Goal: Transaction & Acquisition: Purchase product/service

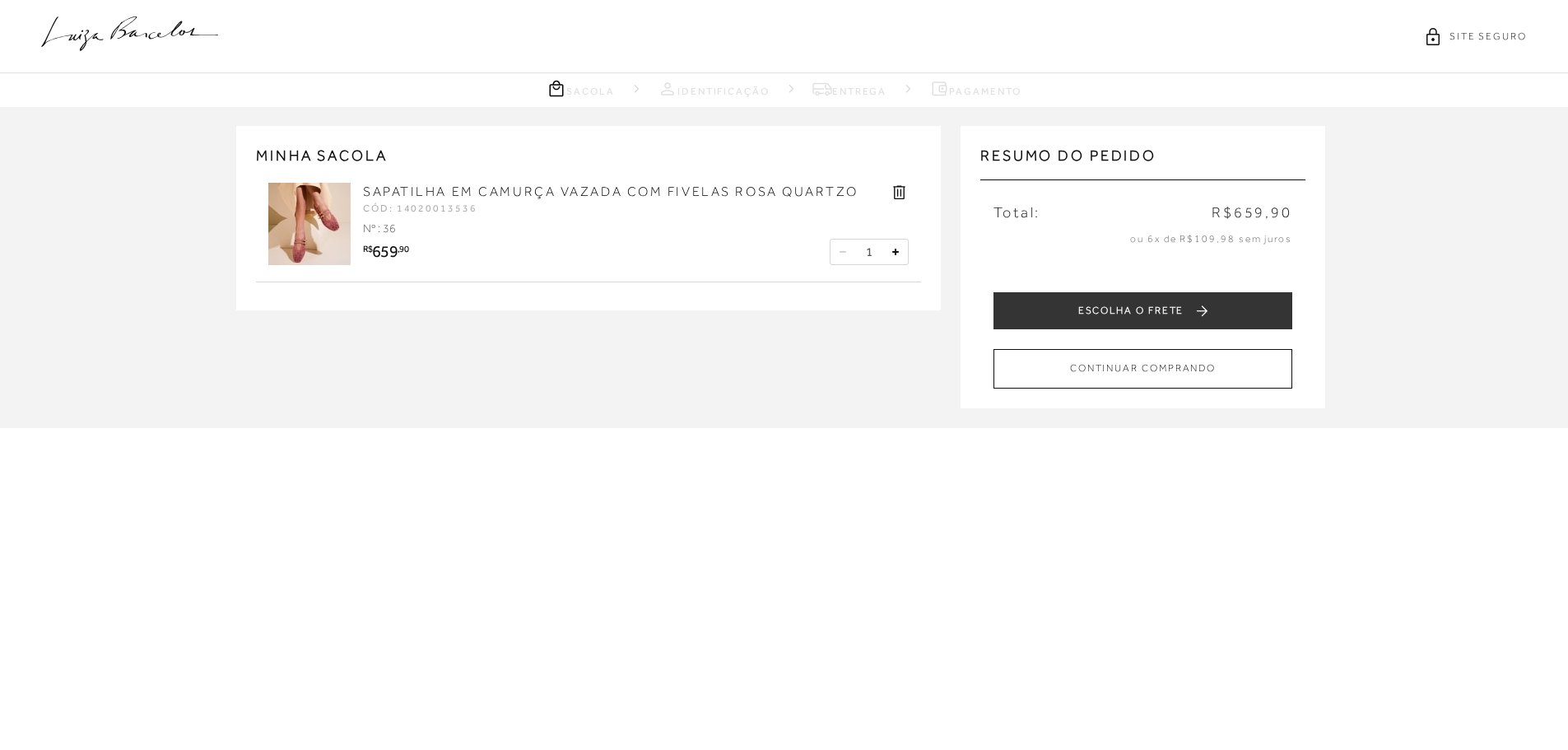
click at [414, 186] on link "SAPATILHA EM CAMURÇA VAZADA COM FIVELAS ROSA QUARTZO" at bounding box center [610, 192] width 495 height 15
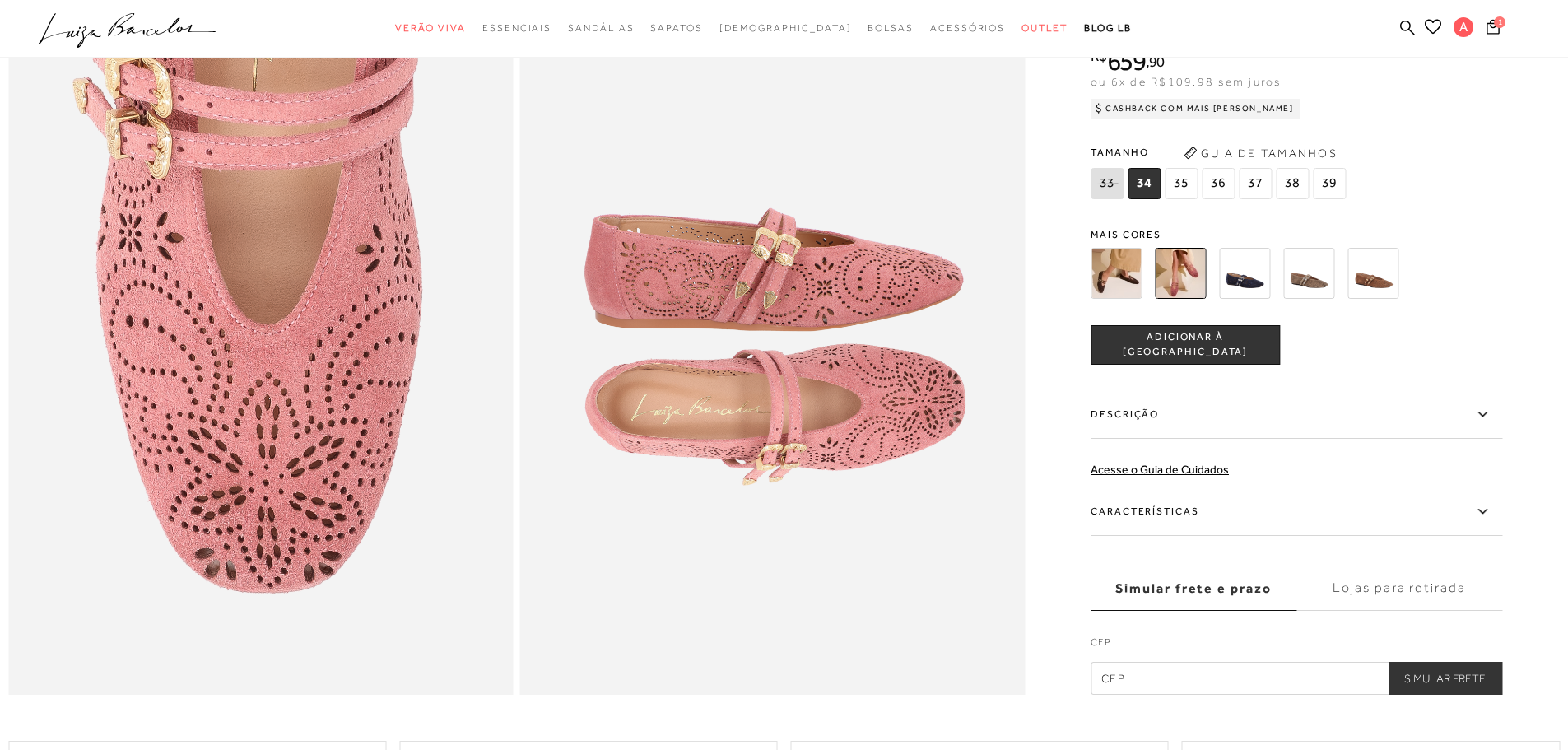
scroll to position [1646, 0]
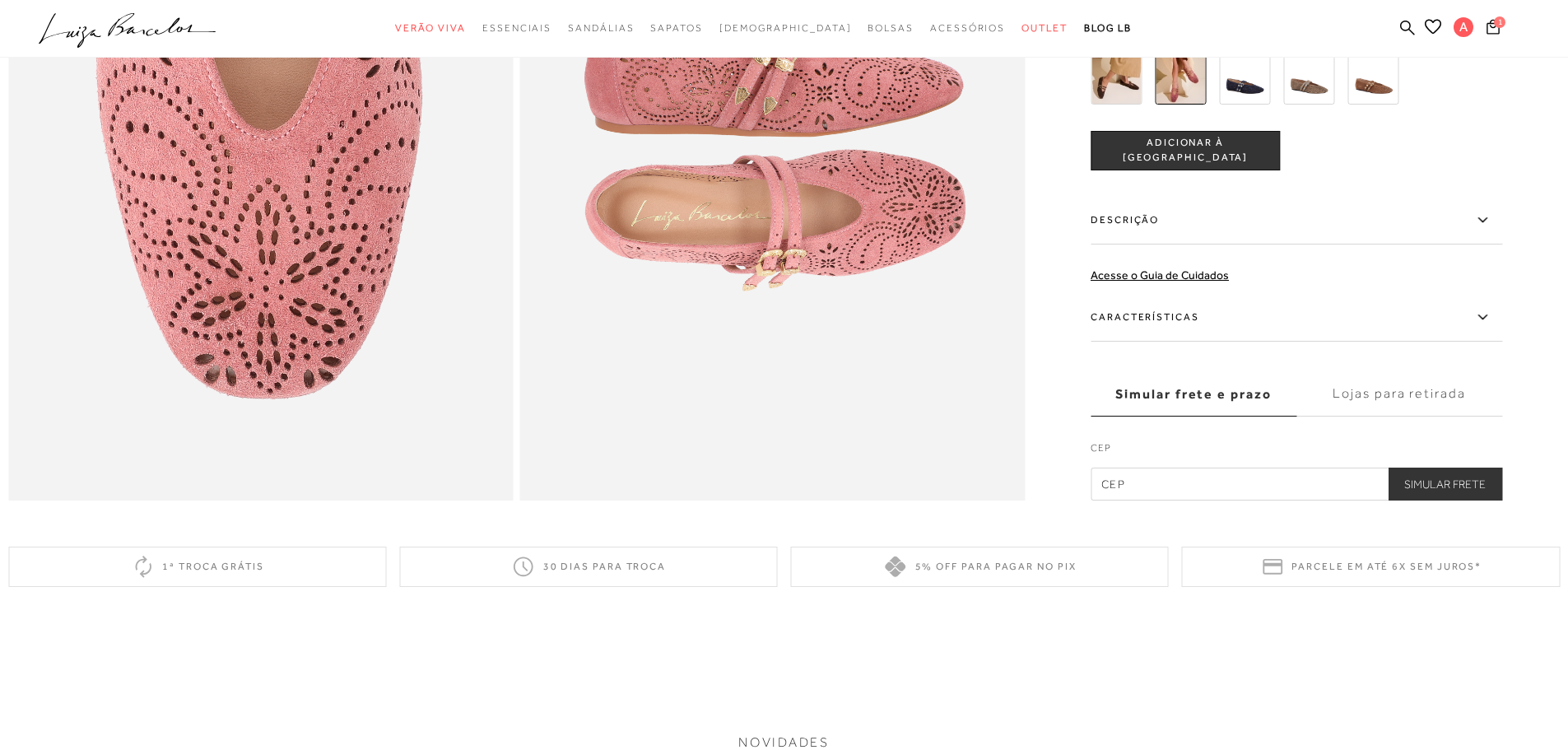
click at [1366, 412] on label "Lojas para retirada" at bounding box center [1399, 394] width 206 height 44
click at [0, 0] on input "Lojas para retirada" at bounding box center [0, 0] width 0 height 0
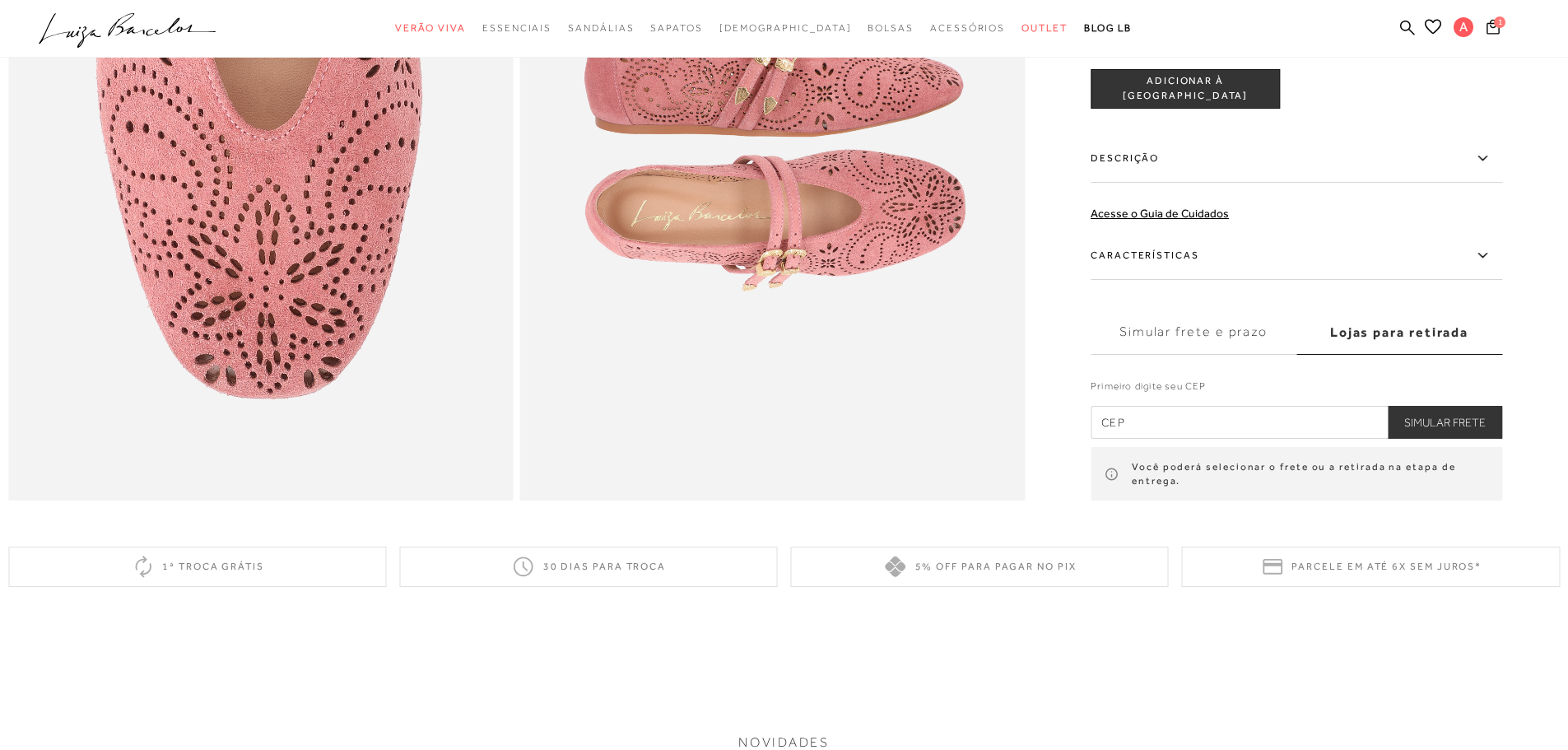
click at [1142, 438] on input "text" at bounding box center [1296, 421] width 412 height 33
type input "30380-300"
click at [1420, 438] on button "Simular Frete" at bounding box center [1445, 421] width 115 height 33
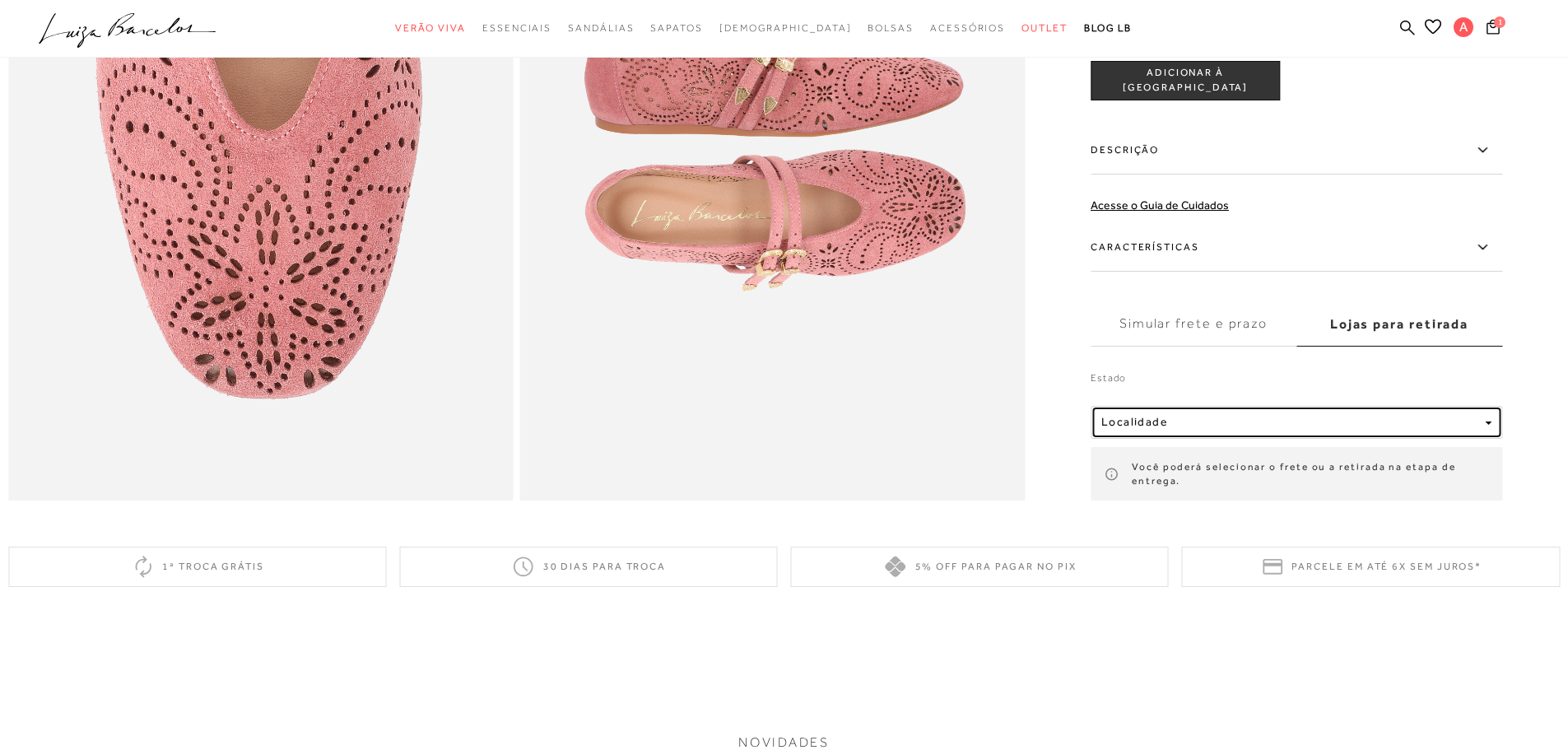
click at [1438, 429] on div "Localidade" at bounding box center [1289, 422] width 377 height 14
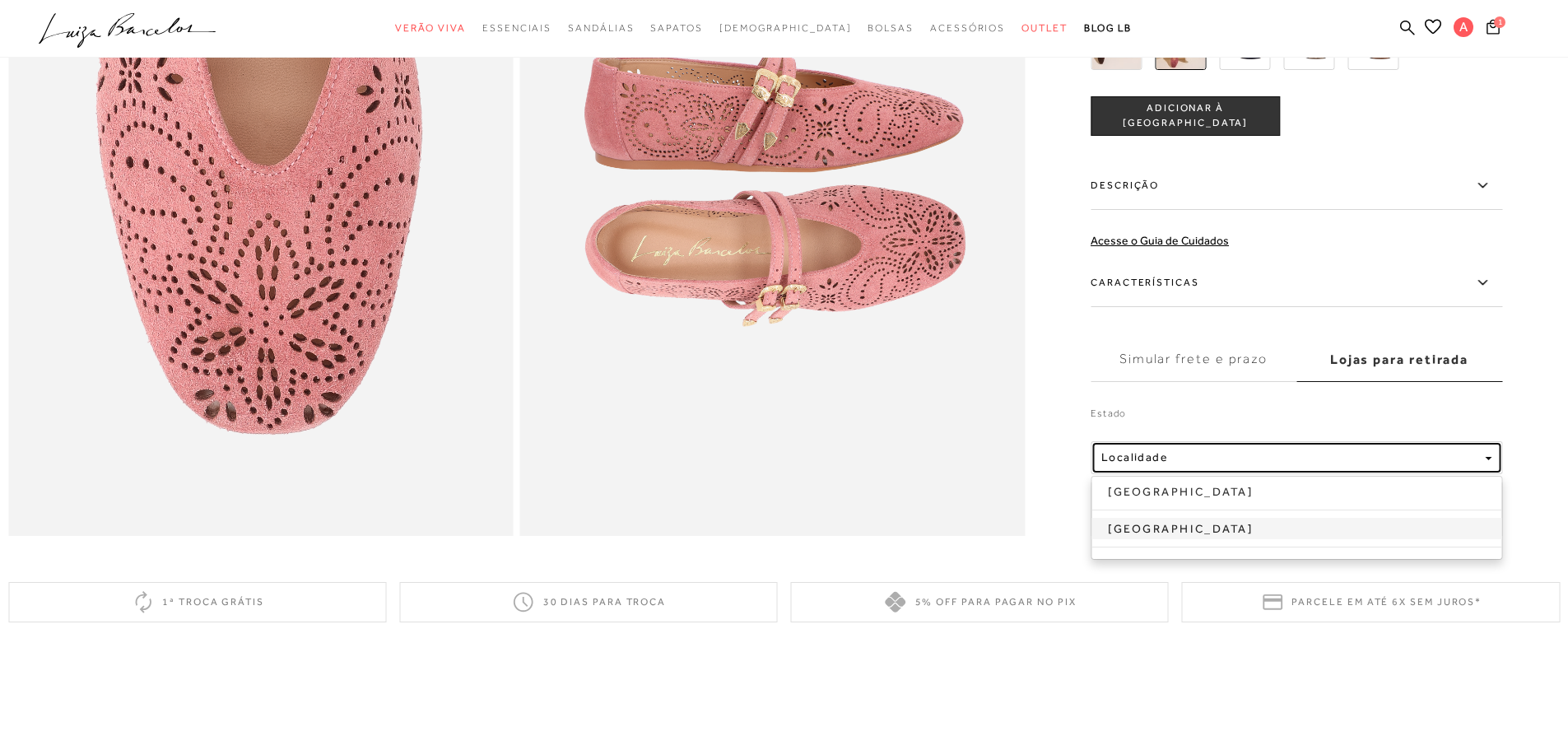
scroll to position [1563, 0]
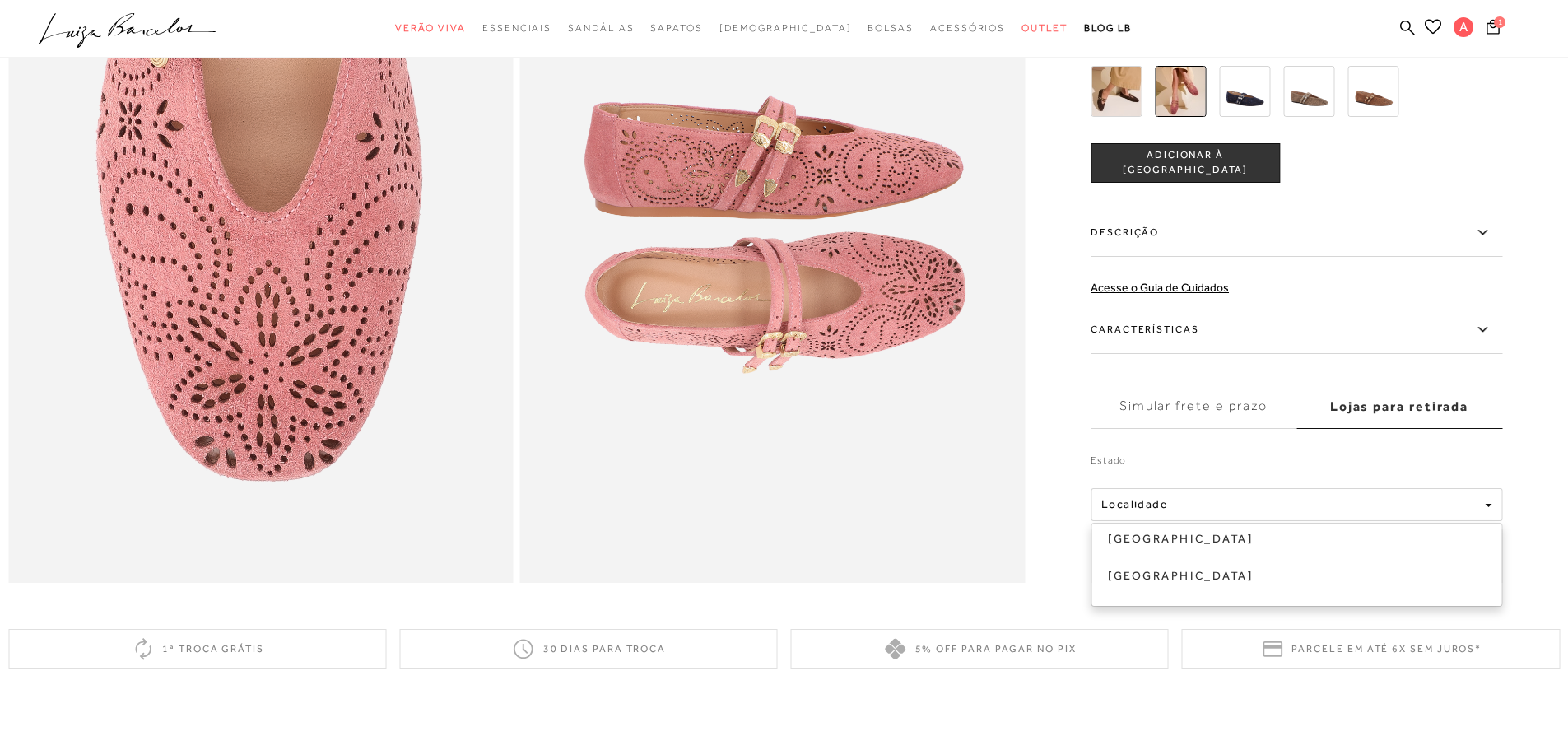
click at [1395, 474] on div "Estado Localidade Distrito Federal São Paulo Você poderá selecionar o frete ou …" at bounding box center [1296, 508] width 412 height 151
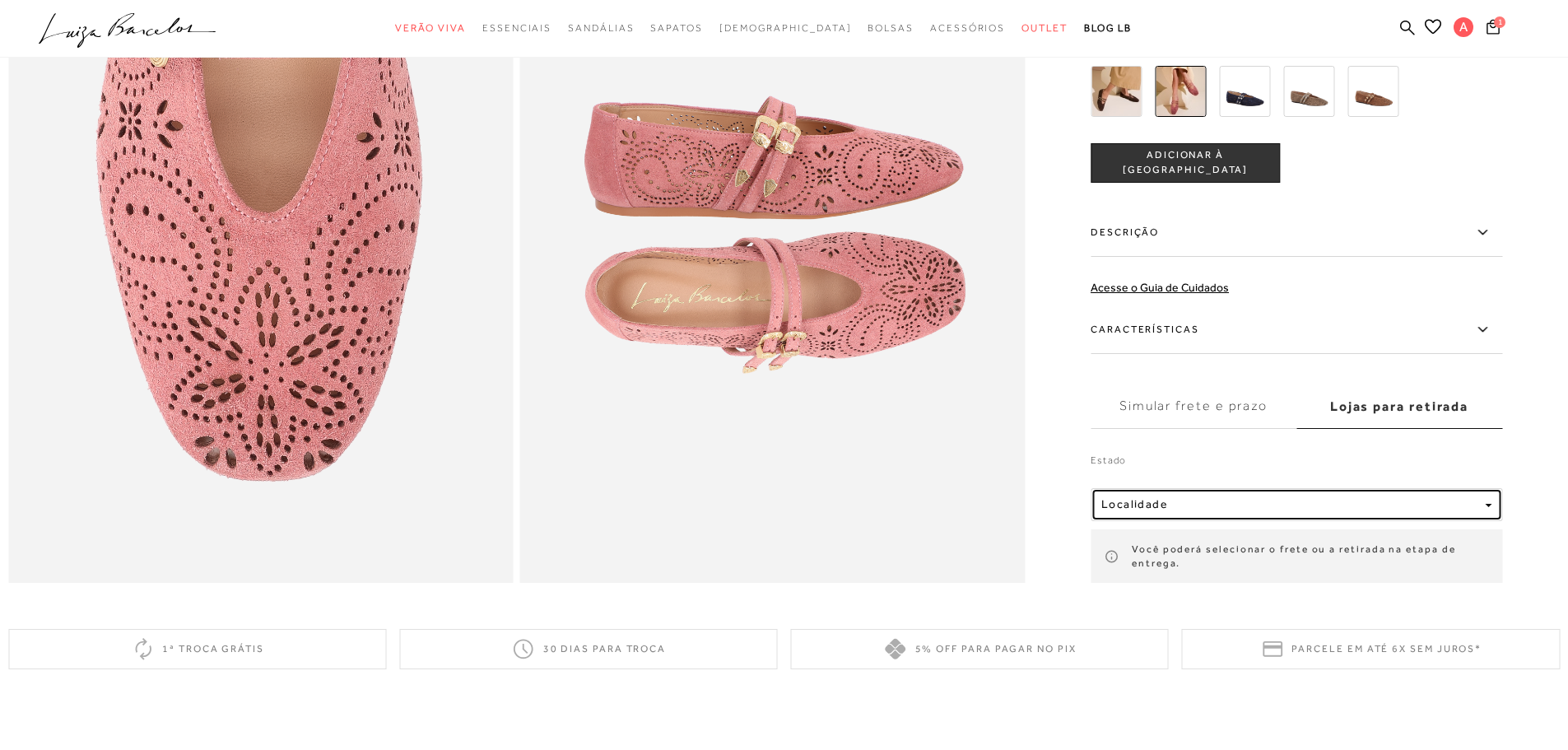
click at [1255, 520] on button "Localidade" at bounding box center [1296, 503] width 412 height 33
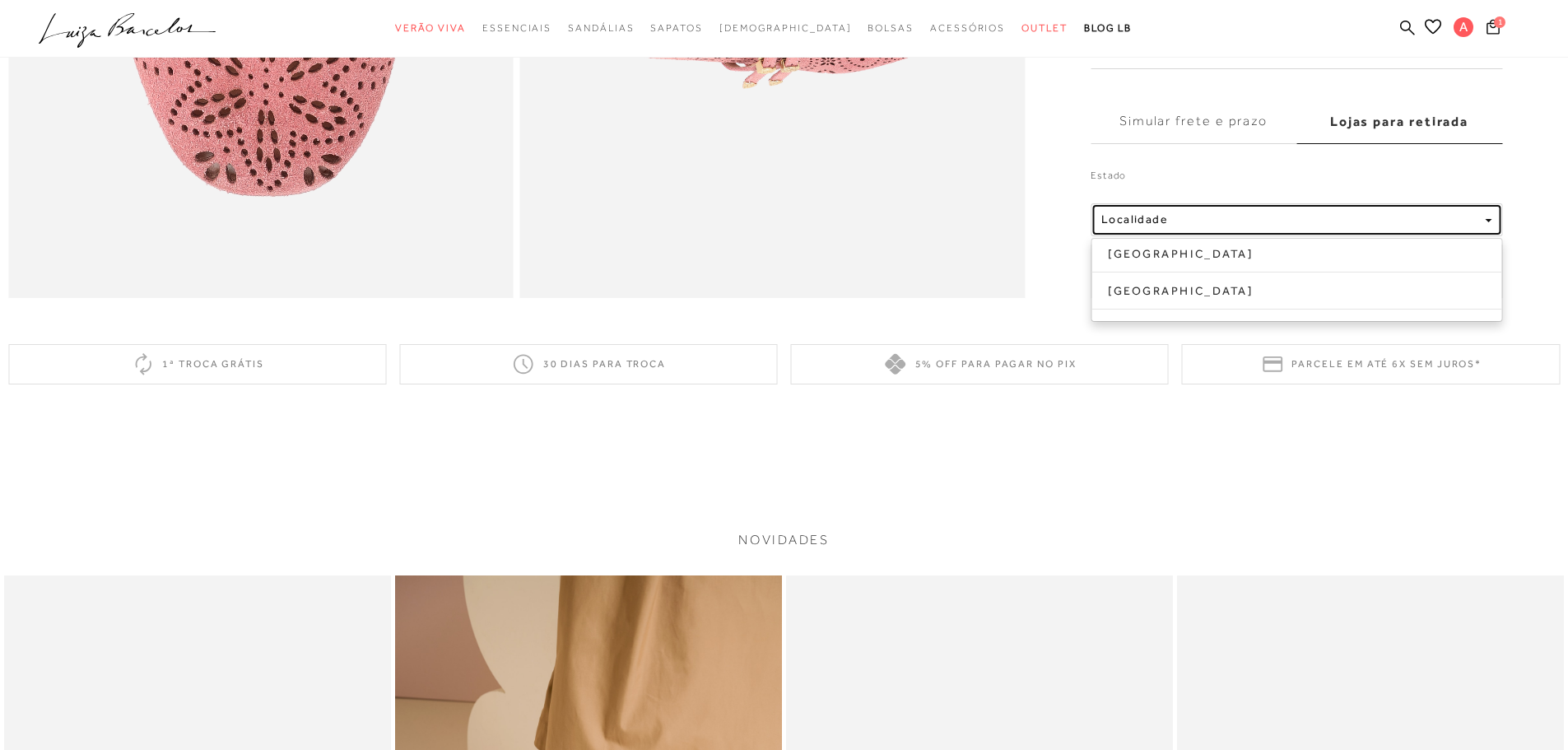
scroll to position [1975, 0]
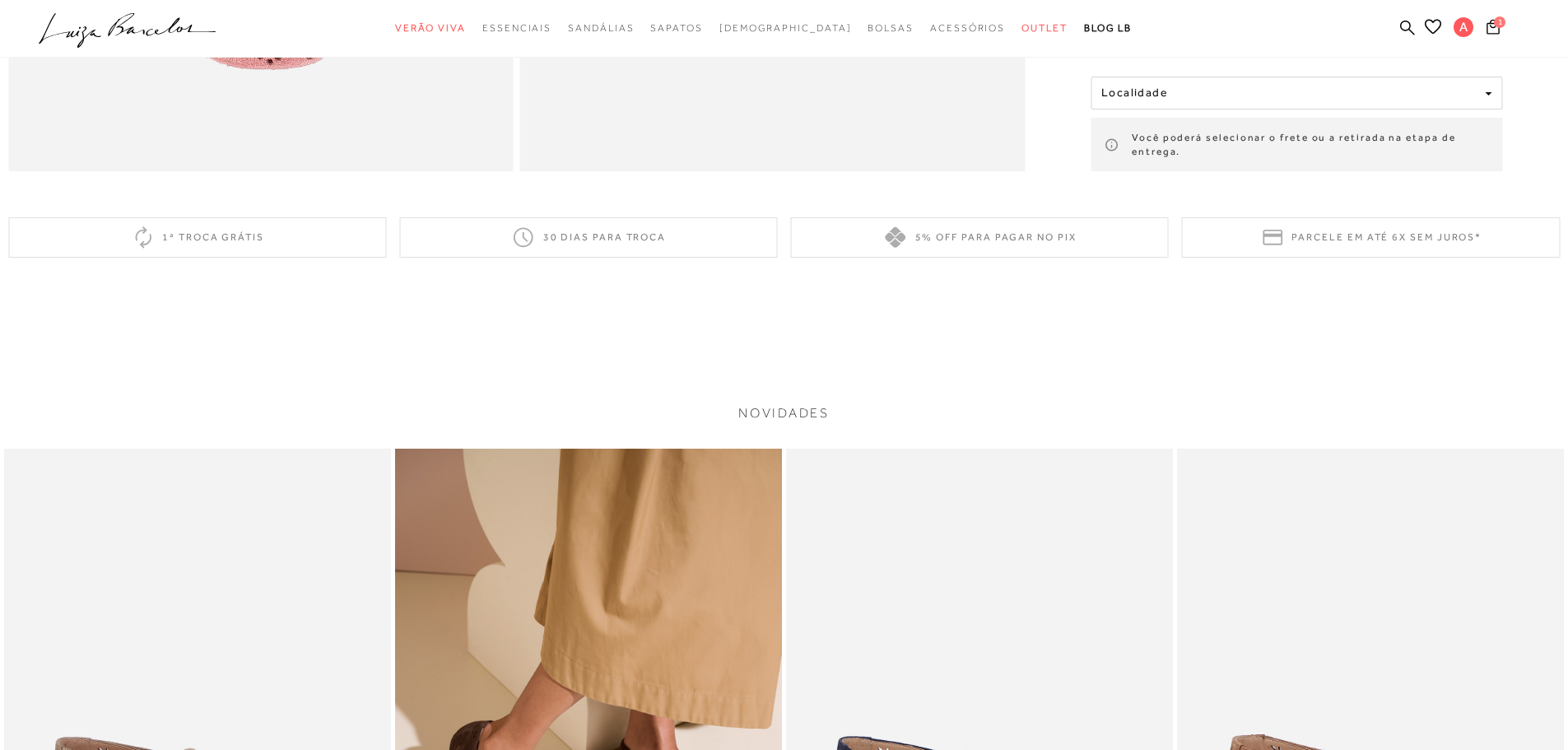
scroll to position [1399, 0]
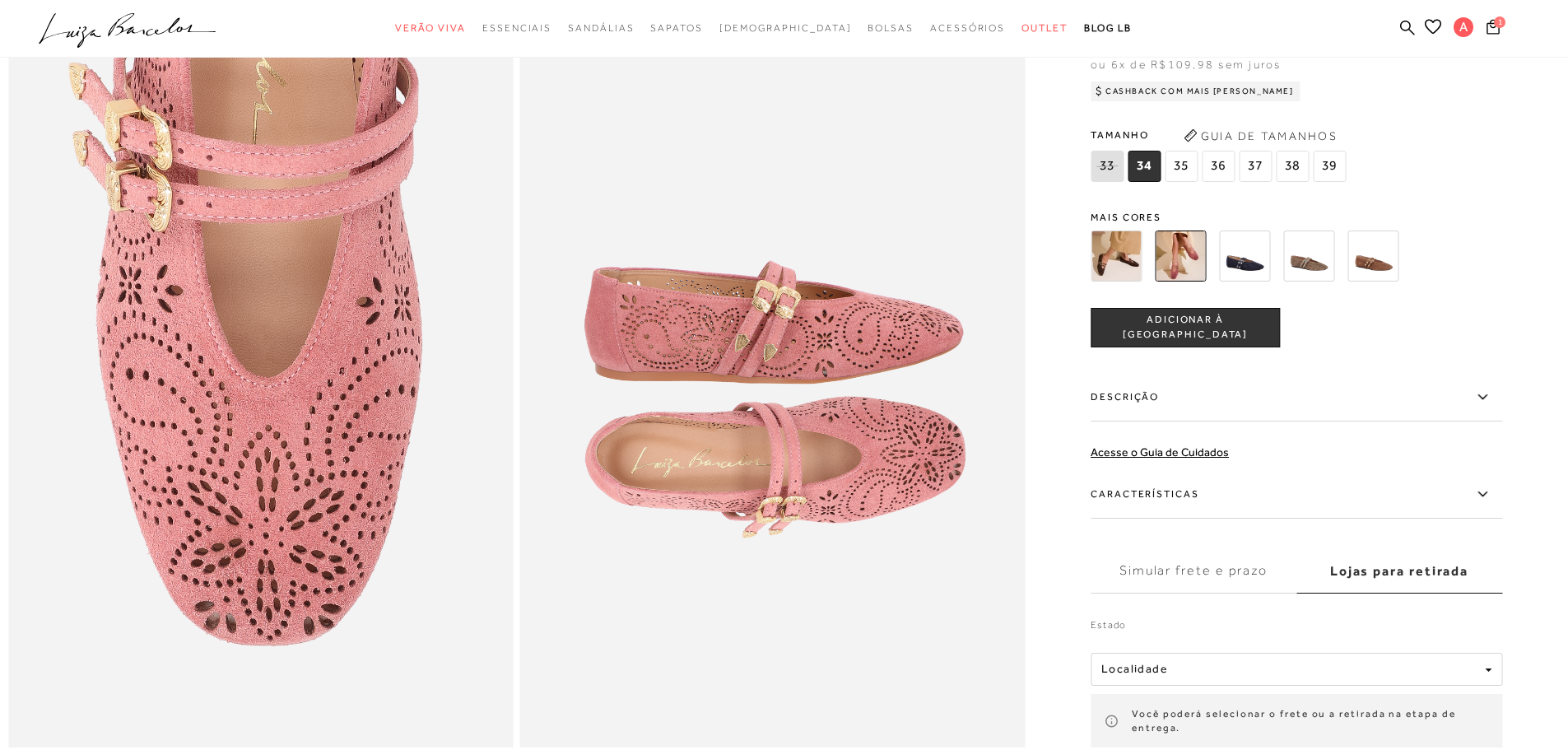
click at [1224, 181] on span "36" at bounding box center [1217, 165] width 33 height 31
click at [1499, 23] on span "1" at bounding box center [1500, 22] width 12 height 12
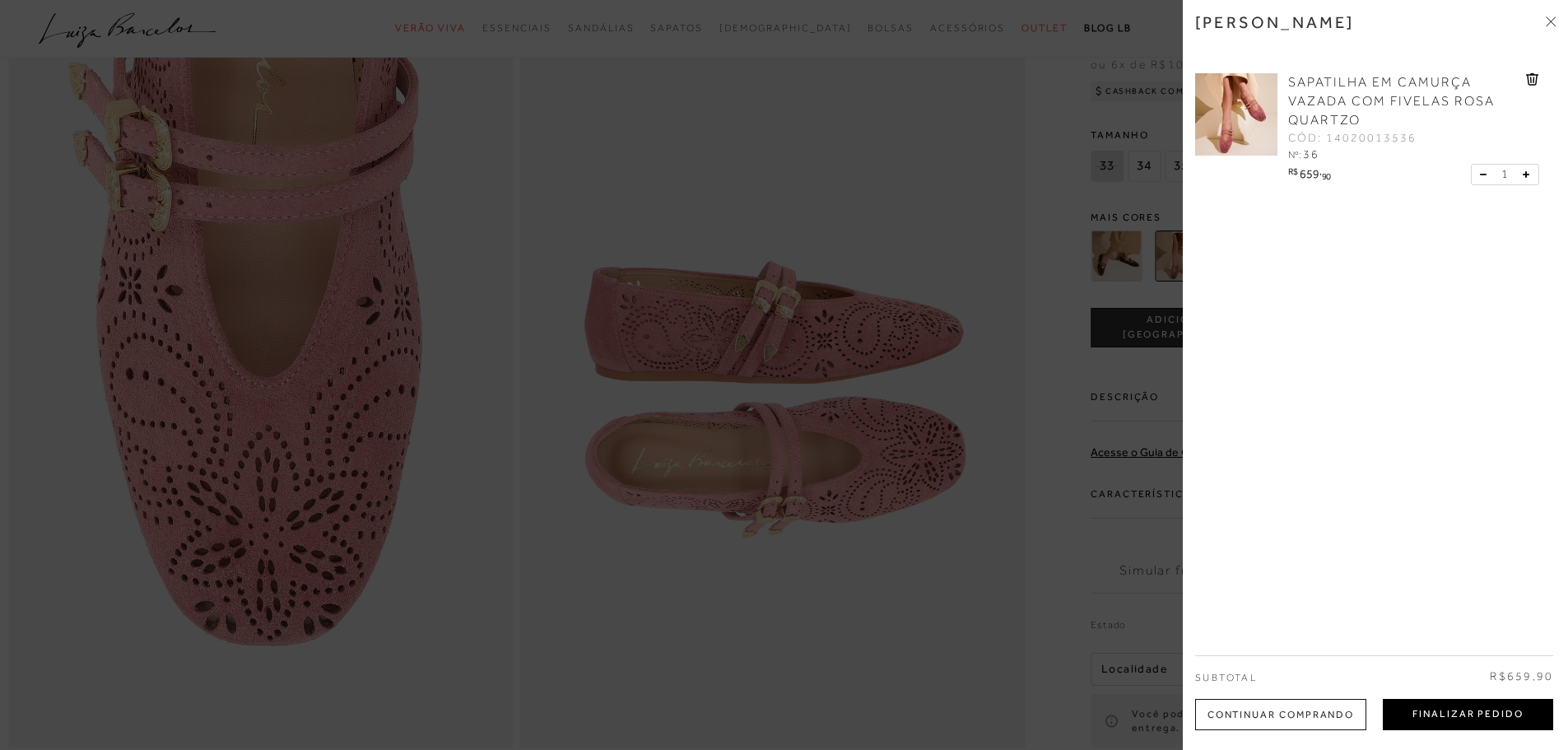
click at [1457, 713] on button "Finalizar Pedido" at bounding box center [1468, 714] width 170 height 31
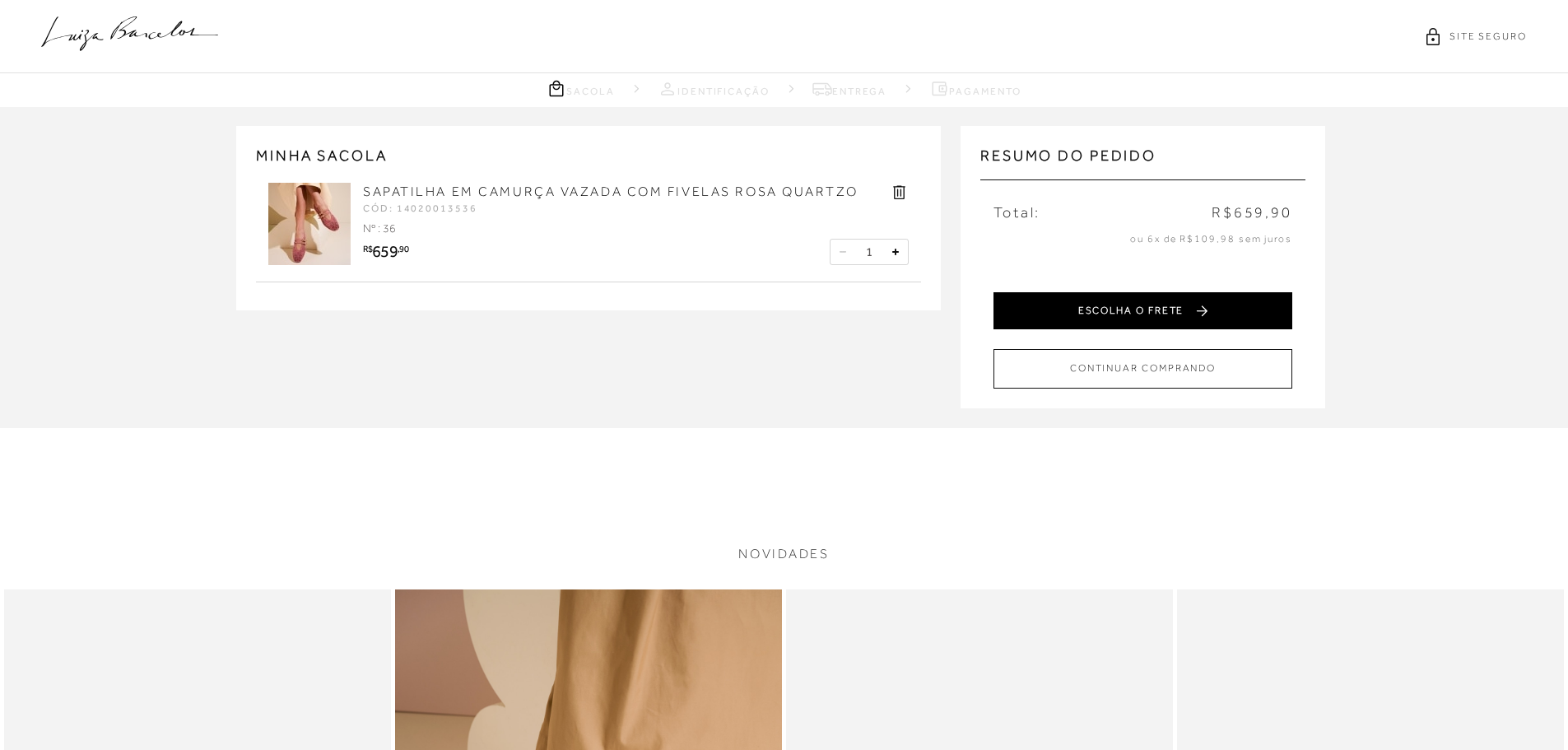
click at [1199, 299] on button "ESCOLHA O FRETE" at bounding box center [1143, 311] width 299 height 37
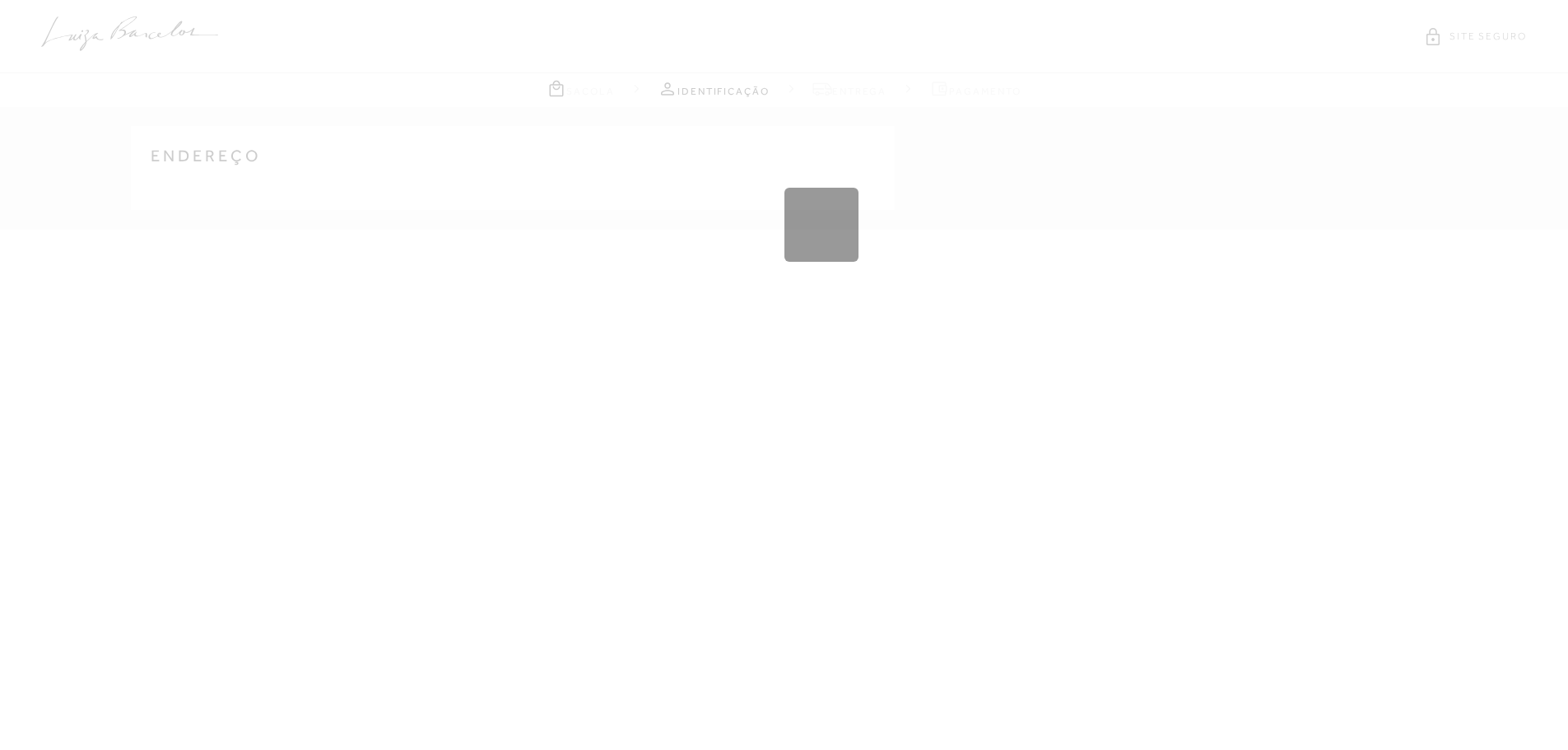
type input "30350-200"
type input "Rua Pitangueiras"
type input "601"
type input "401"
type input "Santo Antônio"
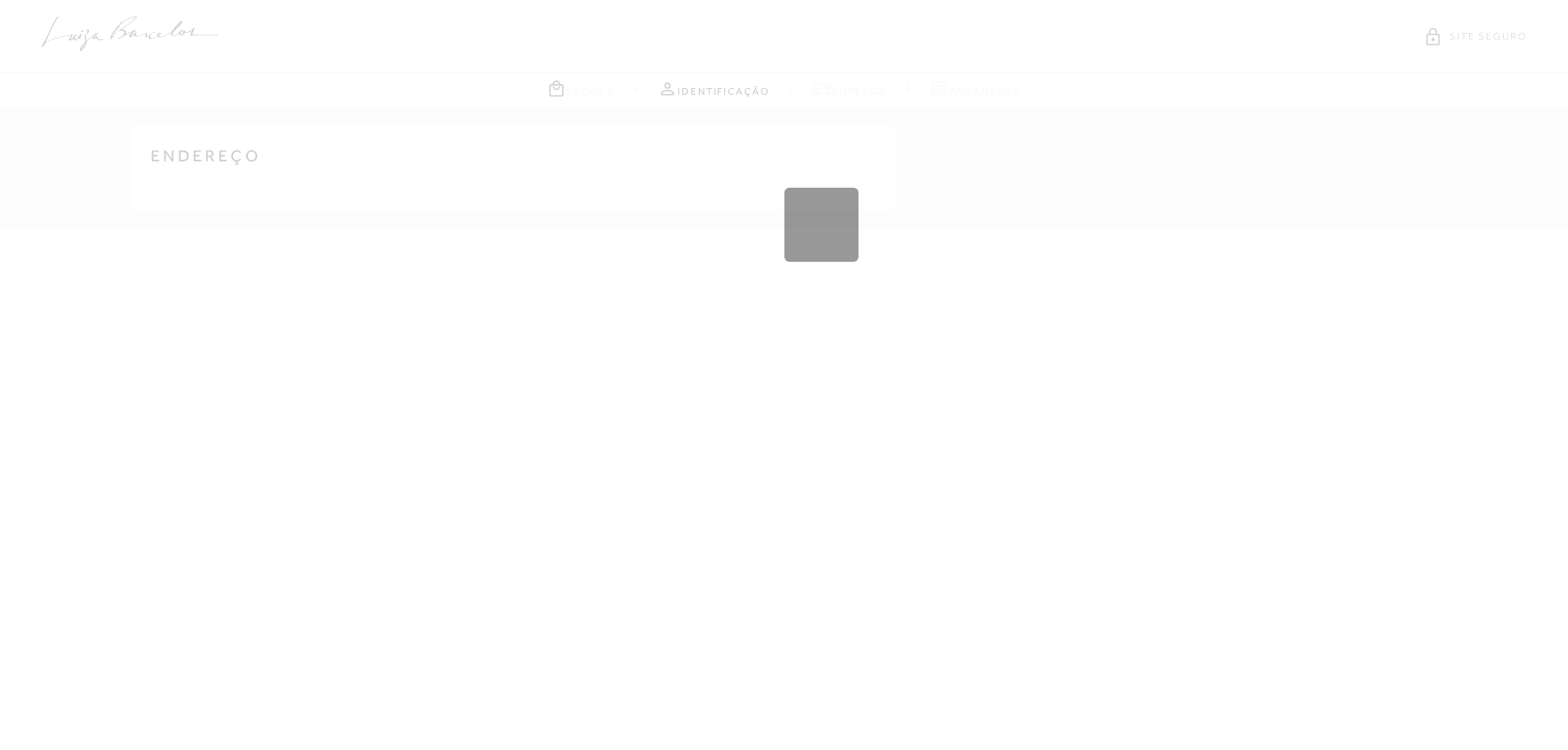
select select "MG"
type input "[GEOGRAPHIC_DATA]"
type input "[PHONE_NUMBER]"
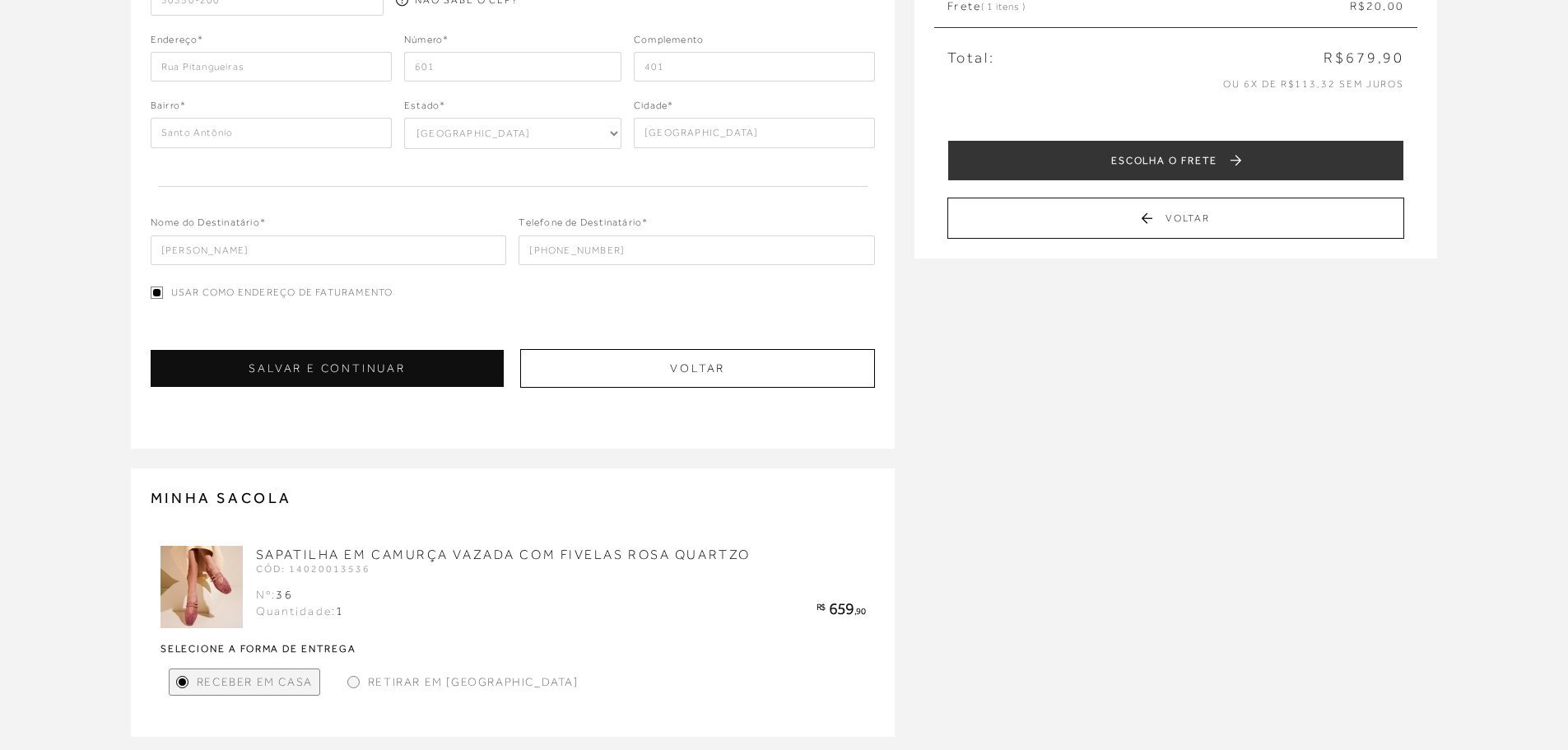
scroll to position [247, 0]
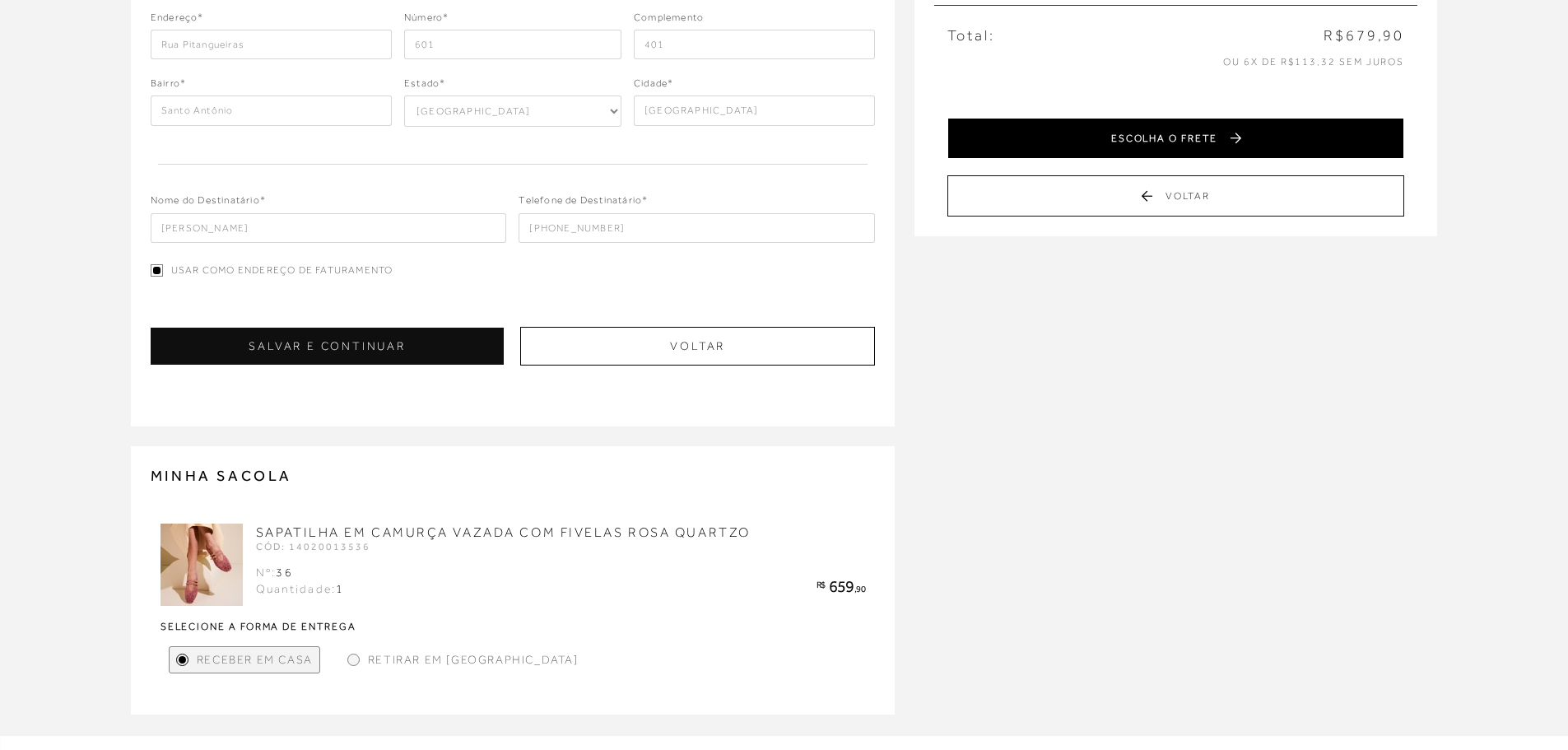
click at [1224, 135] on button "ESCOLHA O FRETE" at bounding box center [1176, 138] width 457 height 41
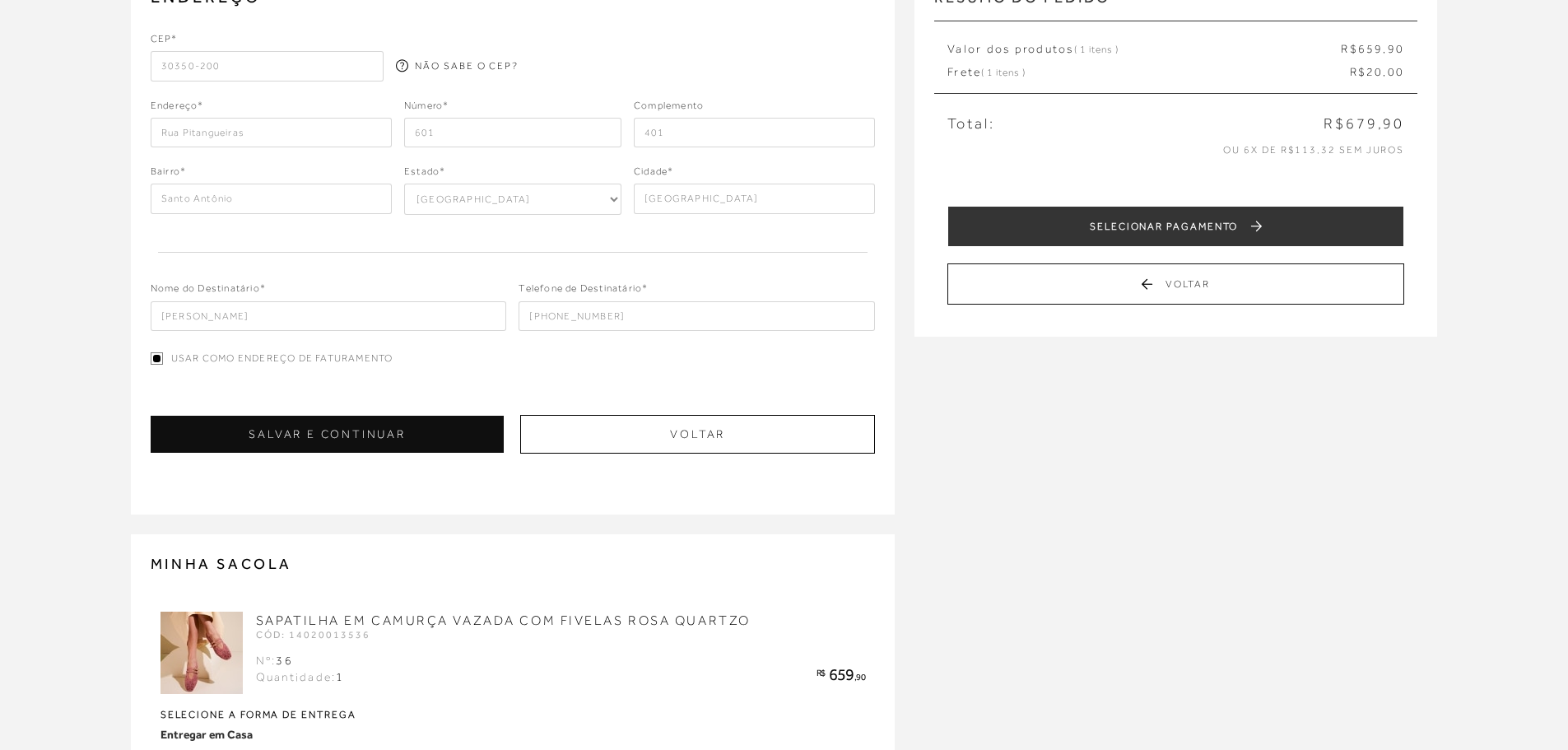
scroll to position [164, 0]
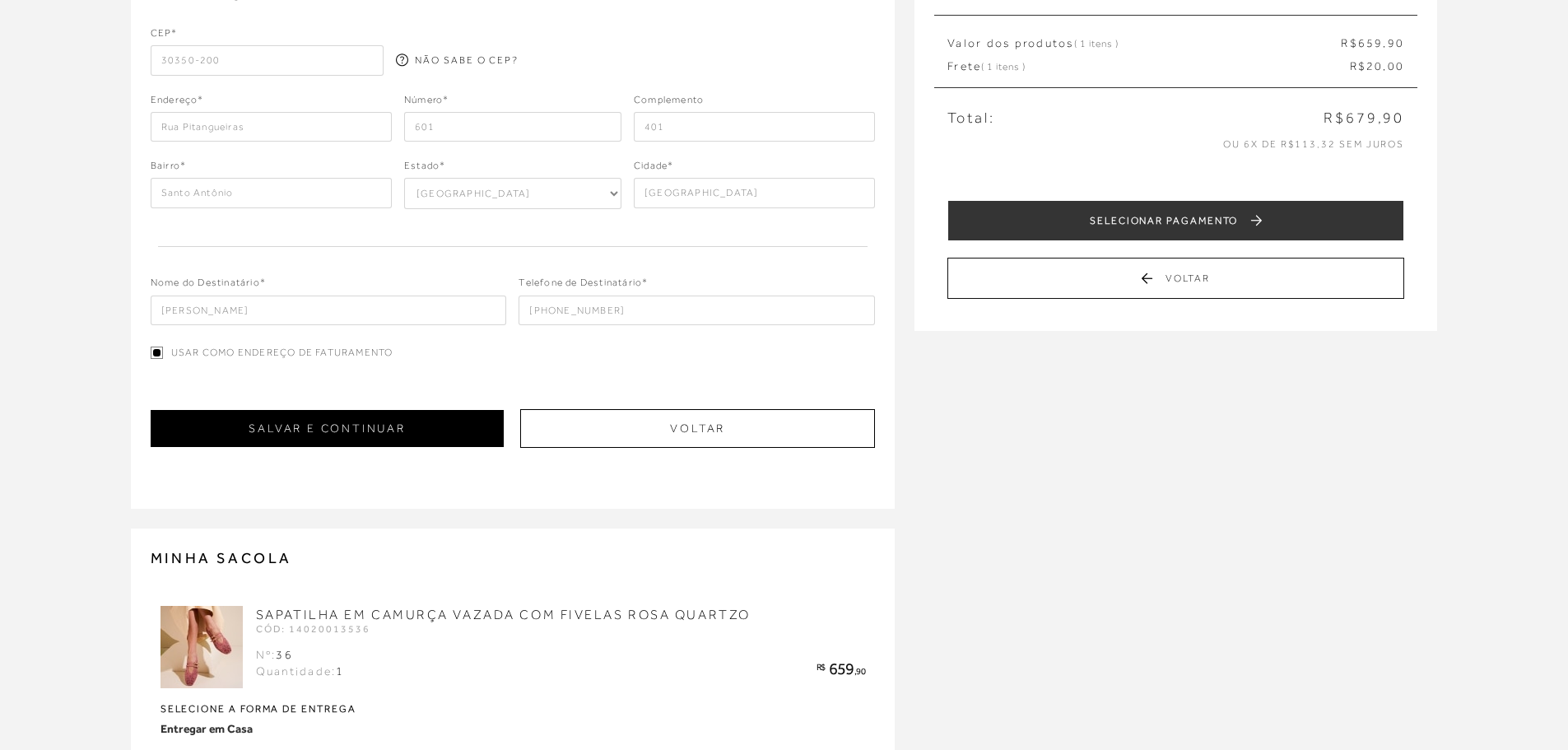
click at [405, 434] on button "SALVAR E CONTINUAR" at bounding box center [328, 429] width 354 height 37
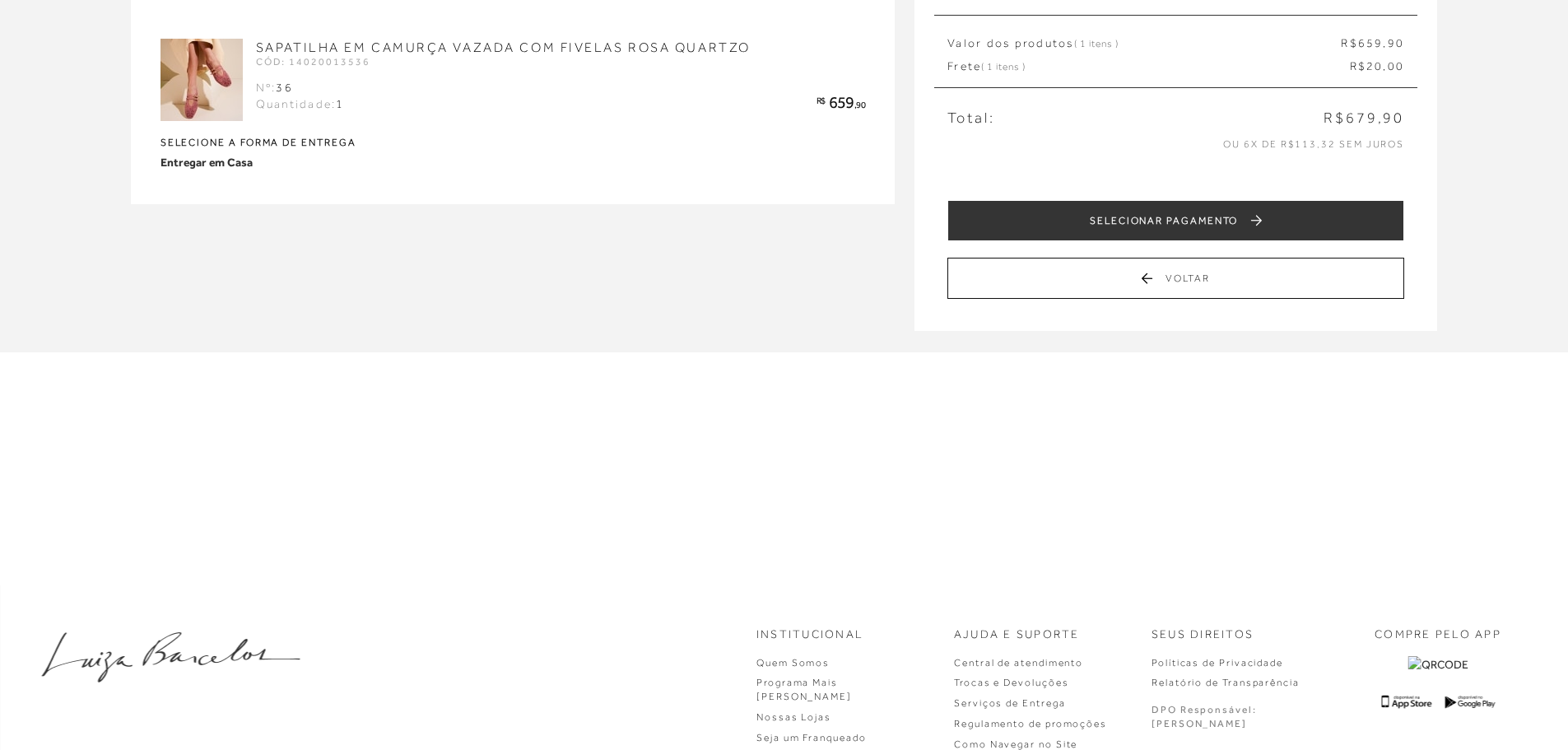
scroll to position [0, 0]
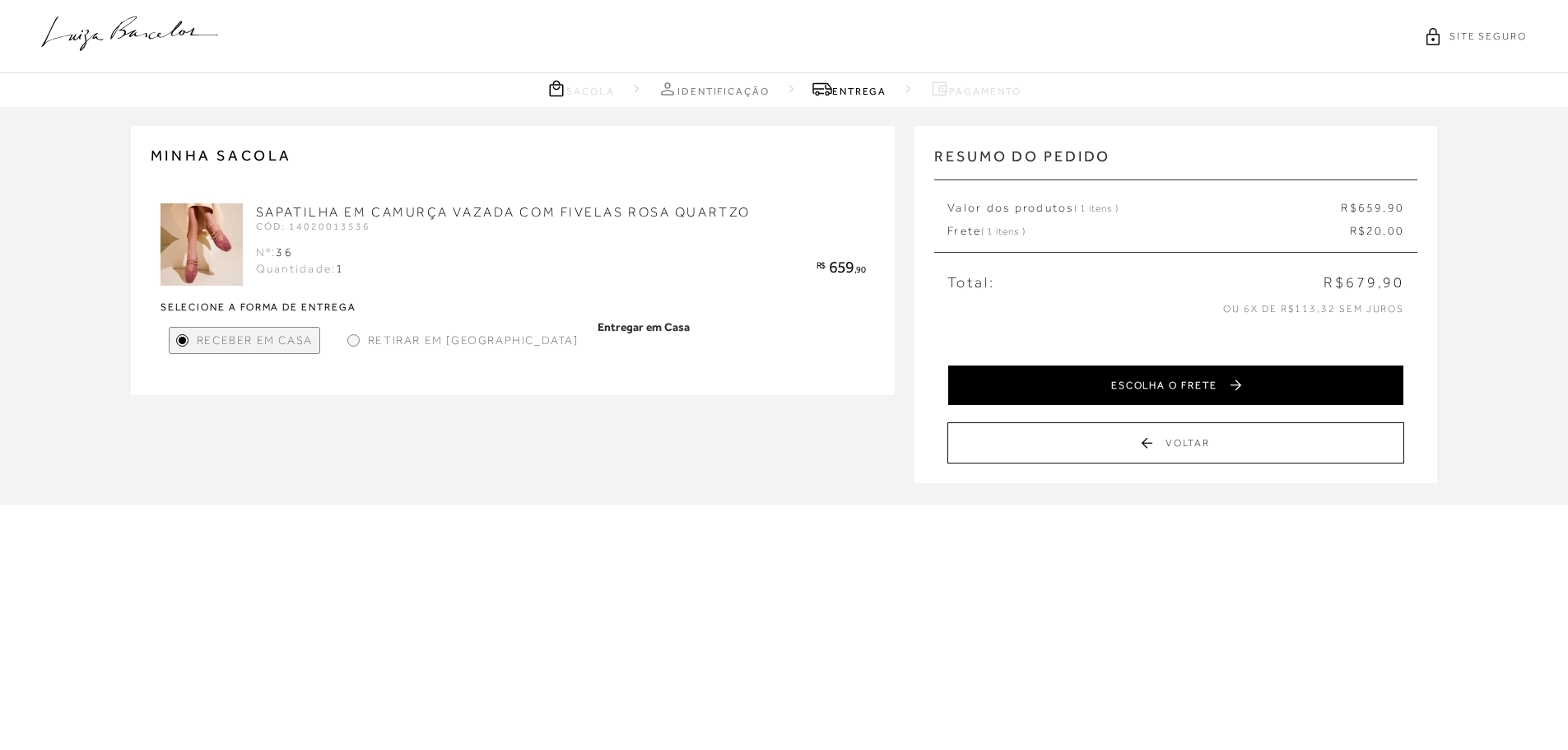
click at [1050, 396] on button "ESCOLHA O FRETE" at bounding box center [1176, 385] width 457 height 41
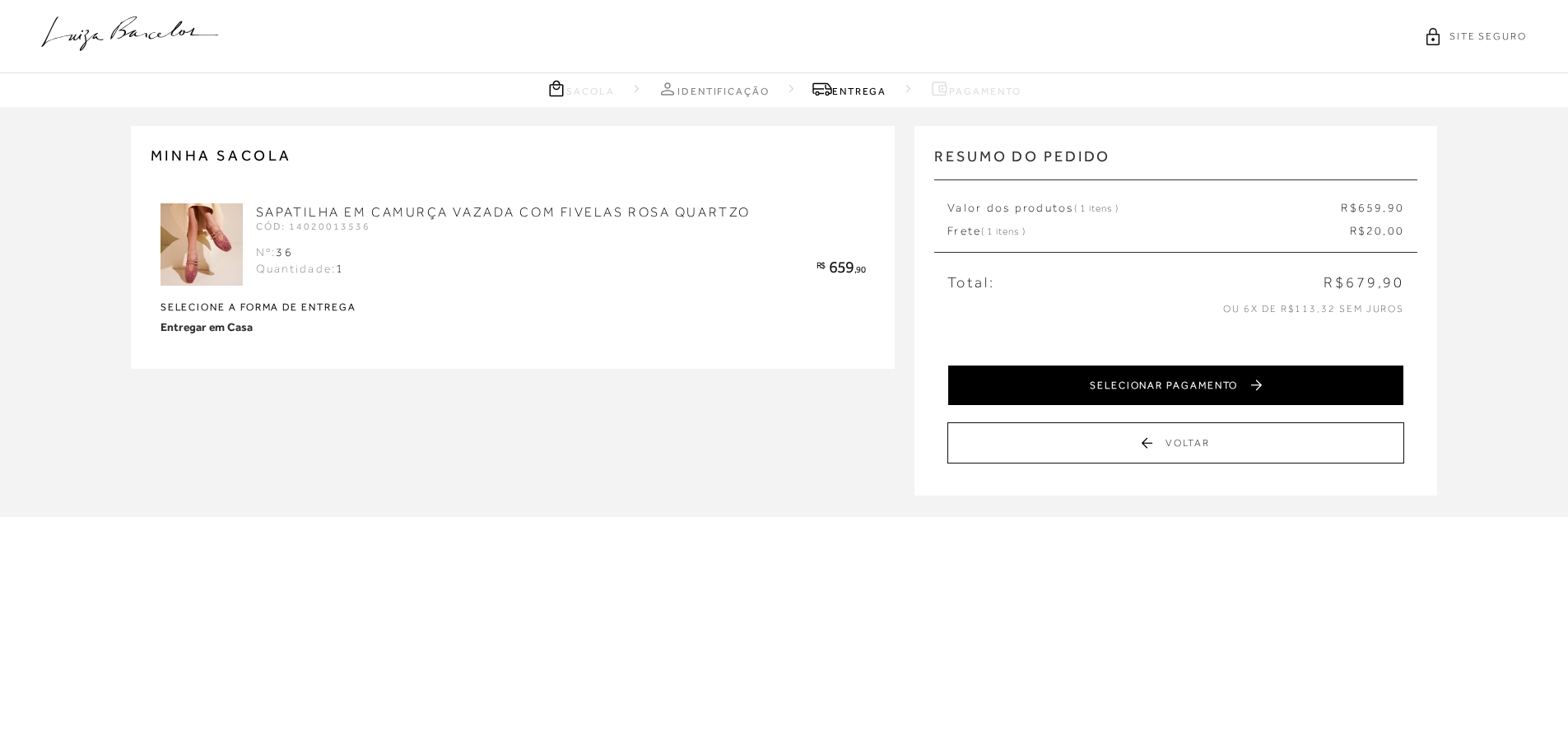
click at [1154, 386] on button "SELECIONAR PAGAMENTO" at bounding box center [1176, 385] width 457 height 41
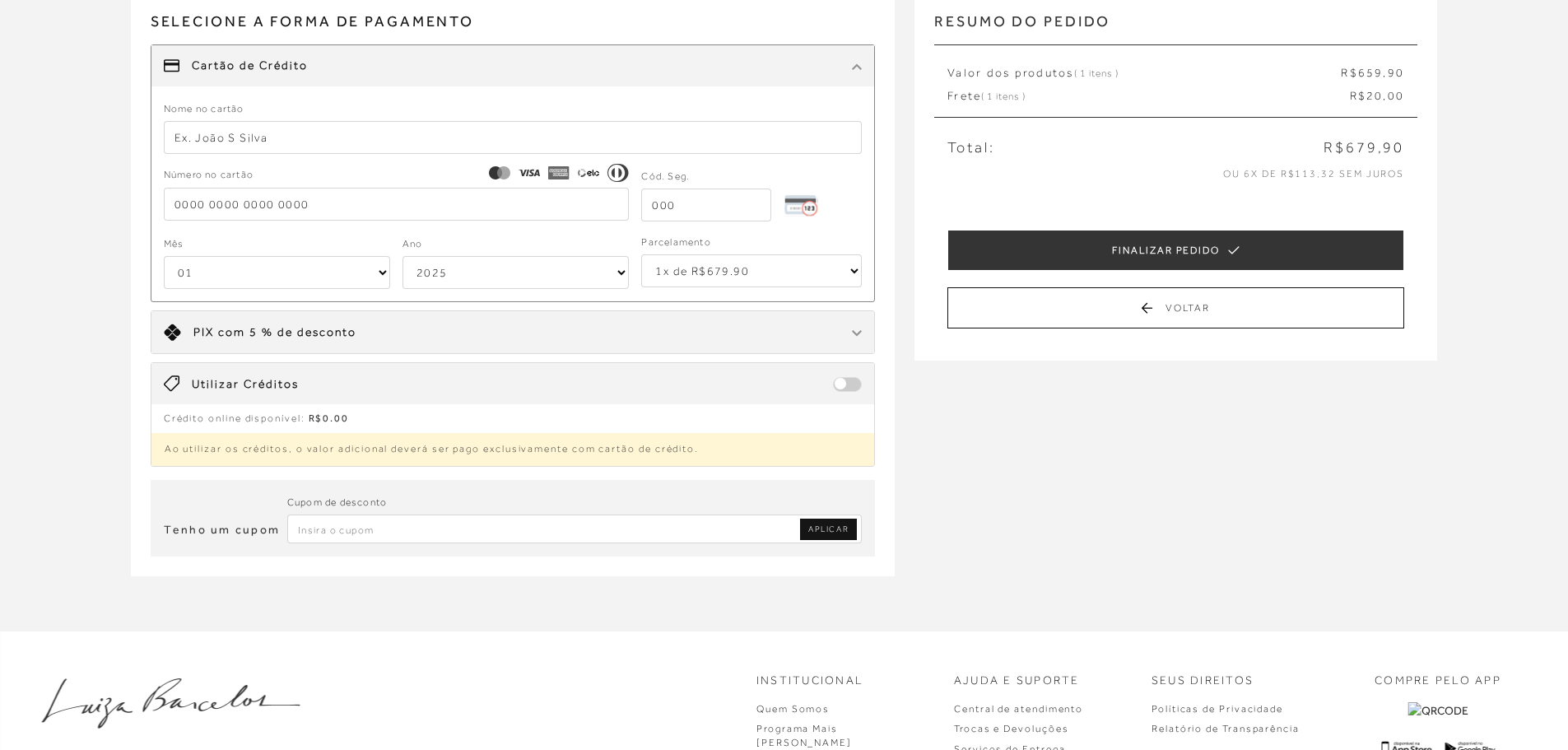
scroll to position [164, 0]
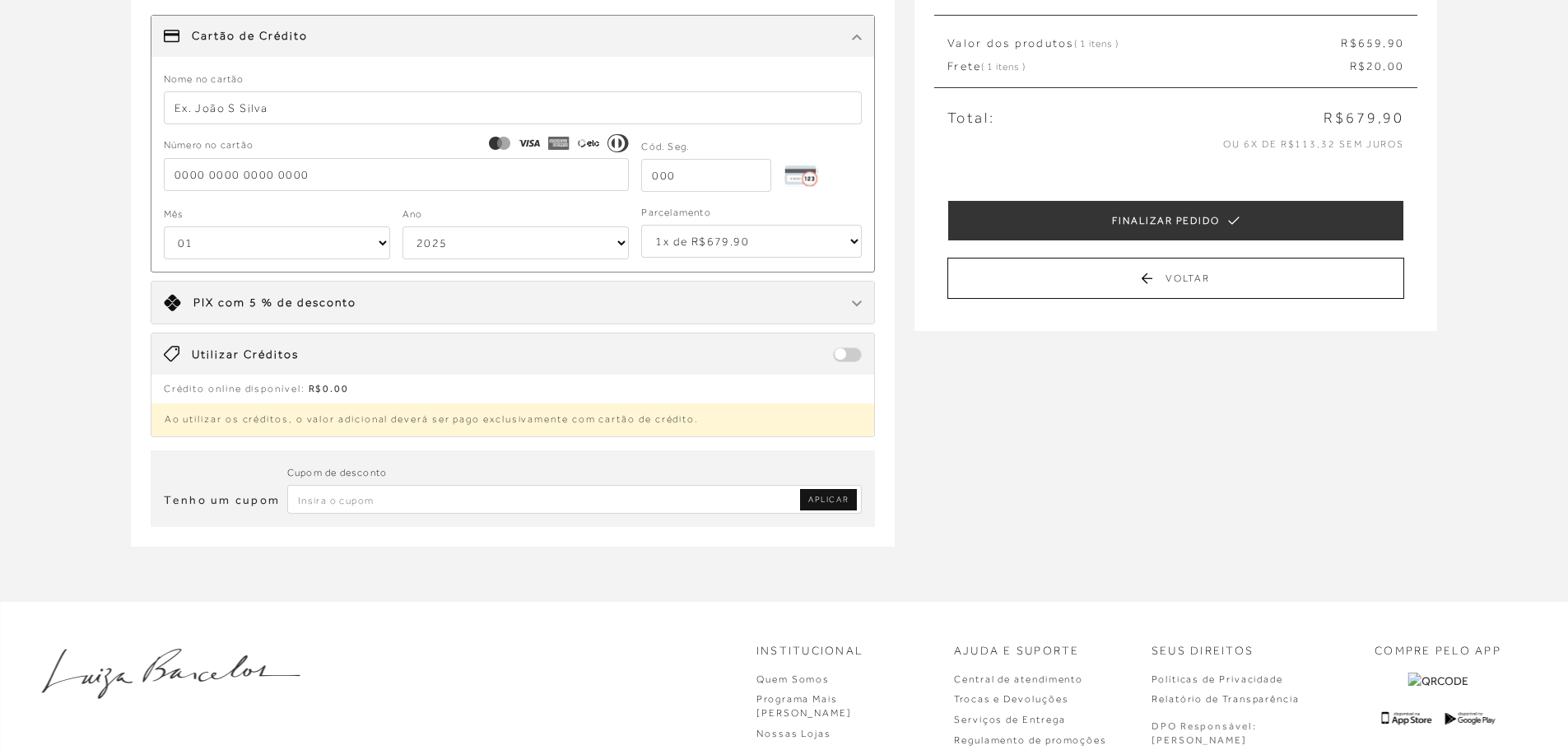
click at [383, 503] on input "Inserir Código da Promoção" at bounding box center [575, 499] width 575 height 28
type input "PRIMEIRA20"
click at [826, 492] on link "APLICAR" at bounding box center [828, 500] width 57 height 21
click at [446, 488] on input "Inserir Código da Promoção" at bounding box center [575, 499] width 575 height 28
type input "EXTRA15"
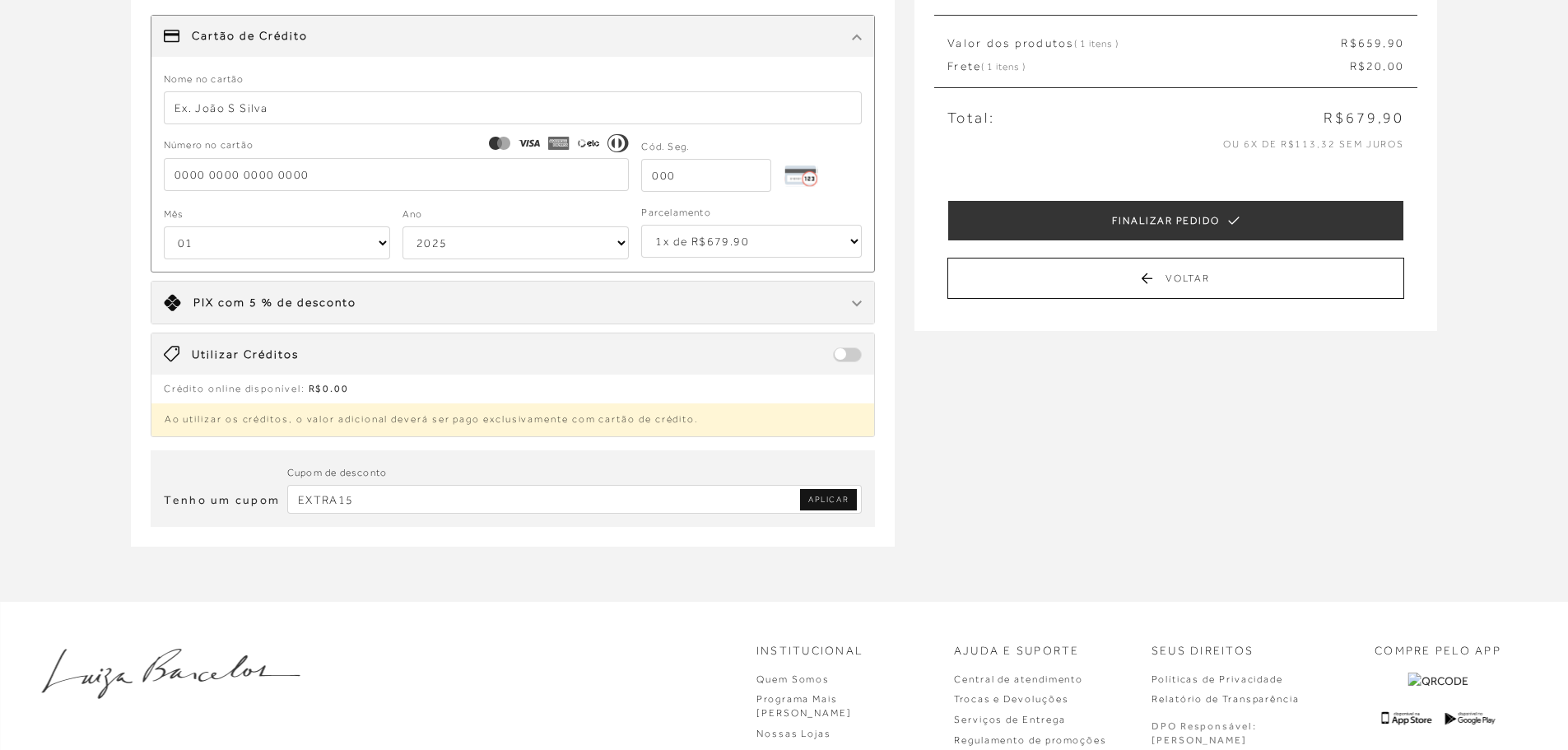
click at [839, 501] on span "APLICAR" at bounding box center [828, 499] width 40 height 12
click at [477, 490] on input "Inserir Código da Promoção" at bounding box center [575, 499] width 575 height 28
type input "PARABENS10"
click at [825, 495] on span "APLICAR" at bounding box center [828, 499] width 40 height 12
click at [424, 513] on input "Inserir Código da Promoção" at bounding box center [575, 499] width 575 height 28
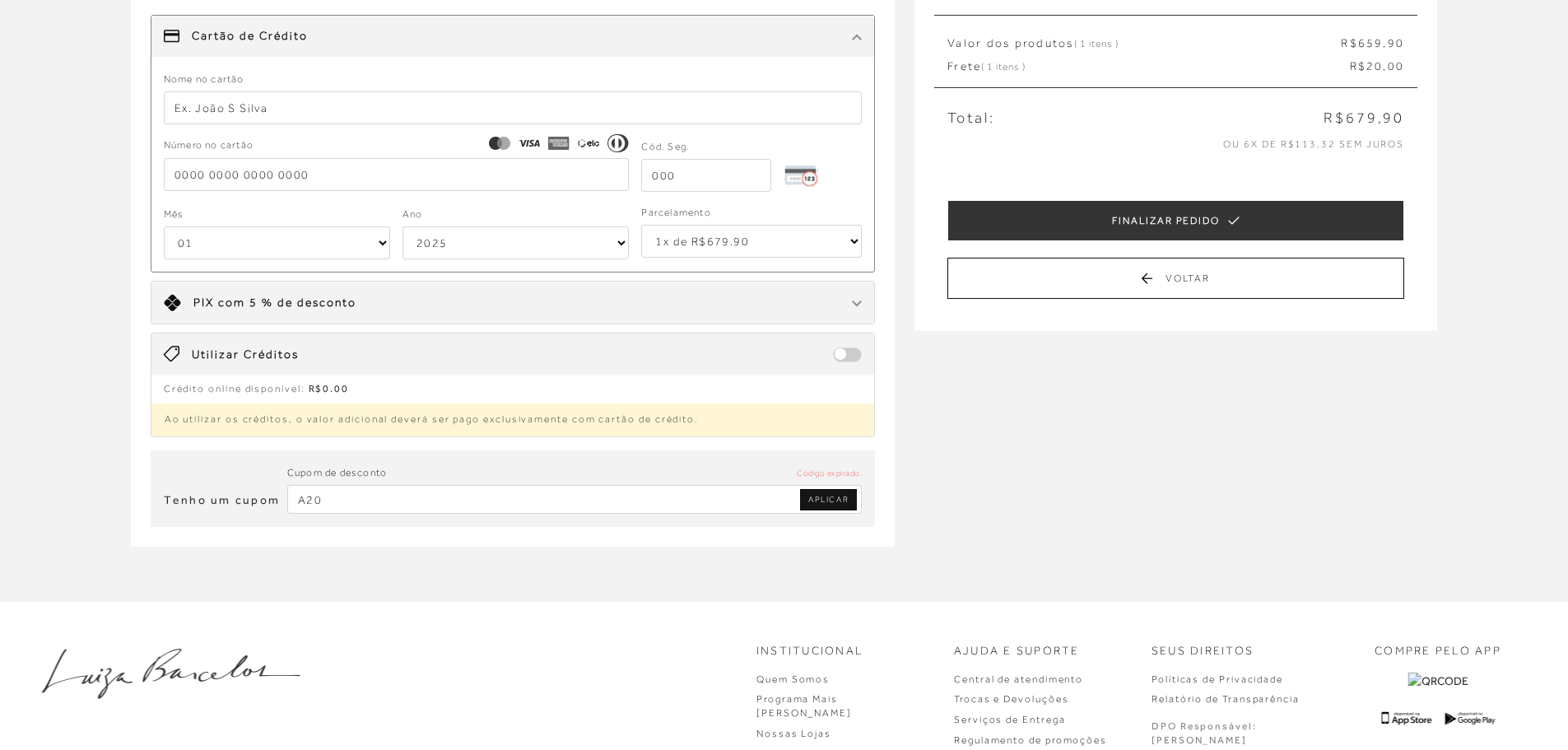
type input "A20"
click at [804, 504] on link "APLICAR" at bounding box center [828, 500] width 57 height 21
click at [331, 503] on input "Inserir Código da Promoção" at bounding box center [575, 499] width 575 height 28
type input "MAISLUIZA"
click at [819, 501] on span "APLICAR" at bounding box center [828, 499] width 40 height 12
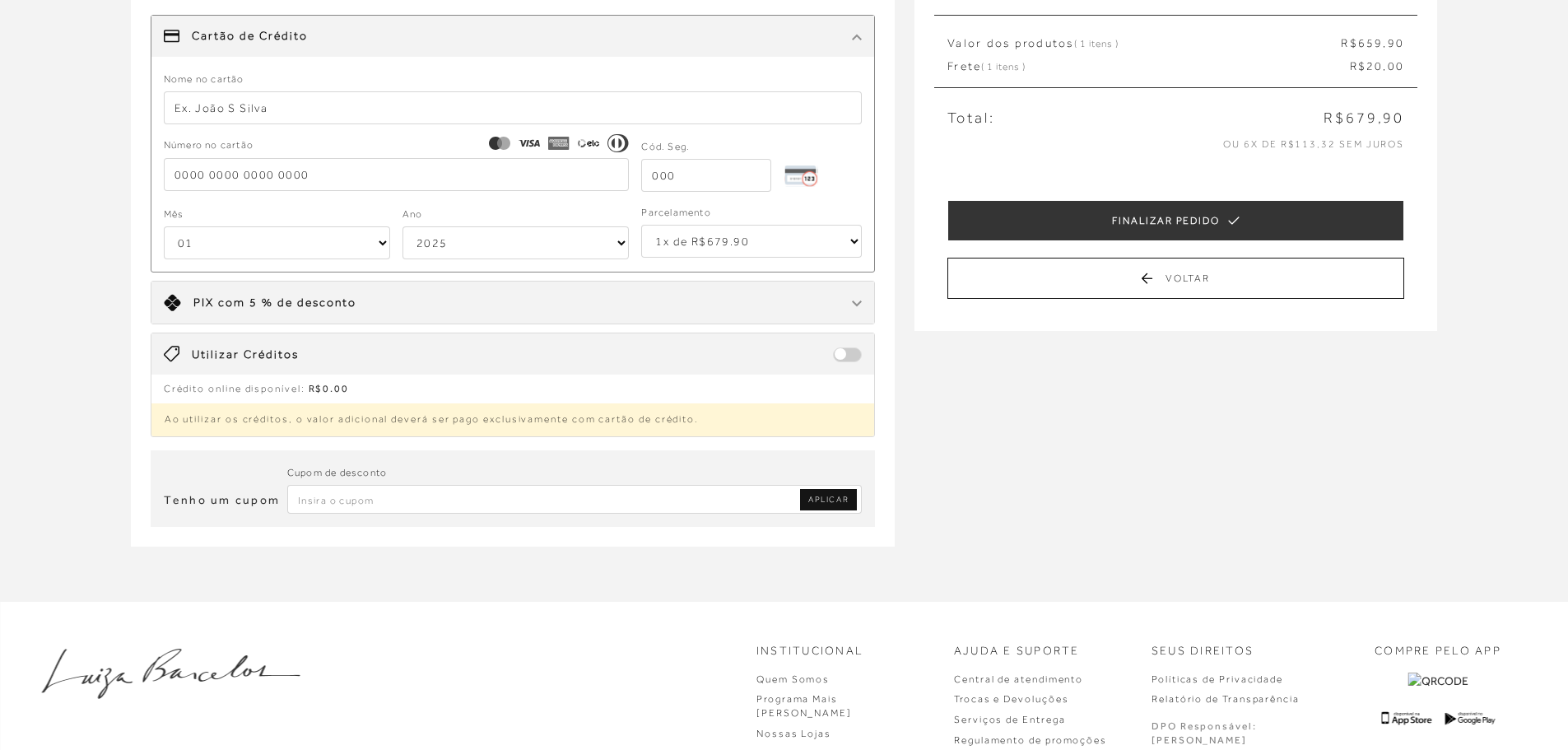
click at [488, 506] on input "Inserir Código da Promoção" at bounding box center [575, 499] width 575 height 28
type input "PRIMEIRALB"
click at [832, 501] on span "APLICAR" at bounding box center [828, 499] width 40 height 12
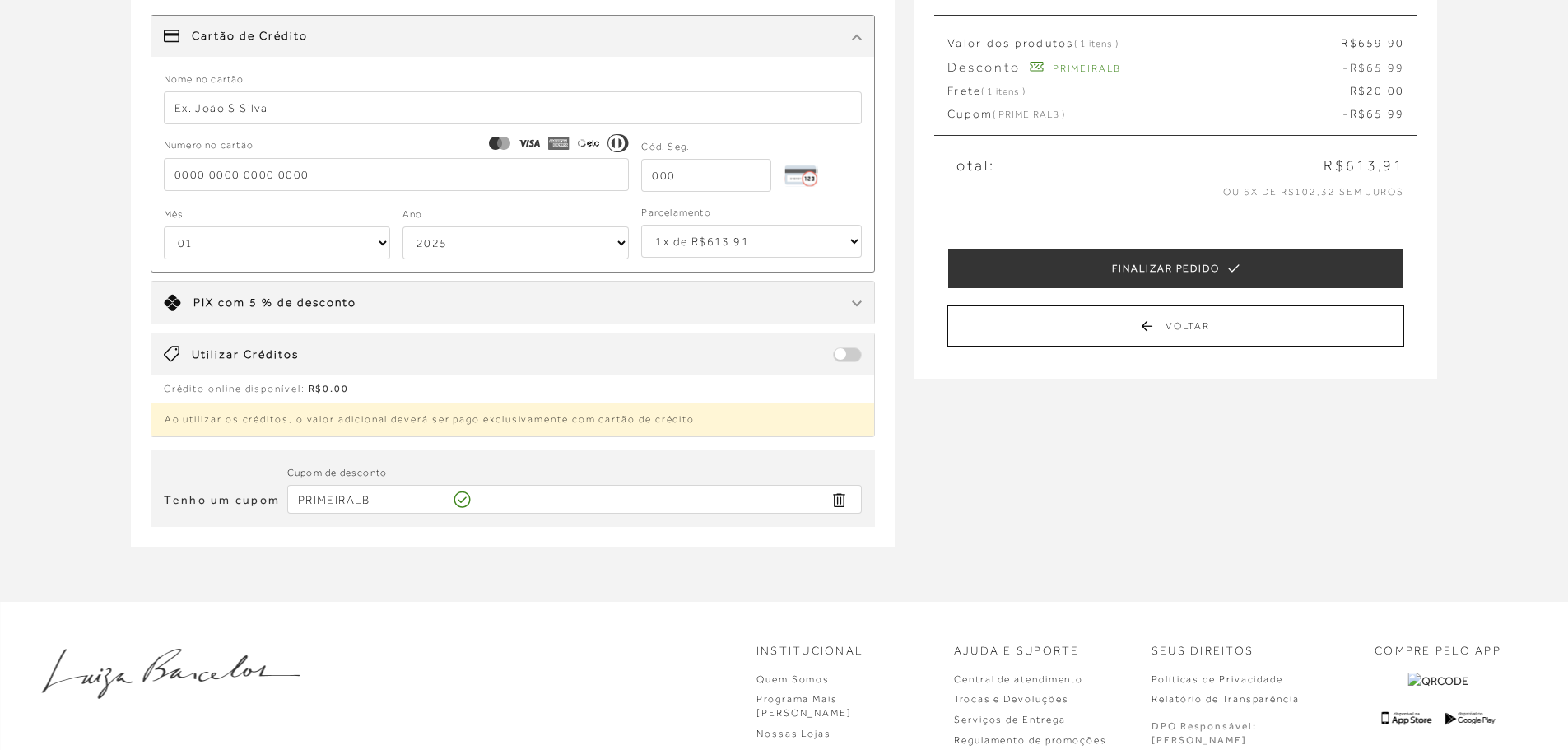
drag, startPoint x: 1052, startPoint y: 580, endPoint x: 1052, endPoint y: 562, distance: 18.0
click at [1052, 580] on div "MINHA SACOLA SAPATILHA EM CAMURÇA VAZADA COM FIVELAS ROSA QUARTZO CÓD: 14020013…" at bounding box center [784, 271] width 1568 height 658
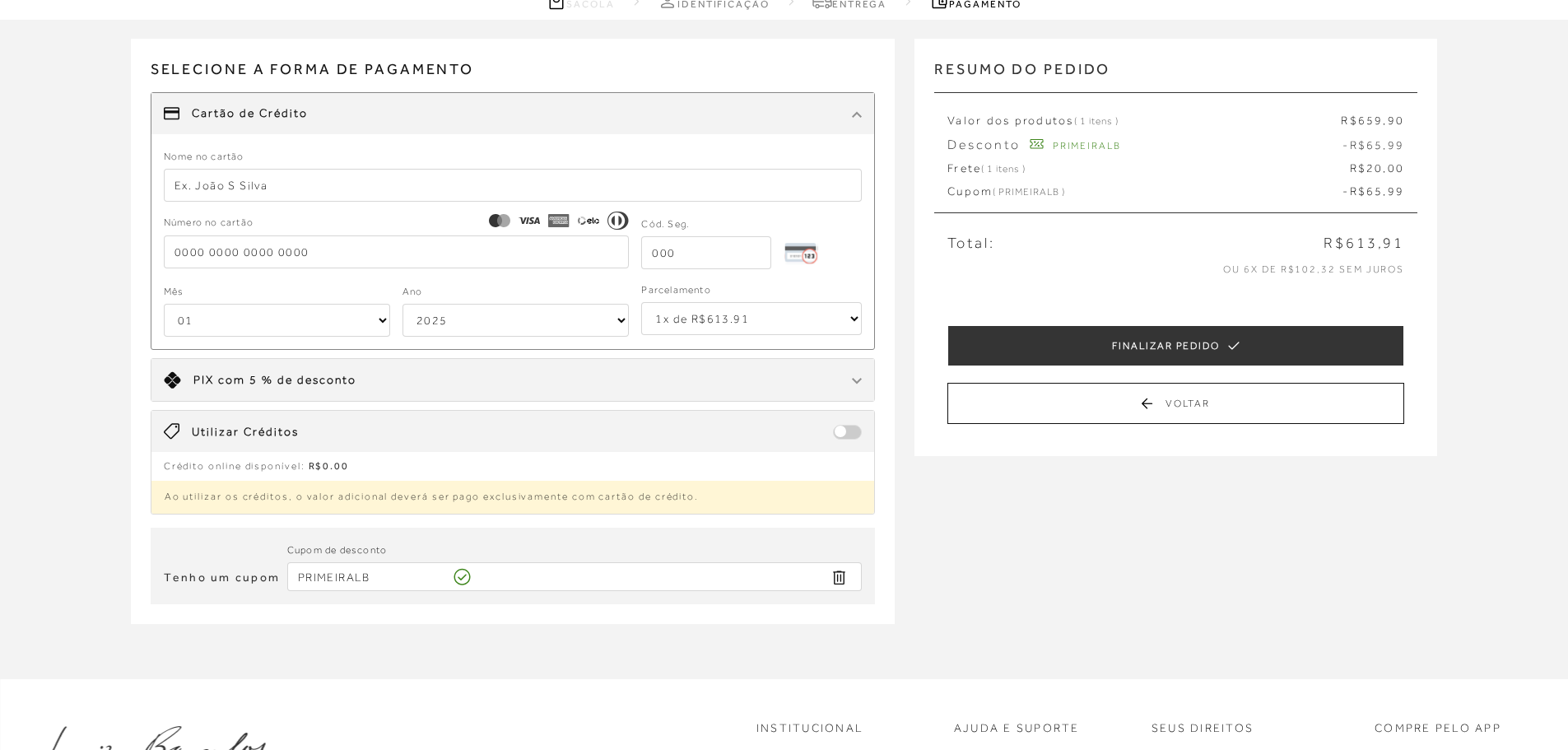
scroll to position [0, 0]
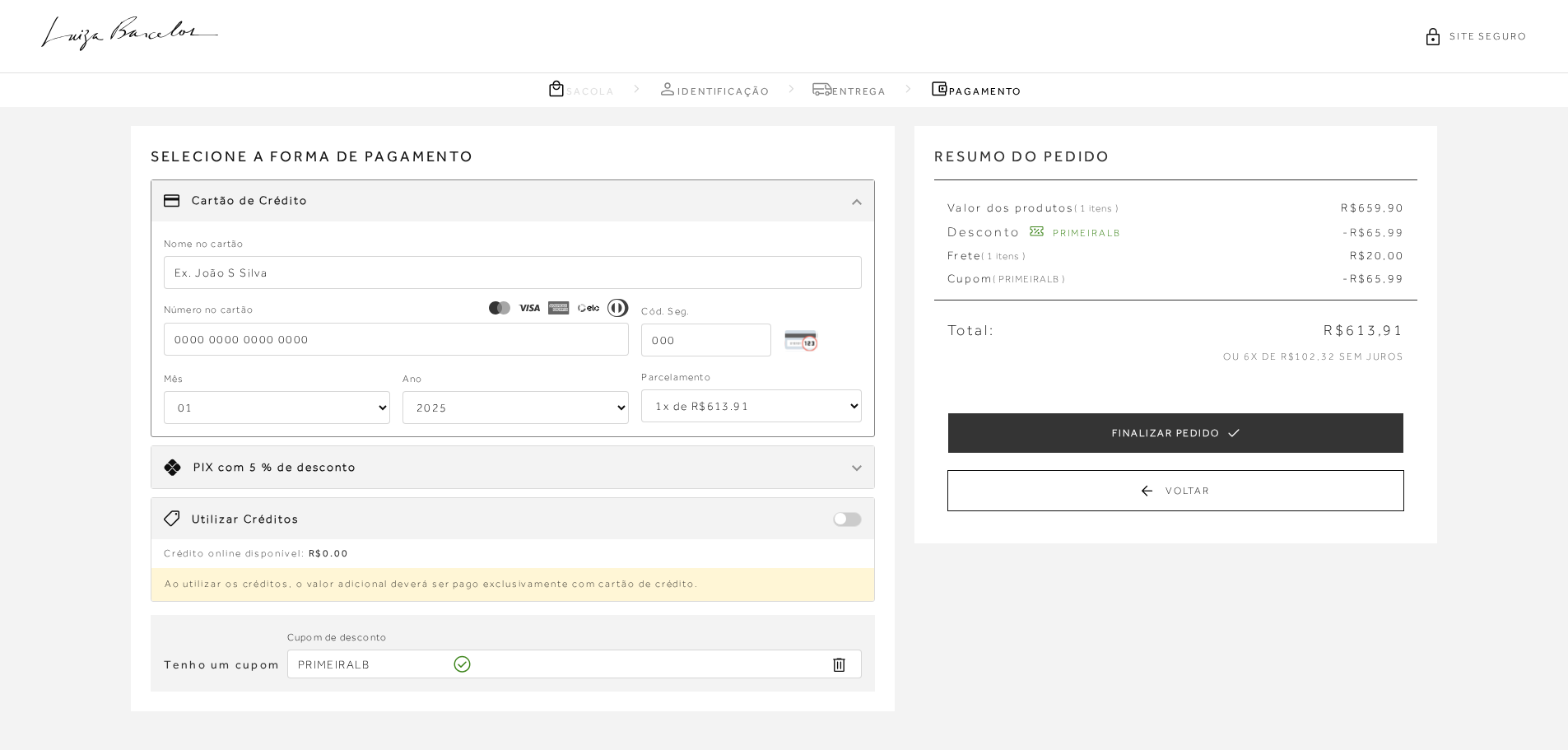
click at [800, 422] on select "1x de R$613.91 2x de R$306.96 sem juros 3x de R$204.64 sem juros 4x de R$153.48…" at bounding box center [751, 405] width 220 height 33
select select "6"
click at [641, 389] on select "1x de R$613.91 2x de R$306.96 sem juros 3x de R$204.64 sem juros 4x de R$153.48…" at bounding box center [751, 405] width 220 height 33
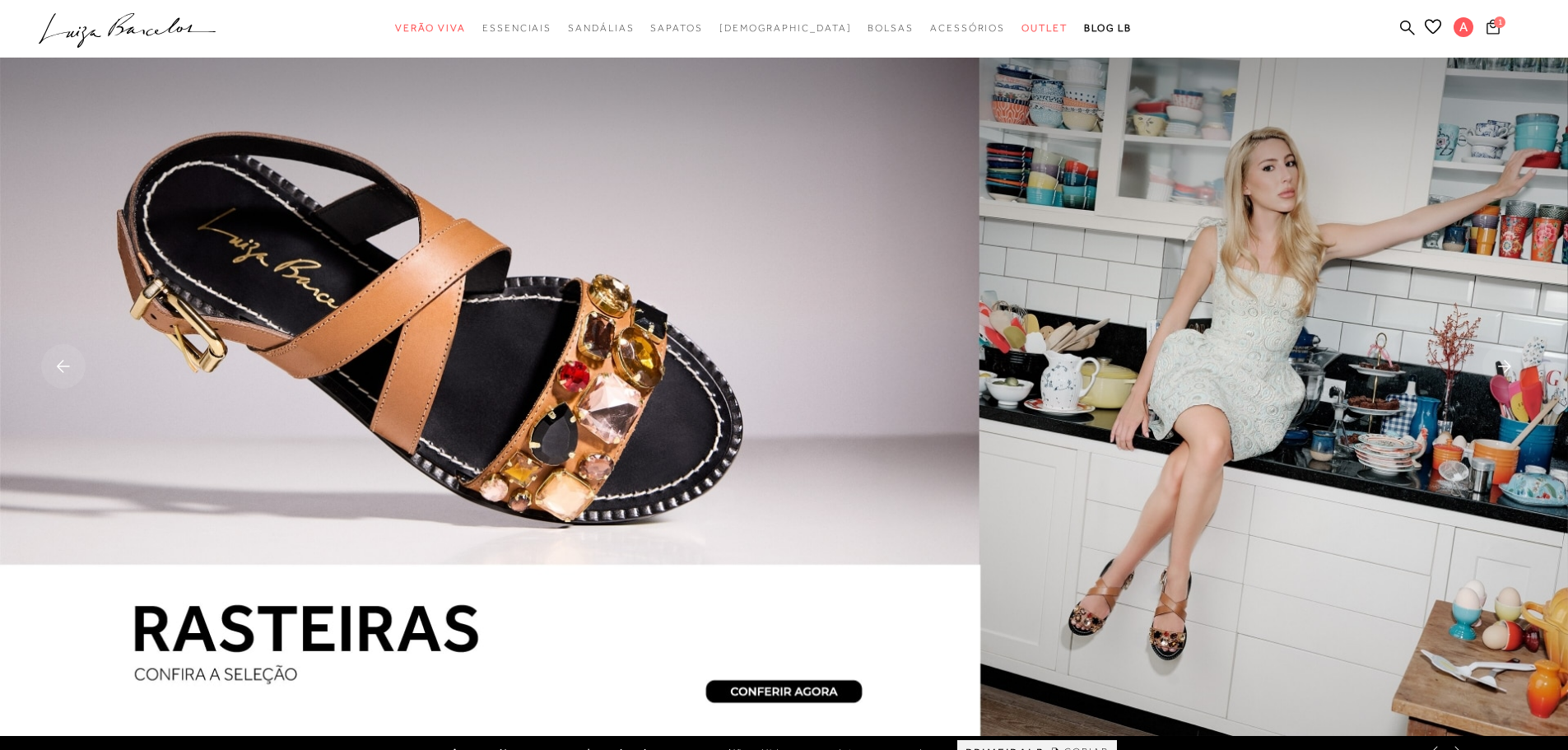
click at [1495, 29] on icon at bounding box center [1493, 27] width 13 height 16
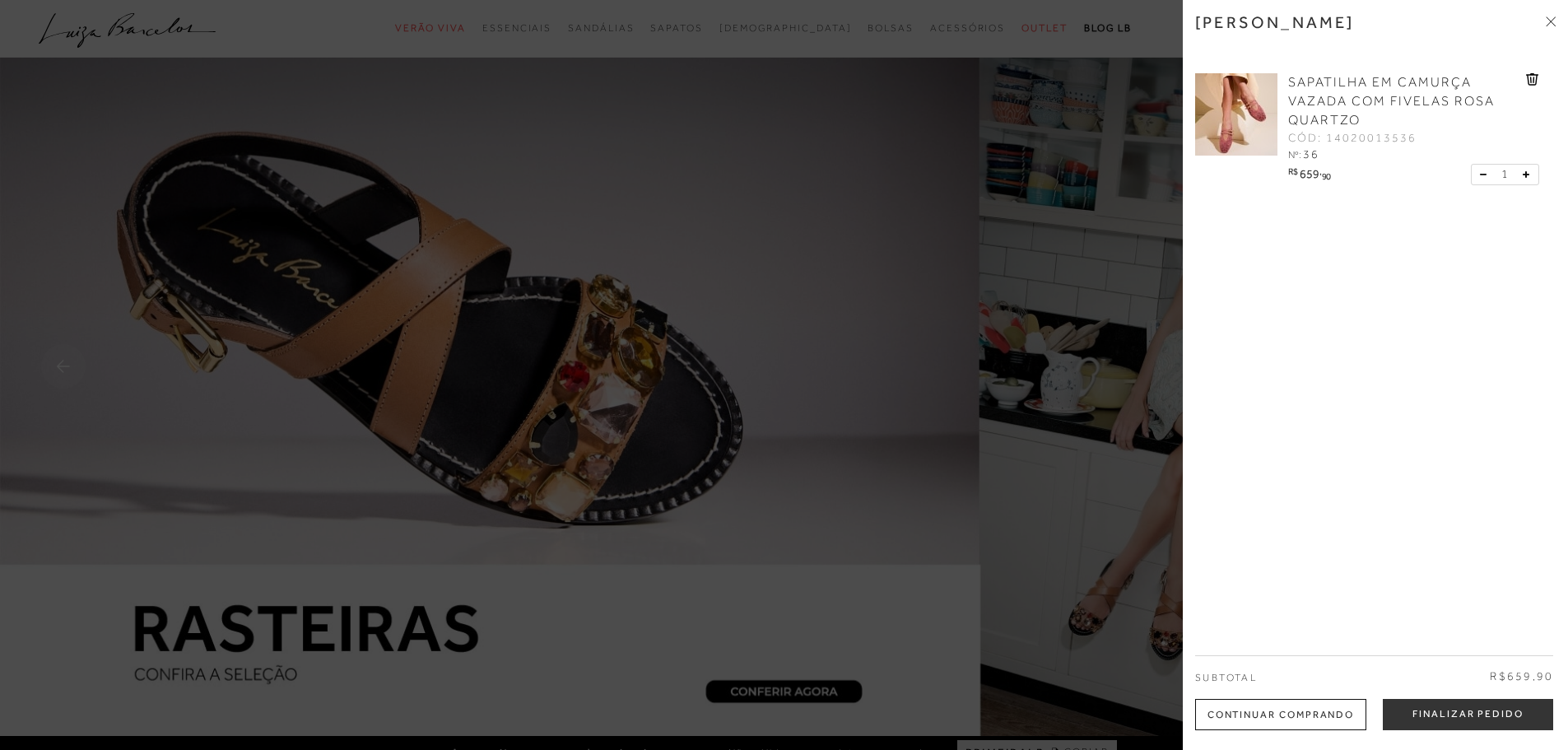
click at [1376, 88] on span "SAPATILHA EM CAMURÇA VAZADA COM FIVELAS ROSA QUARTZO" at bounding box center [1391, 100] width 207 height 52
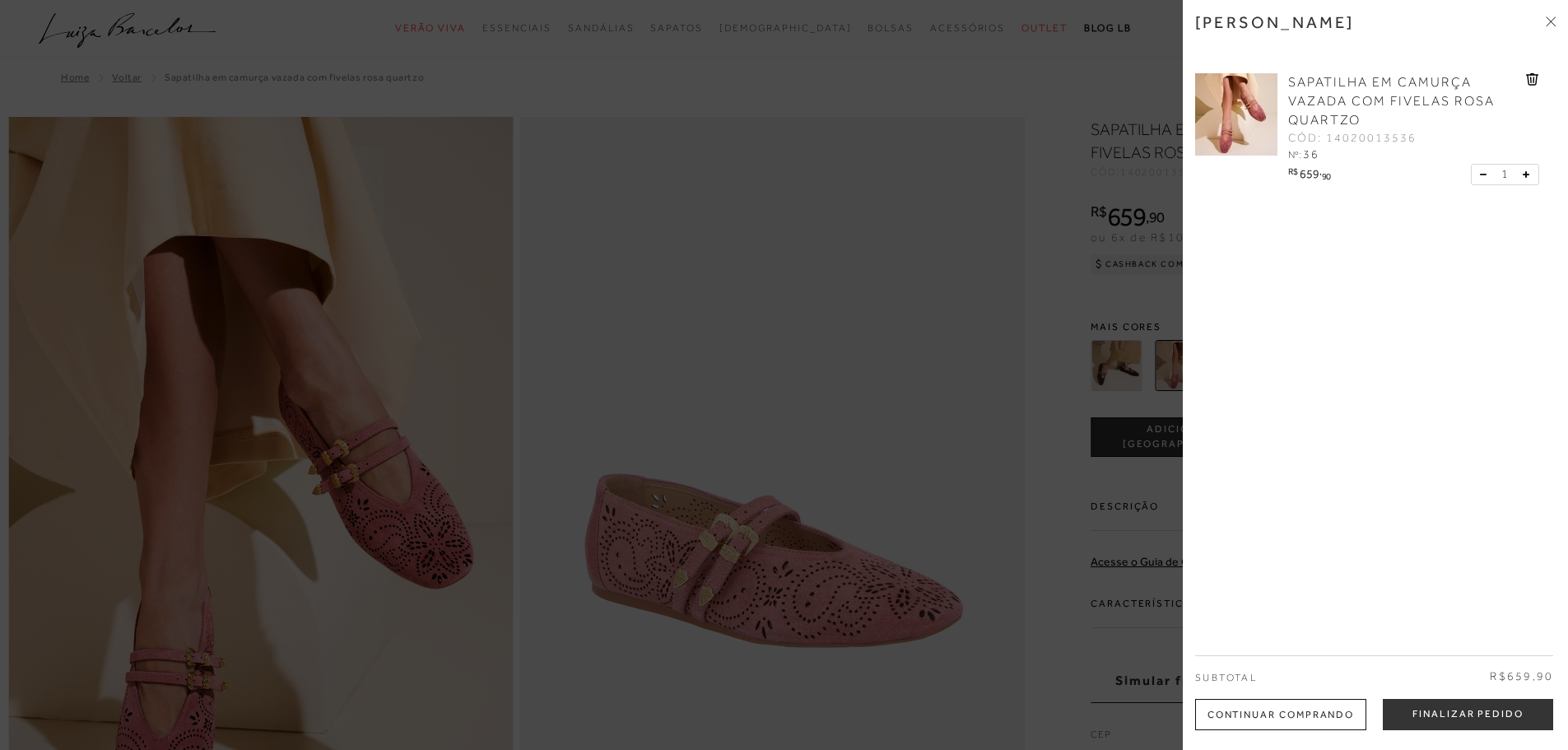
click at [899, 338] on div at bounding box center [784, 375] width 1568 height 750
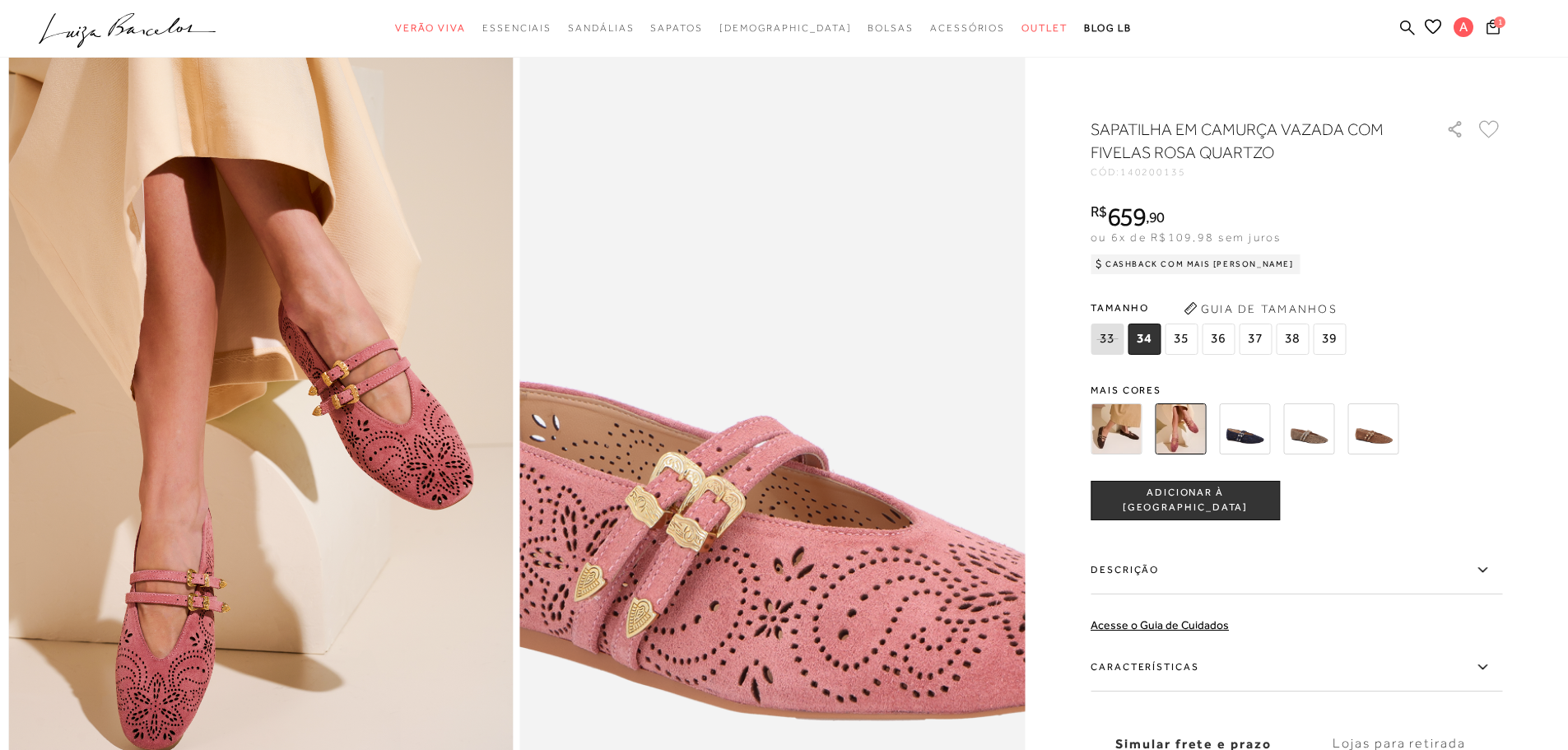
scroll to position [164, 0]
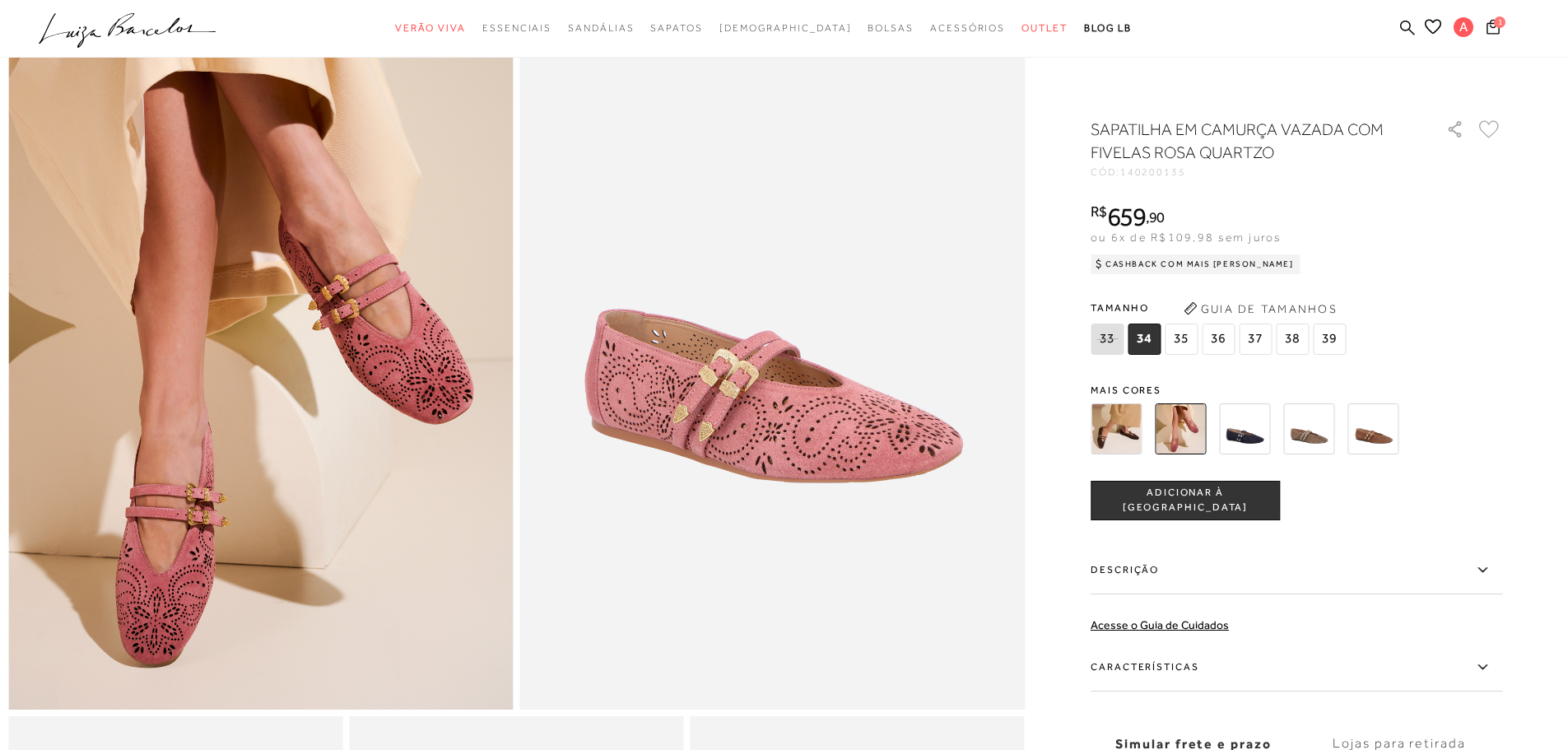
click at [1190, 258] on div "Cashback com Mais [PERSON_NAME]" at bounding box center [1195, 264] width 210 height 20
click at [1502, 20] on span "1" at bounding box center [1500, 22] width 12 height 12
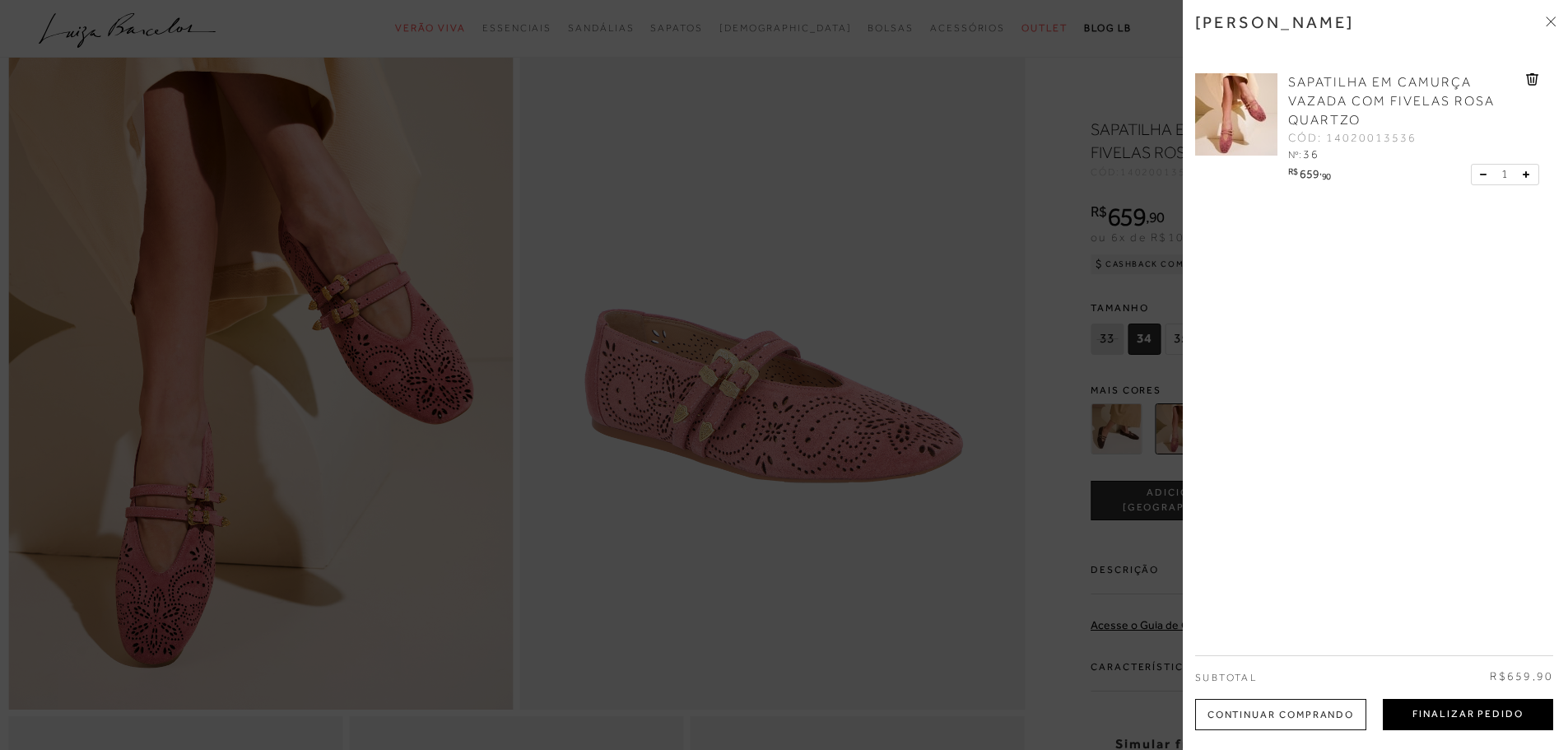
click at [1495, 707] on button "Finalizar Pedido" at bounding box center [1468, 714] width 170 height 31
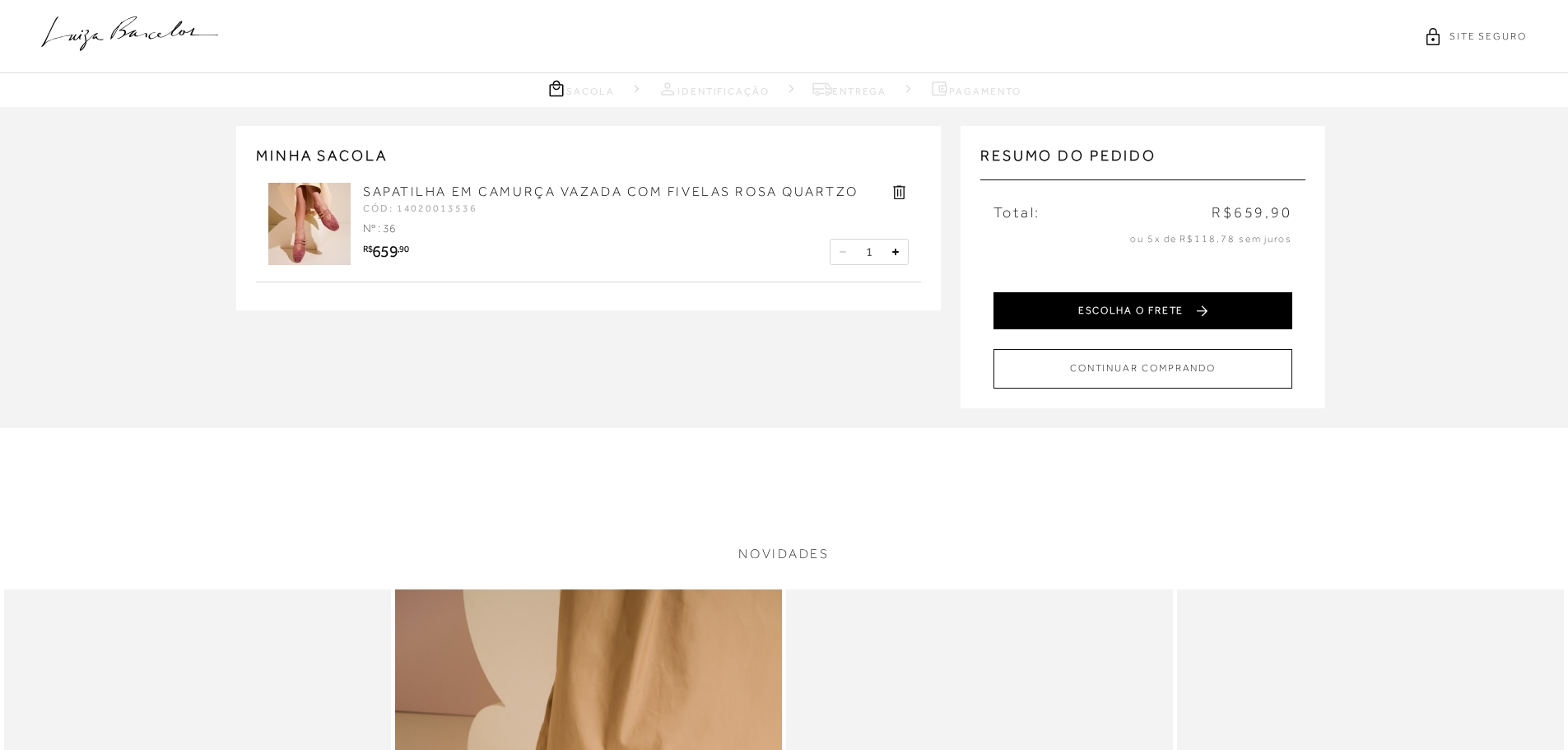
click at [1199, 320] on button "ESCOLHA O FRETE" at bounding box center [1143, 311] width 299 height 37
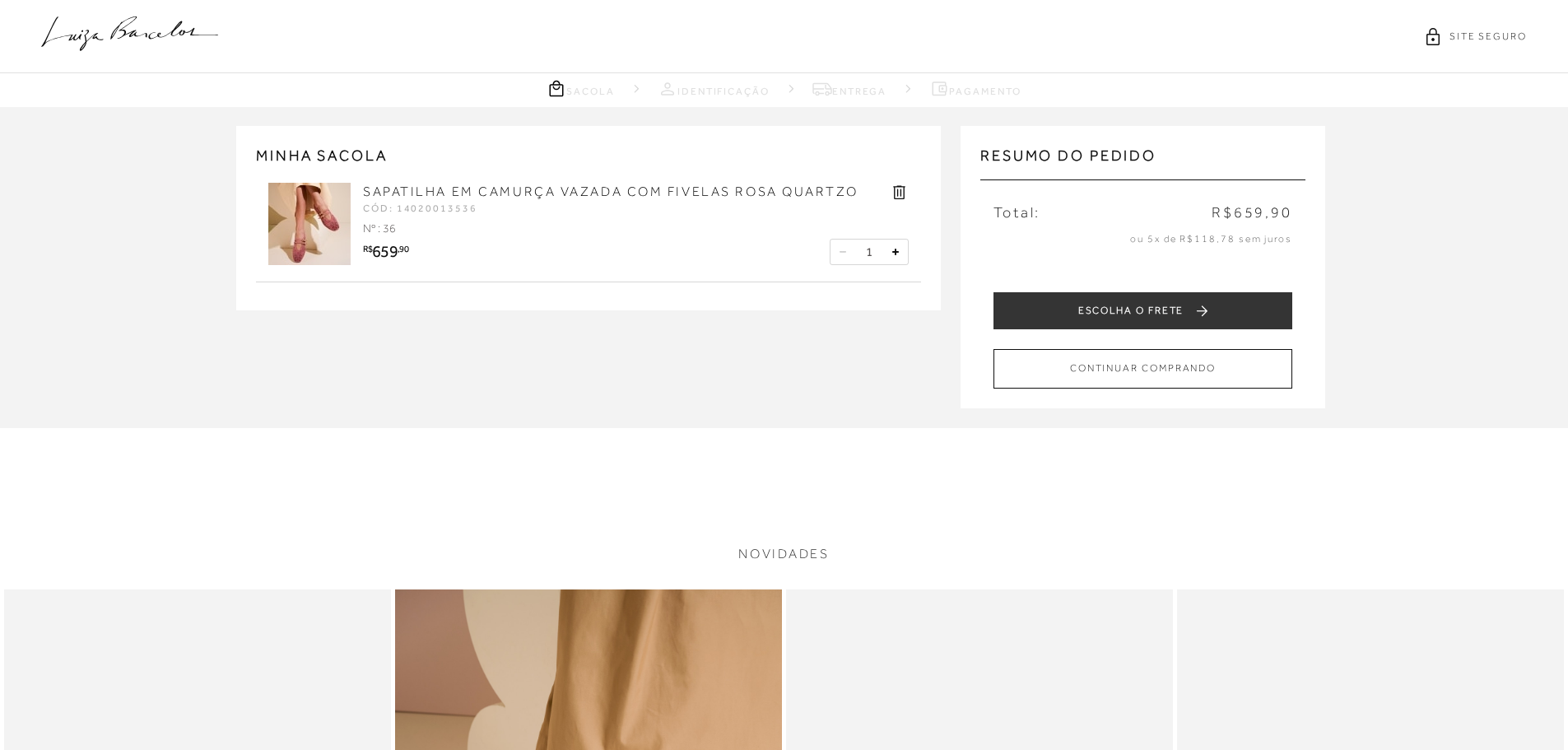
select select "MG"
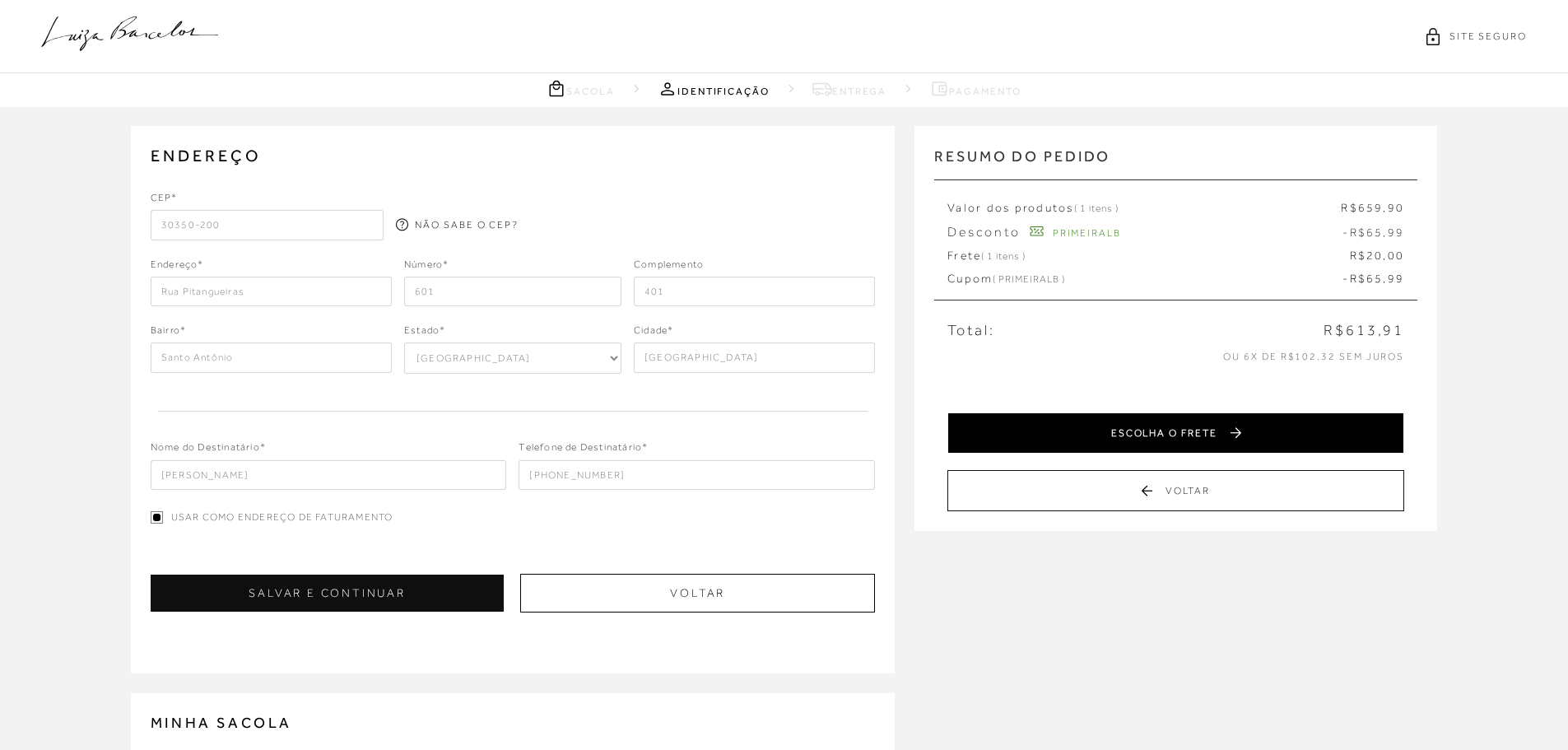
click at [1123, 422] on button "ESCOLHA O FRETE" at bounding box center [1176, 432] width 457 height 41
click at [1094, 437] on button "SELECIONAR PAGAMENTO" at bounding box center [1176, 432] width 457 height 41
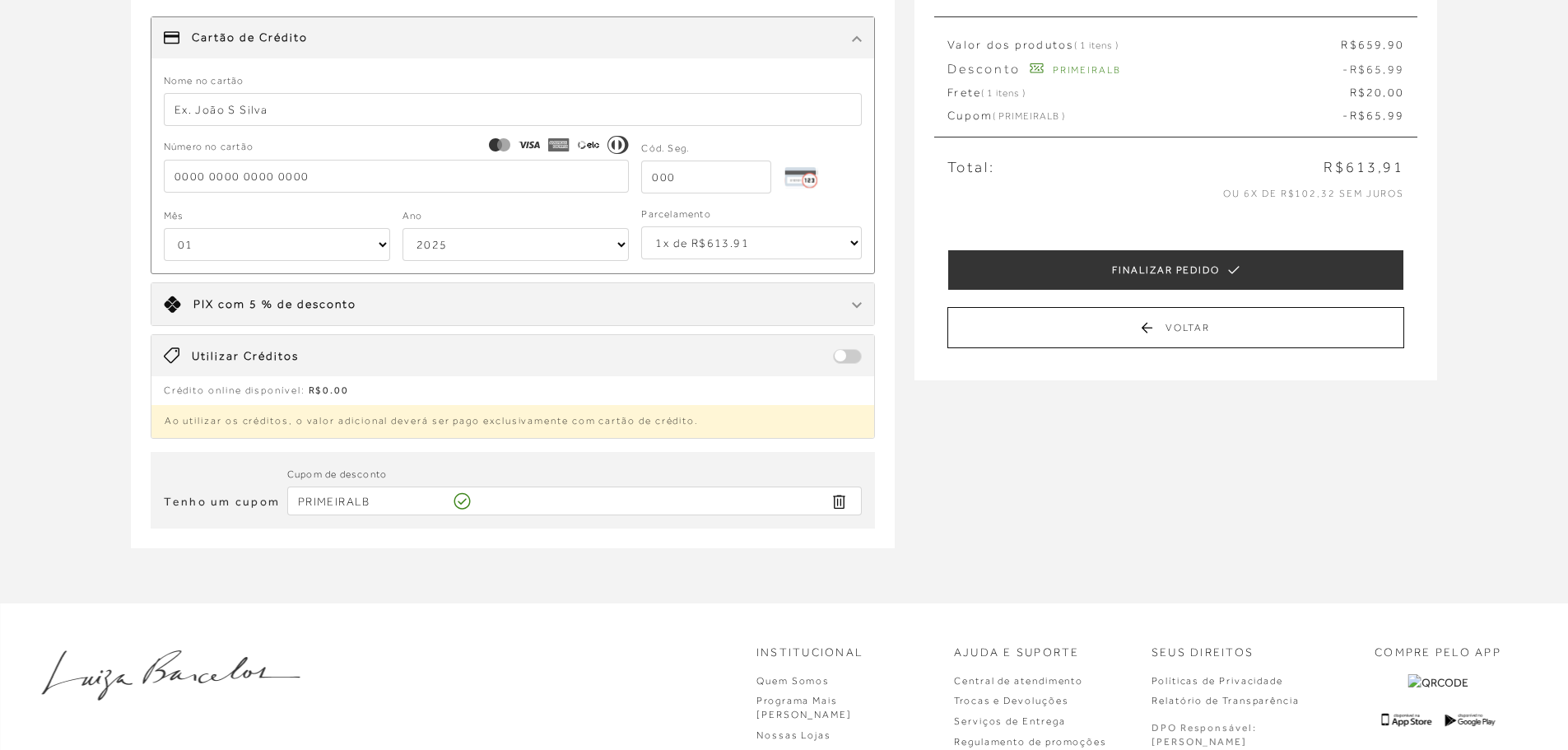
scroll to position [164, 0]
click at [553, 498] on input "PRIMEIRALB" at bounding box center [575, 499] width 575 height 28
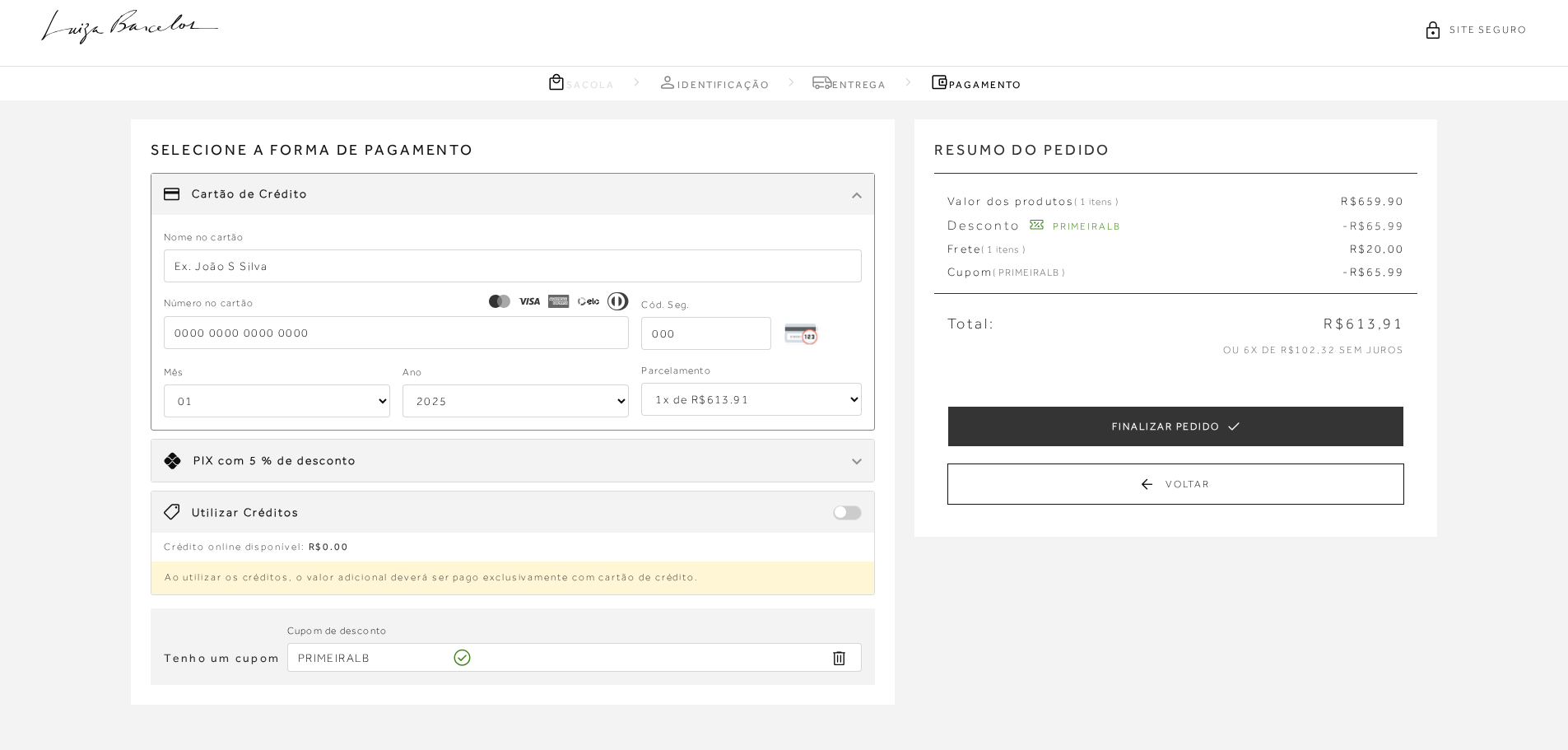
scroll to position [0, 0]
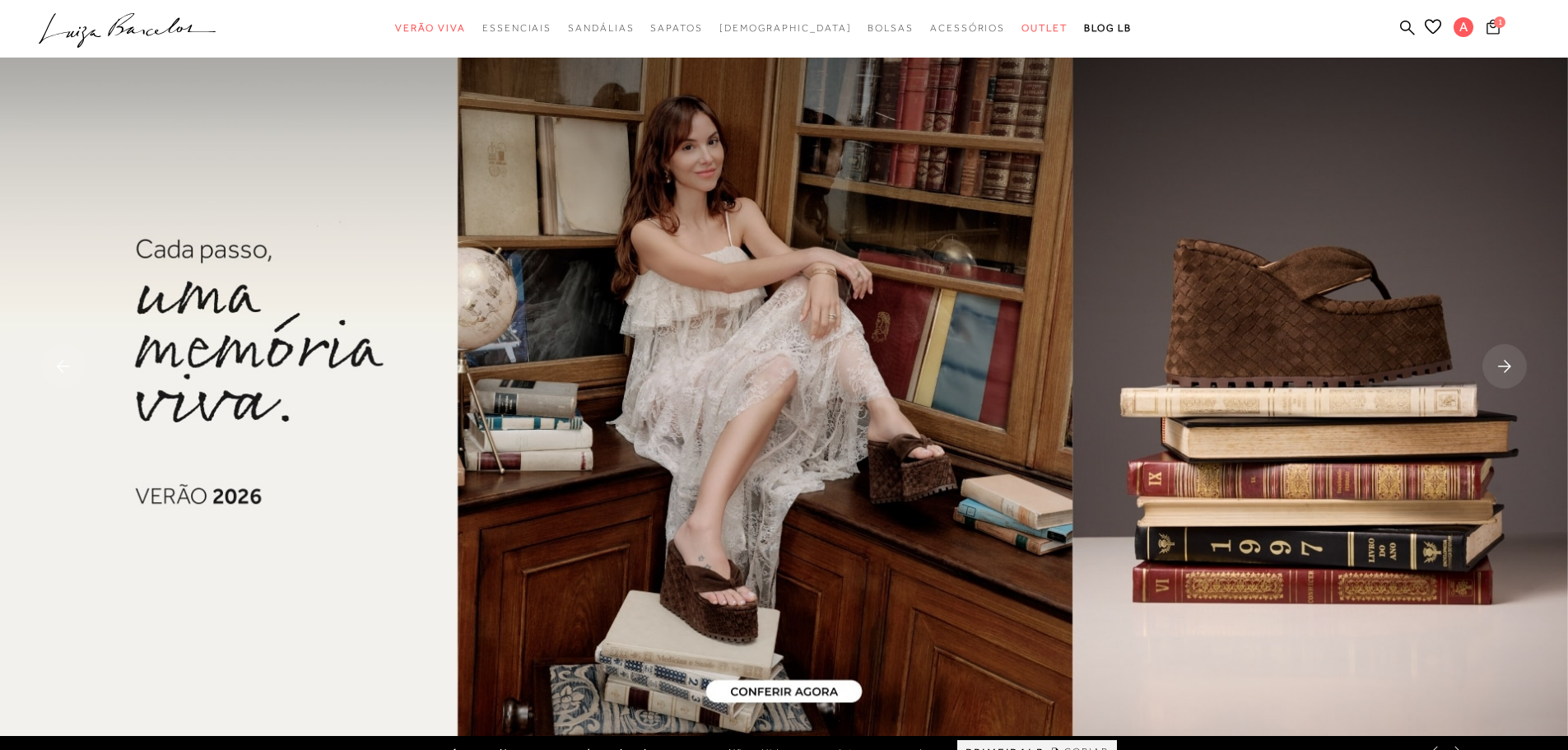
click at [1495, 25] on span "1" at bounding box center [1500, 22] width 12 height 12
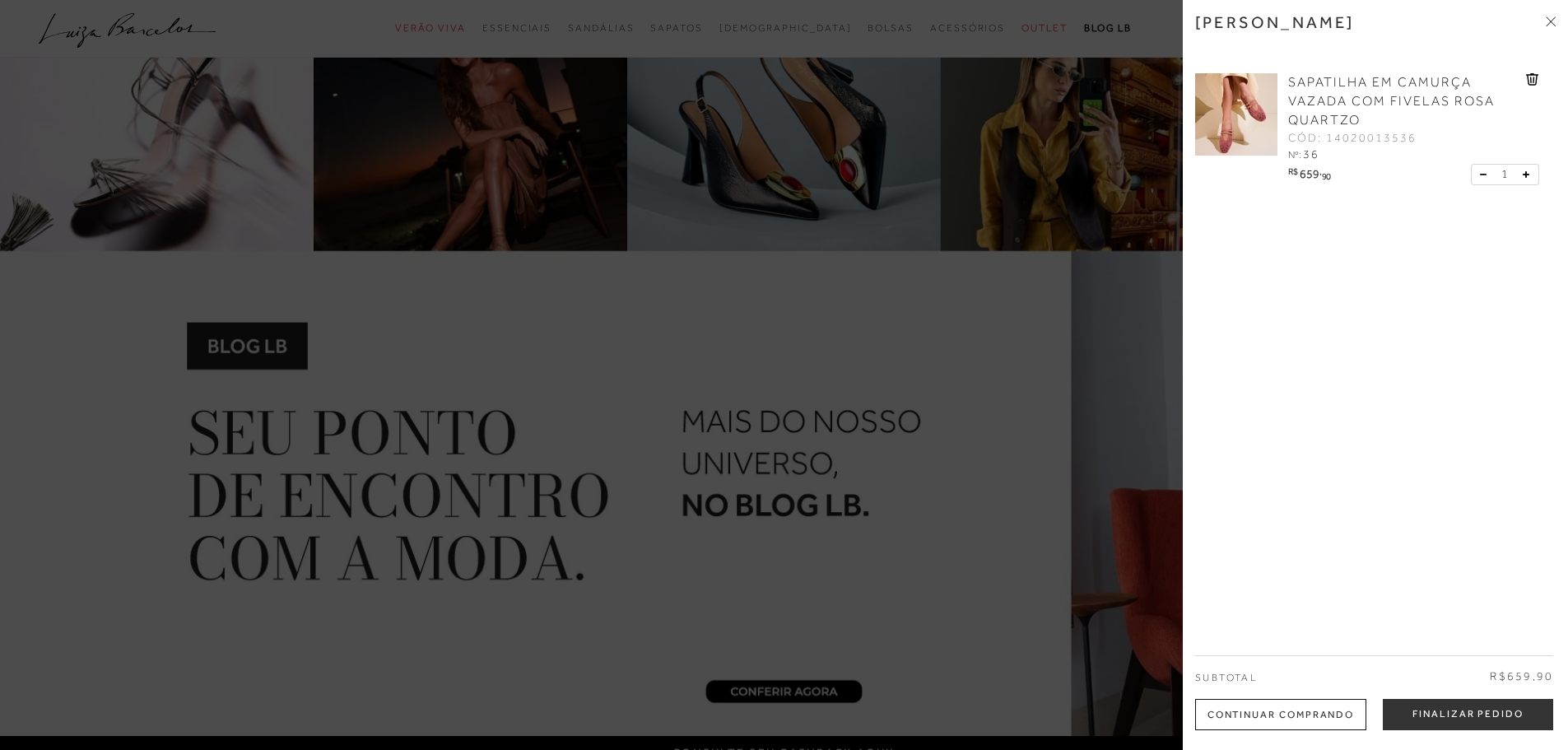
click at [1436, 707] on button "Finalizar Pedido" at bounding box center [1468, 714] width 170 height 31
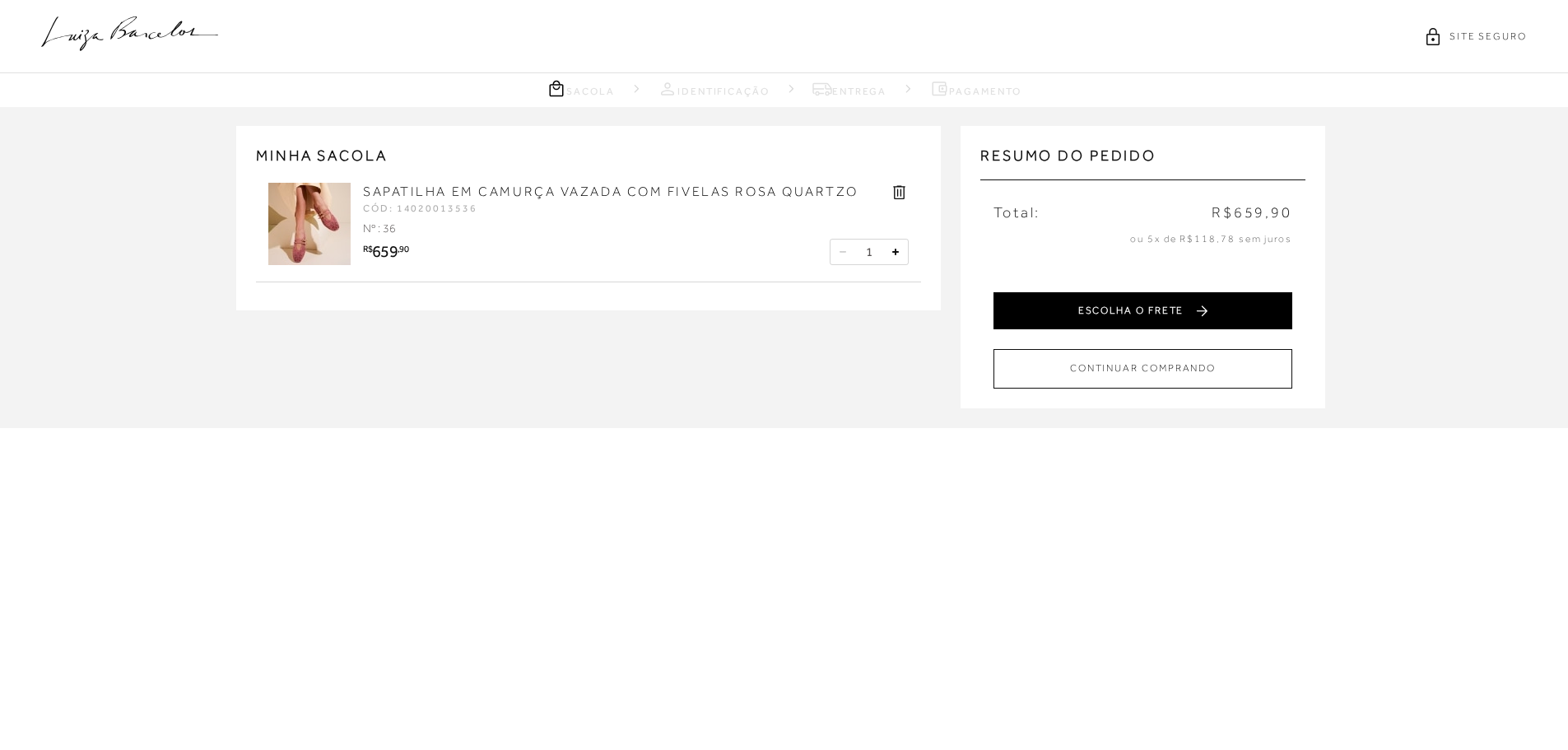
click at [1184, 309] on button "ESCOLHA O FRETE" at bounding box center [1143, 311] width 299 height 37
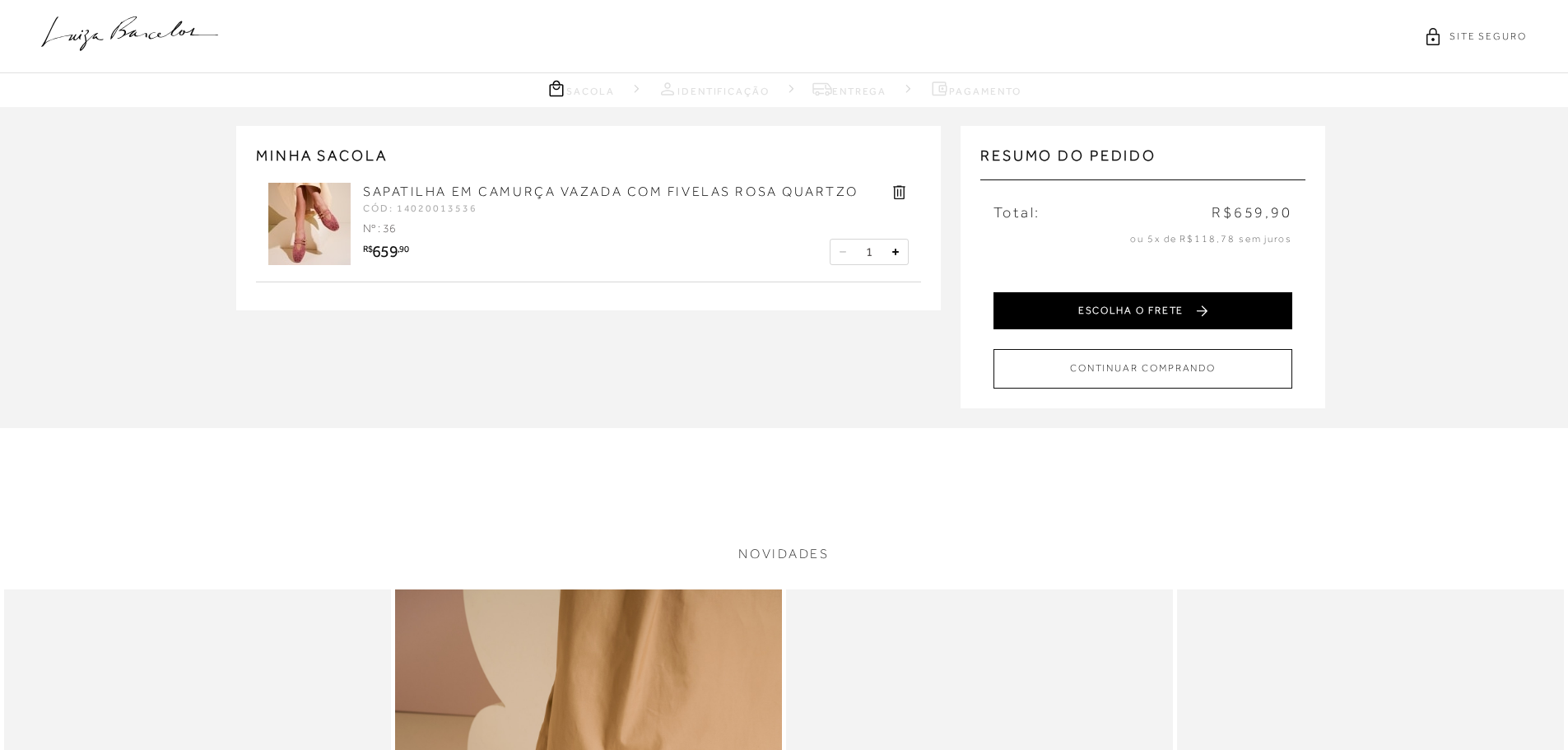
select select "MG"
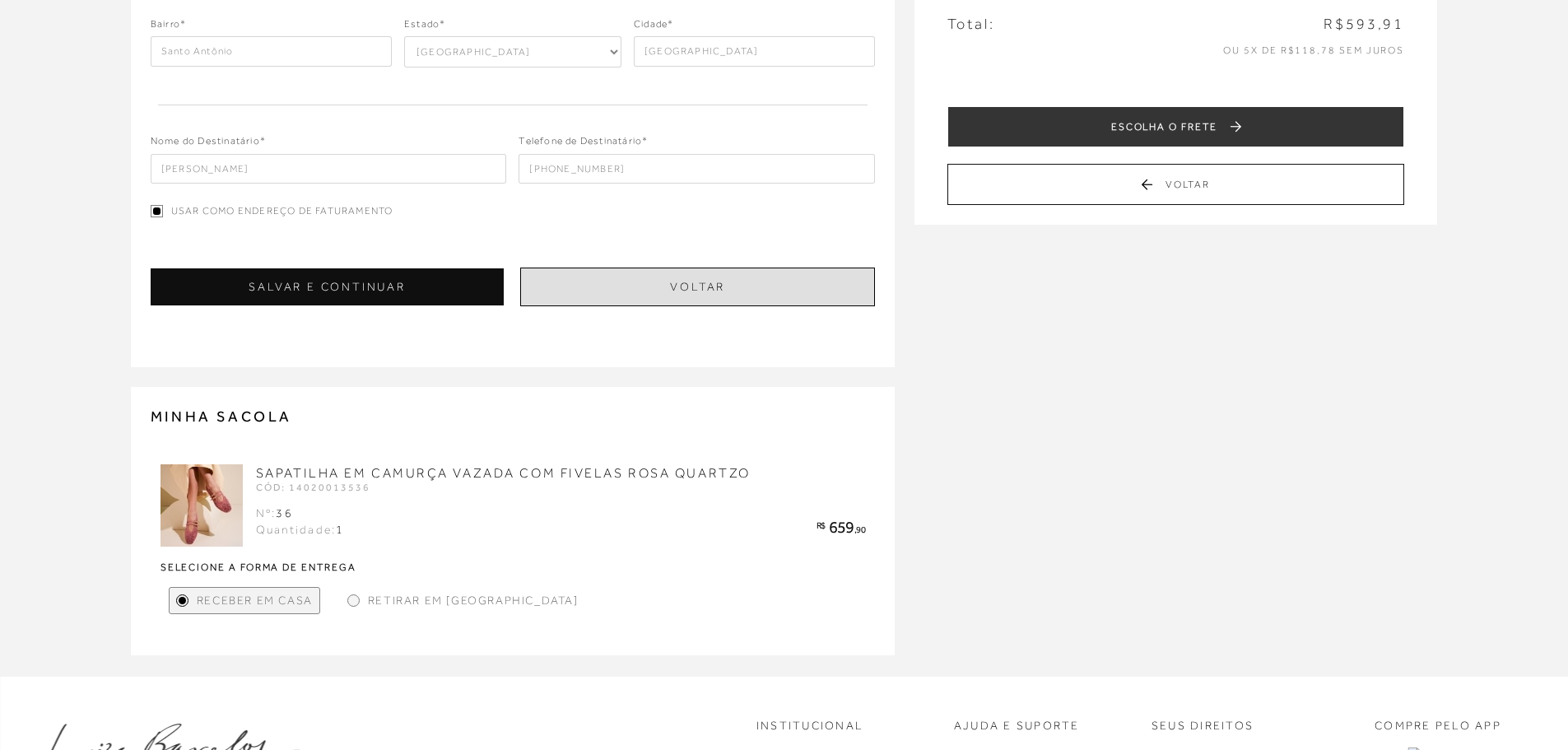
scroll to position [329, 0]
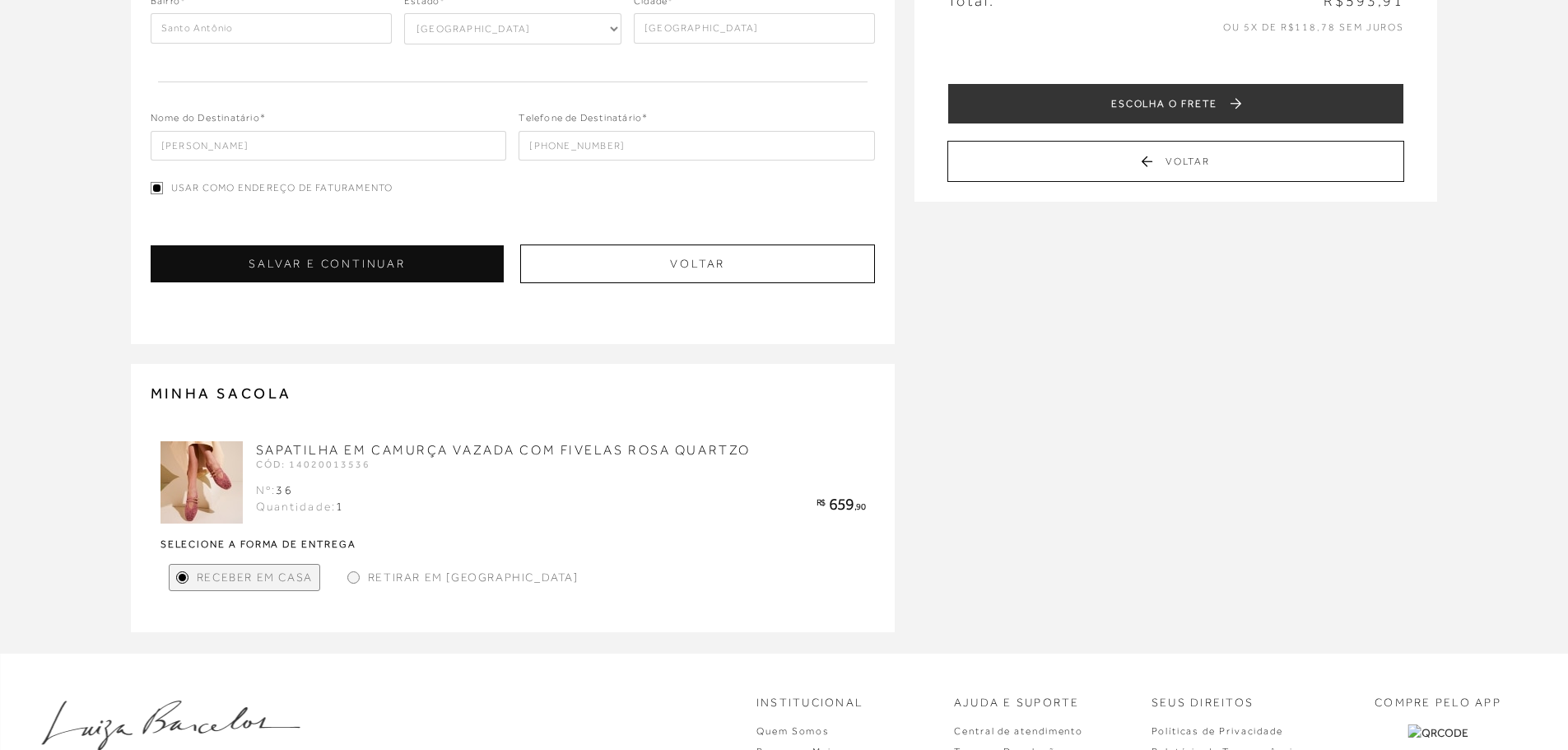
click at [443, 575] on span "Retirar em Loja" at bounding box center [472, 577] width 210 height 17
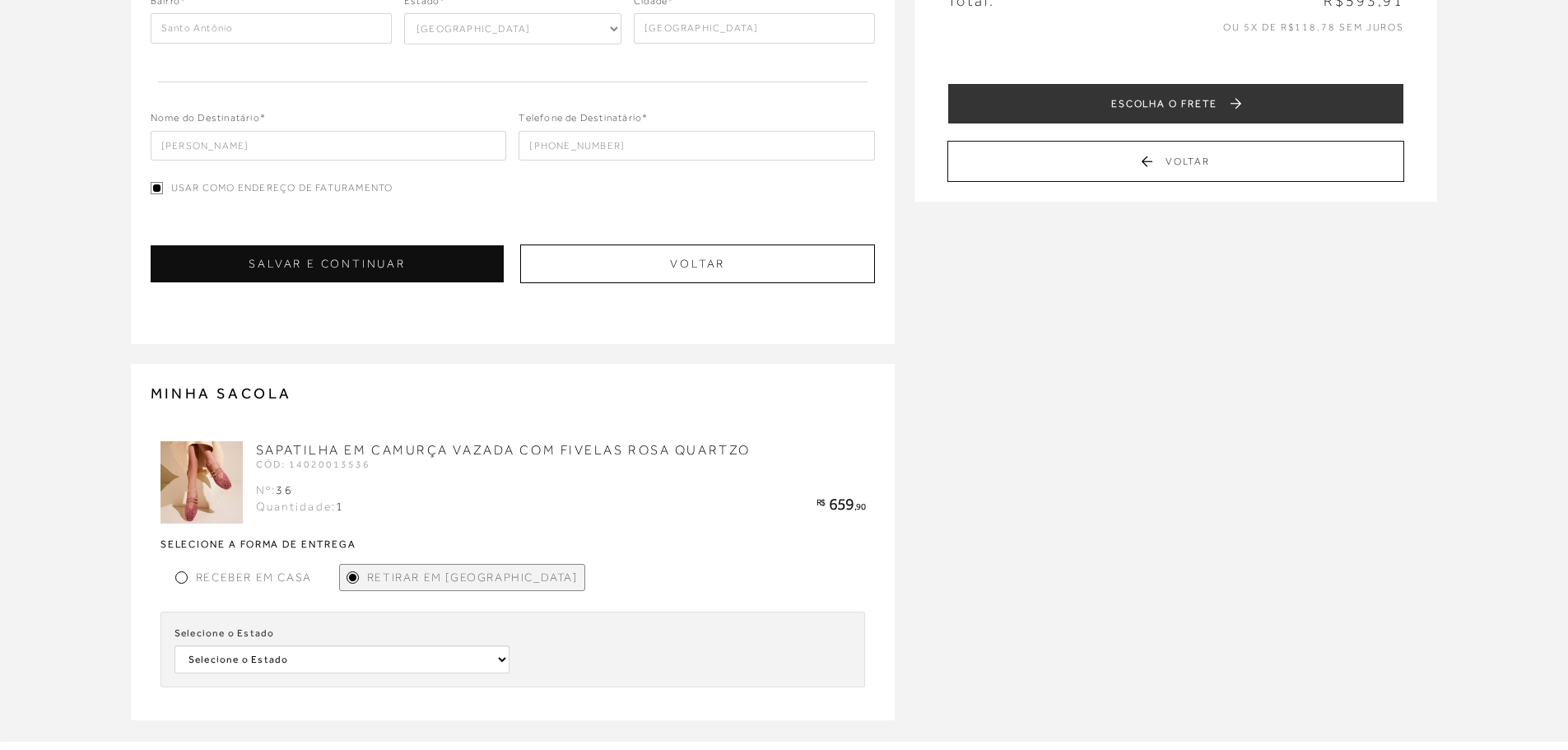
click at [446, 643] on div "Selecione o Estado Selecione o Estado Distrito Federal Minas Gerais São Paulo" at bounding box center [342, 649] width 335 height 47
click at [463, 659] on select "Selecione o Estado Distrito Federal Minas Gerais São Paulo" at bounding box center [342, 659] width 335 height 28
select select
click at [175, 645] on select "Selecione o Estado Distrito Federal Minas Gerais São Paulo" at bounding box center [342, 659] width 335 height 28
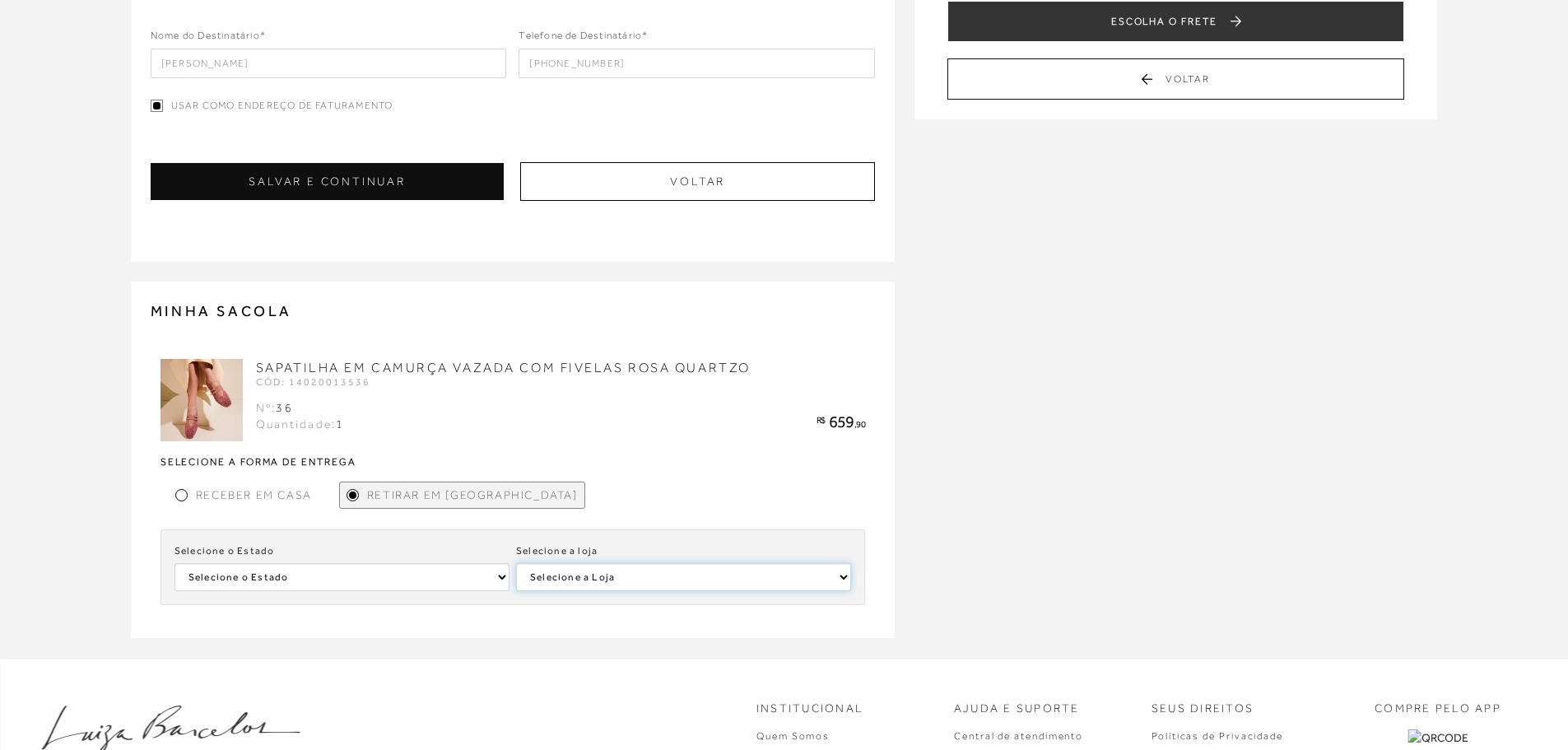
click at [710, 571] on select "Selecione a Loja LUIZA BARCELOS UBERLÂNDIA" at bounding box center [683, 577] width 335 height 28
click at [752, 513] on div "Receber em Casa Retirar em Loja Selecione o Estado Selecione o Estado Distrito …" at bounding box center [513, 538] width 705 height 130
click at [286, 502] on span "Receber em Casa" at bounding box center [254, 494] width 116 height 17
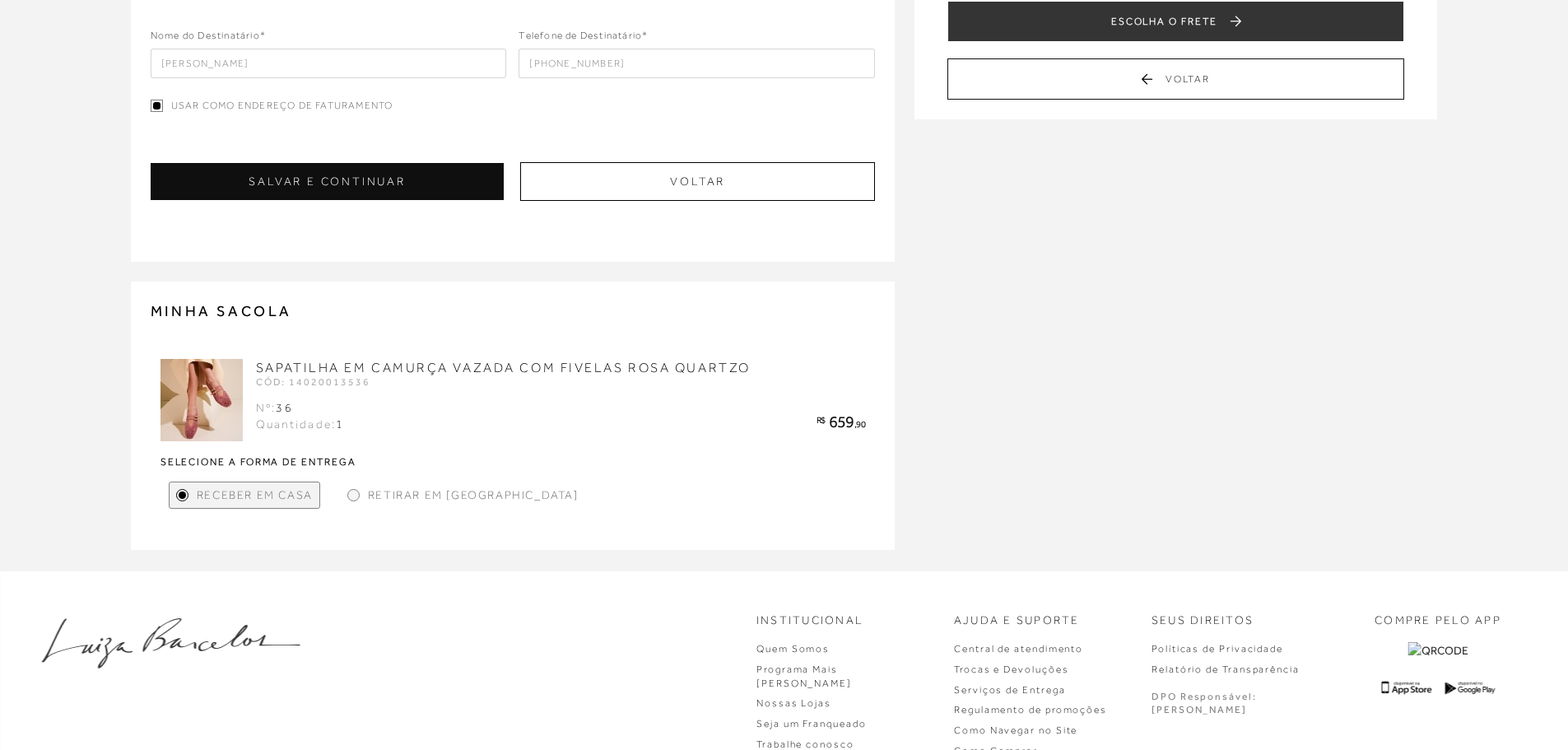
scroll to position [83, 0]
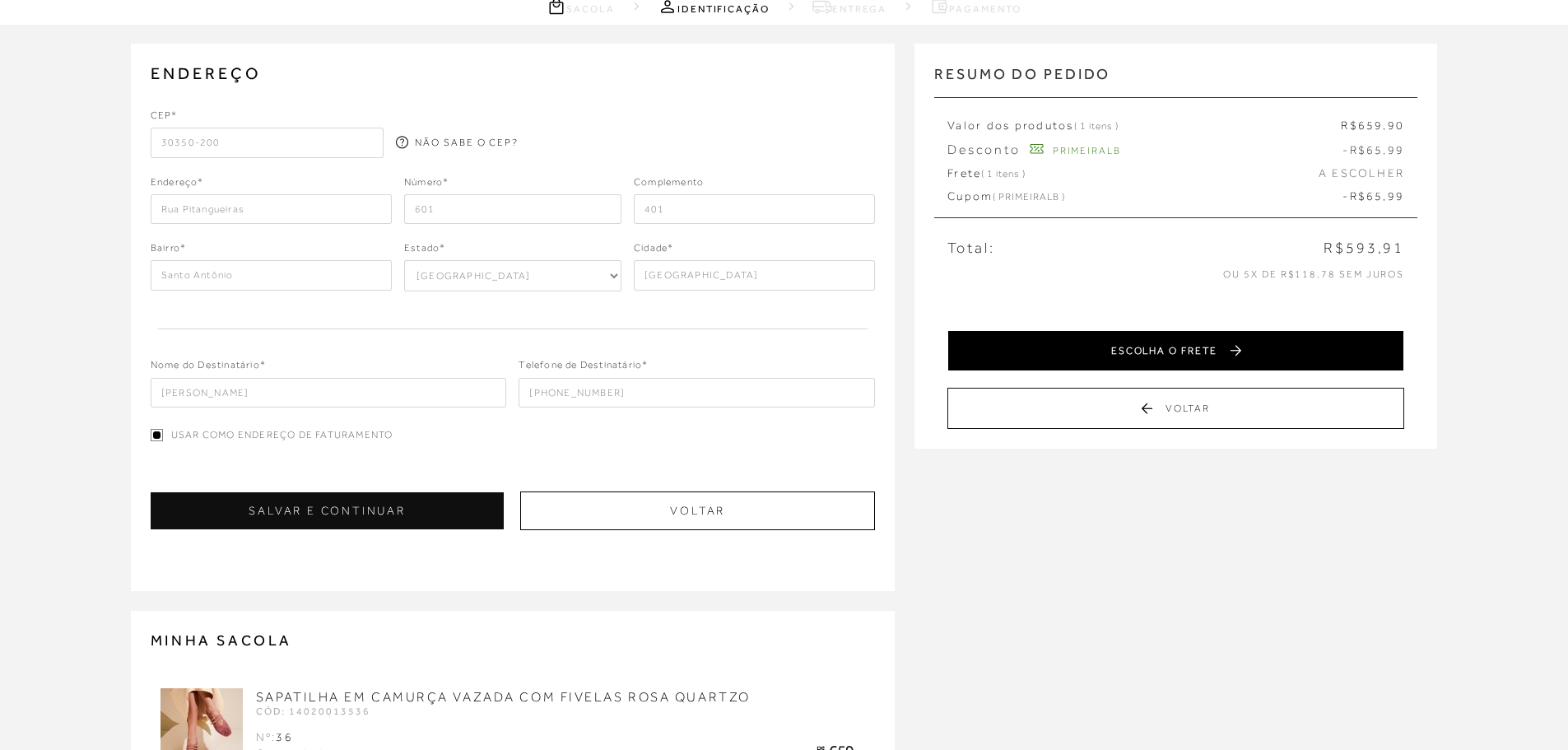
click at [1140, 342] on button "ESCOLHA O FRETE" at bounding box center [1176, 351] width 457 height 41
click at [1100, 345] on button "SELECIONAR PAGAMENTO" at bounding box center [1176, 351] width 457 height 41
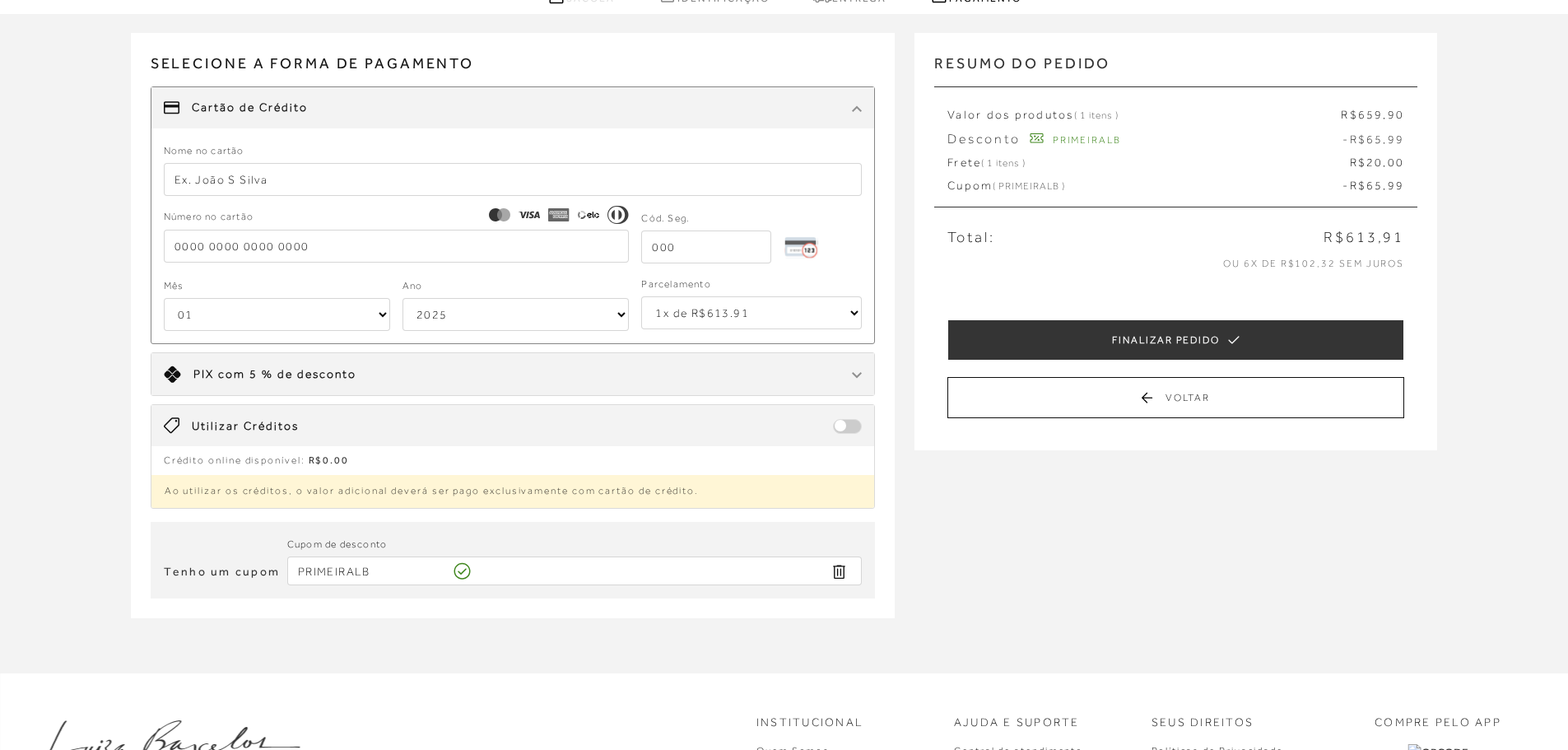
scroll to position [329, 0]
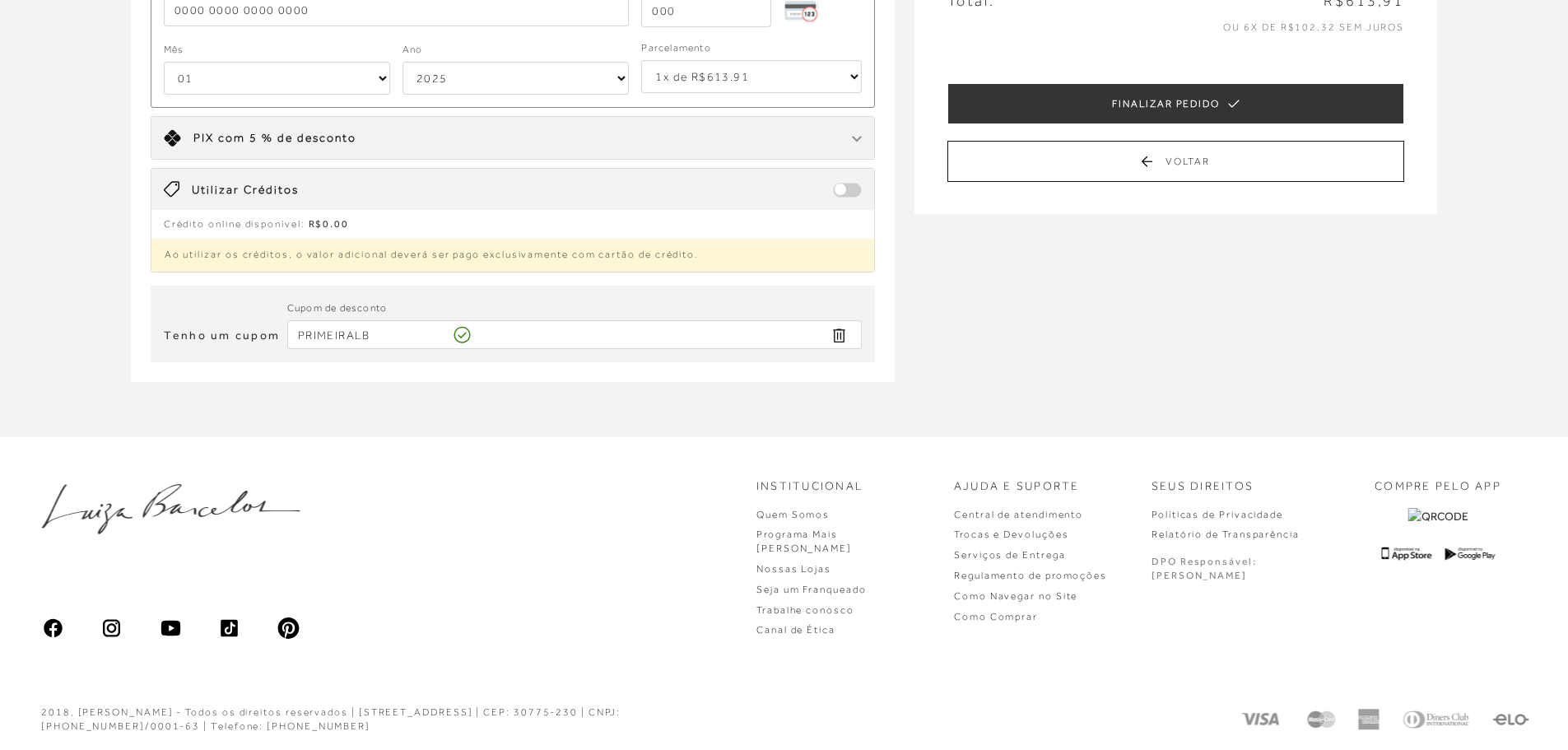
click at [392, 336] on input "PRIMEIRALB" at bounding box center [575, 335] width 575 height 28
type input "PRIMEIRA20"
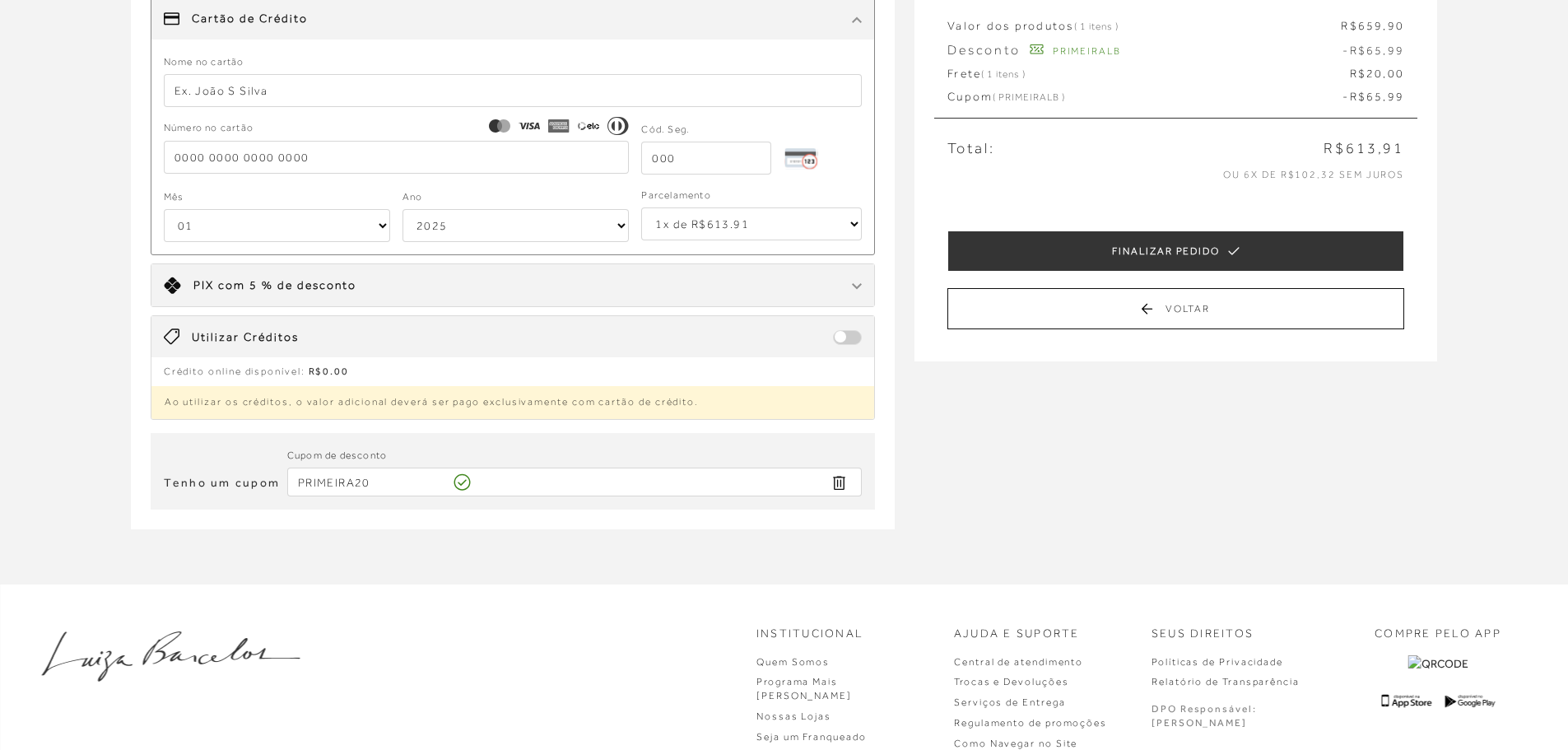
scroll to position [164, 0]
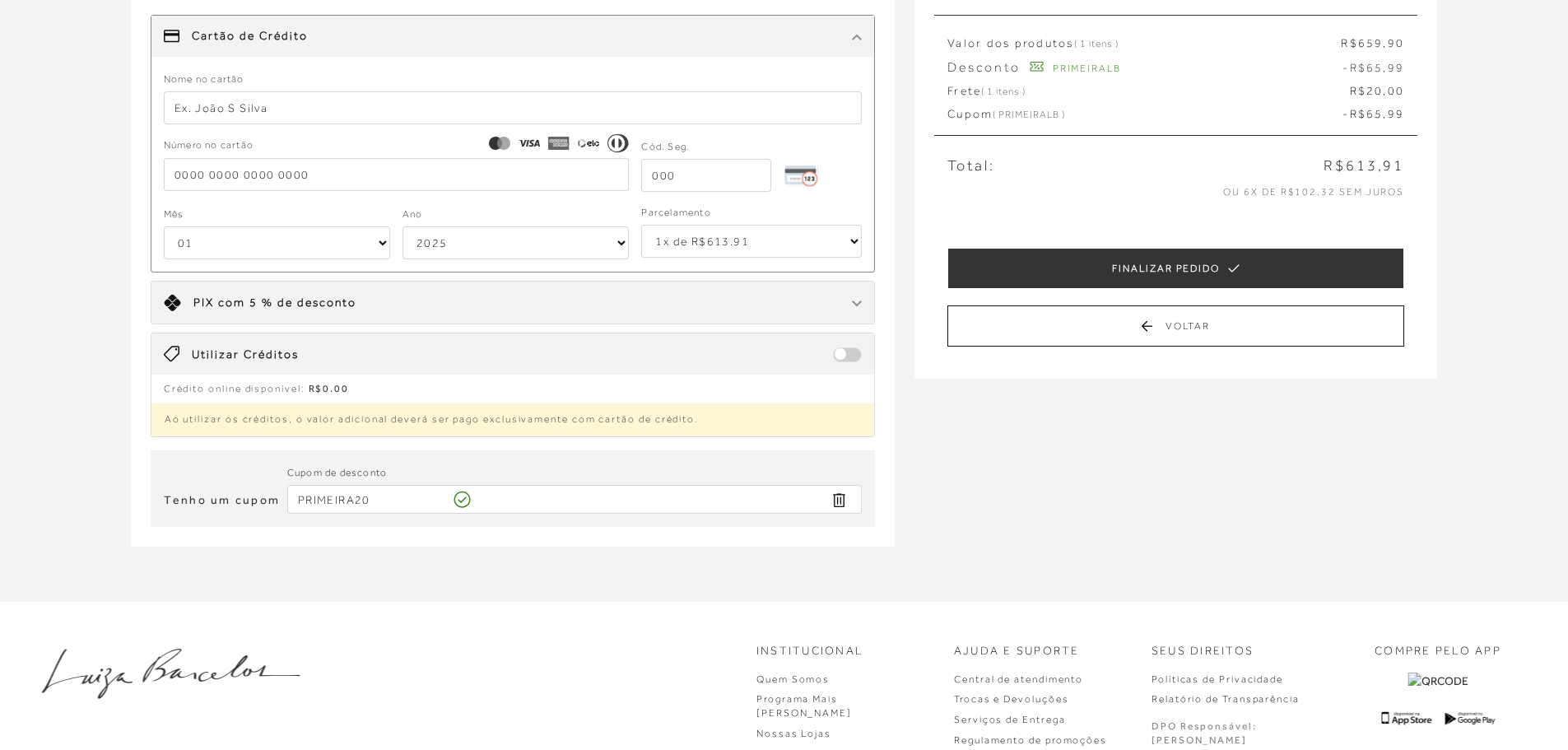
click at [843, 505] on icon "Remover Cupom" at bounding box center [838, 500] width 19 height 19
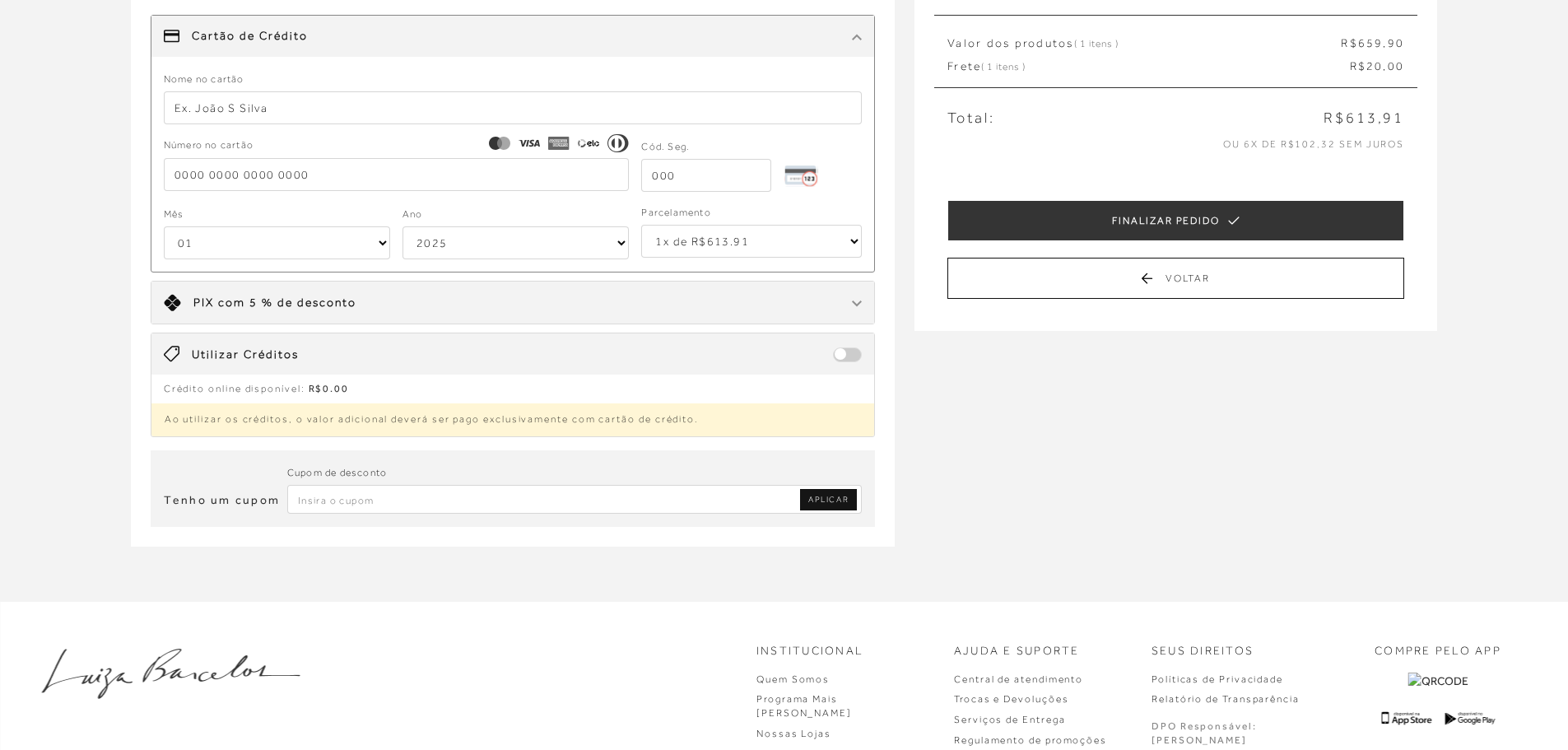
drag, startPoint x: 531, startPoint y: 478, endPoint x: 522, endPoint y: 485, distance: 11.4
click at [526, 480] on div "Cupom de desconto" at bounding box center [575, 474] width 575 height 21
click at [488, 512] on input "Inserir Código da Promoção" at bounding box center [575, 499] width 575 height 28
type input "PRIMEIRA20"
click at [823, 501] on span "APLICAR" at bounding box center [828, 499] width 40 height 12
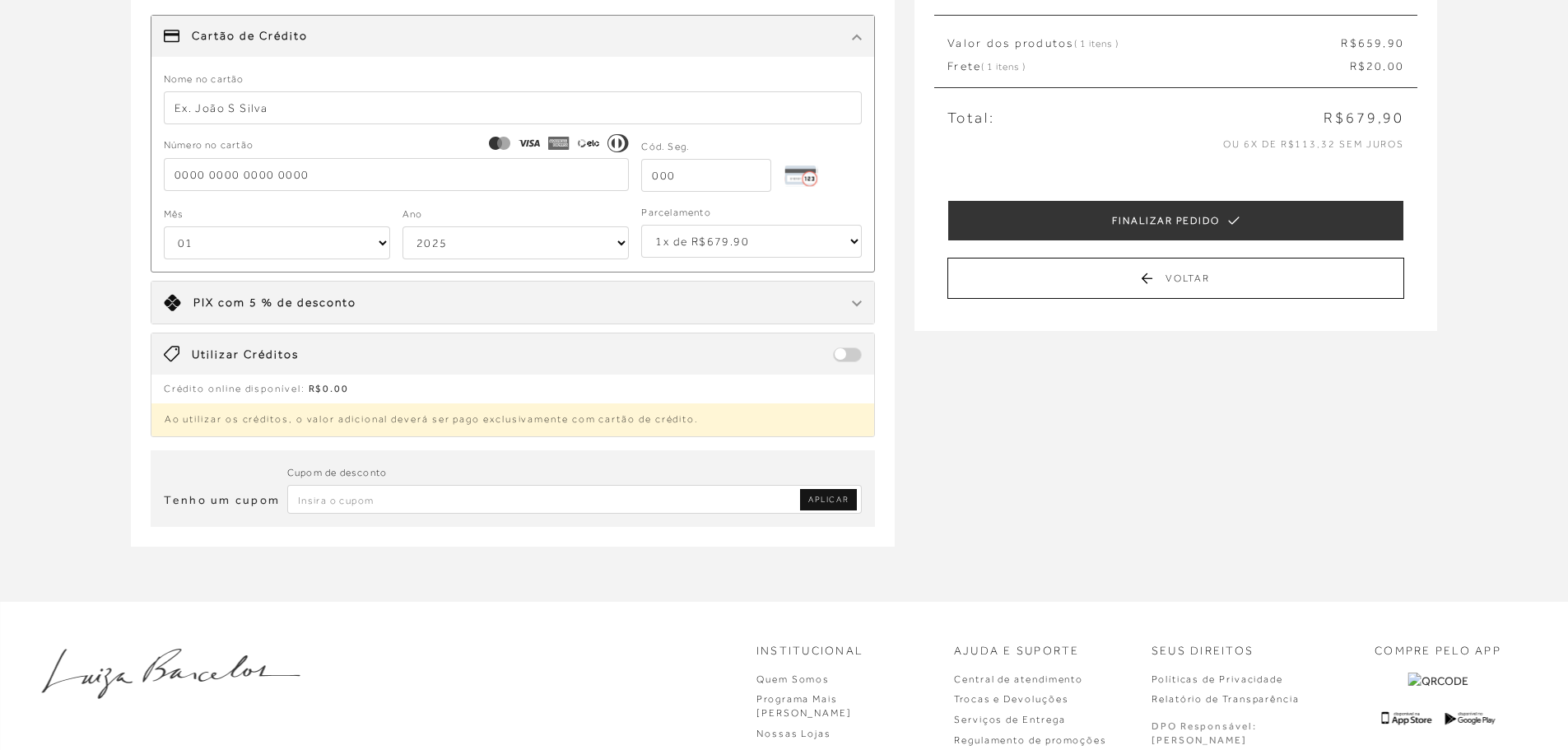
click at [525, 510] on input "Inserir Código da Promoção" at bounding box center [575, 499] width 575 height 28
type input "PRIMEIRA20"
click at [812, 504] on span "APLICAR" at bounding box center [828, 499] width 40 height 12
click at [522, 514] on div "Tenho um cupom Cupom de desconto APLICAR" at bounding box center [513, 488] width 725 height 76
click at [511, 507] on input "Inserir Código da Promoção" at bounding box center [575, 499] width 575 height 28
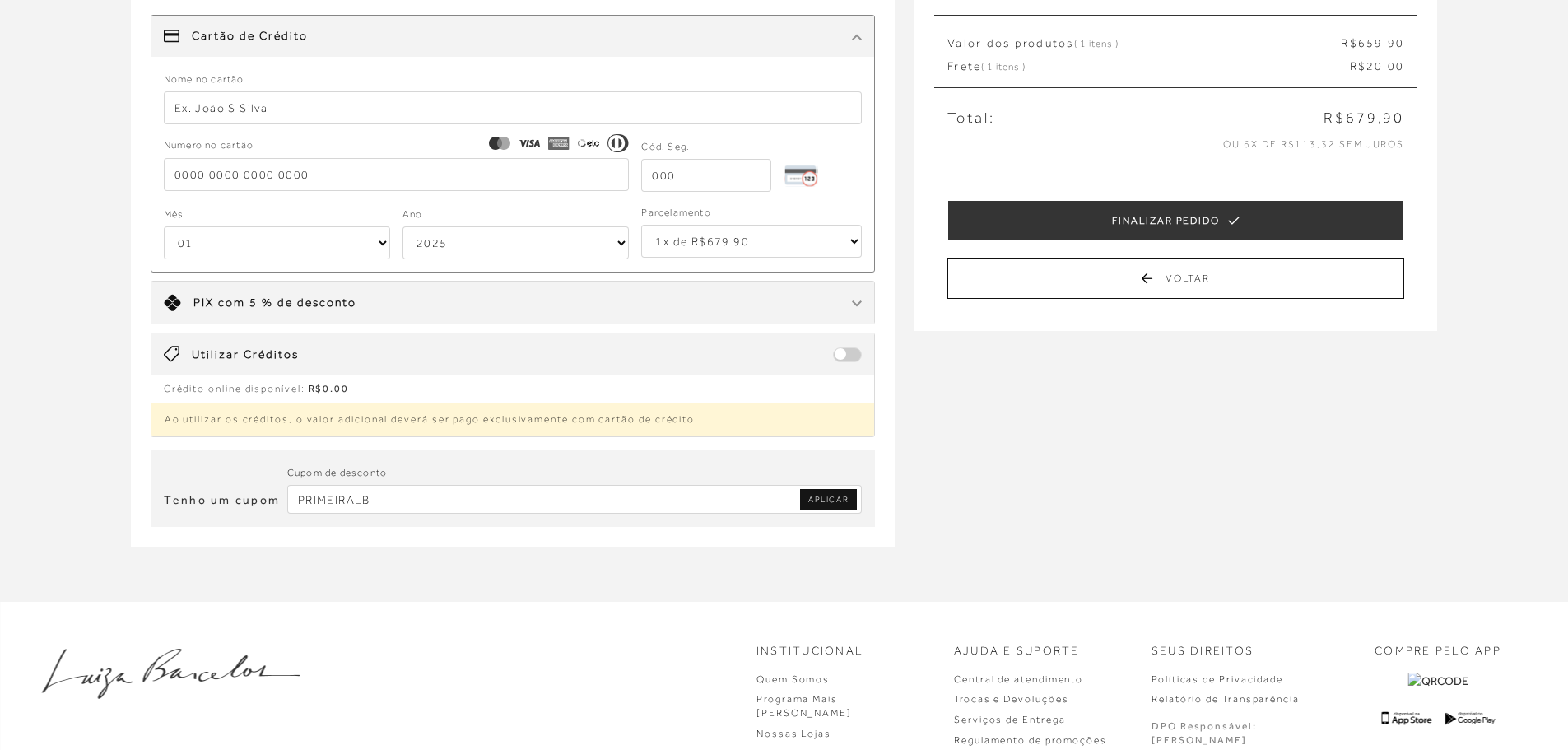
type input "PRIMEIRALB"
click at [844, 495] on span "APLICAR" at bounding box center [828, 499] width 40 height 12
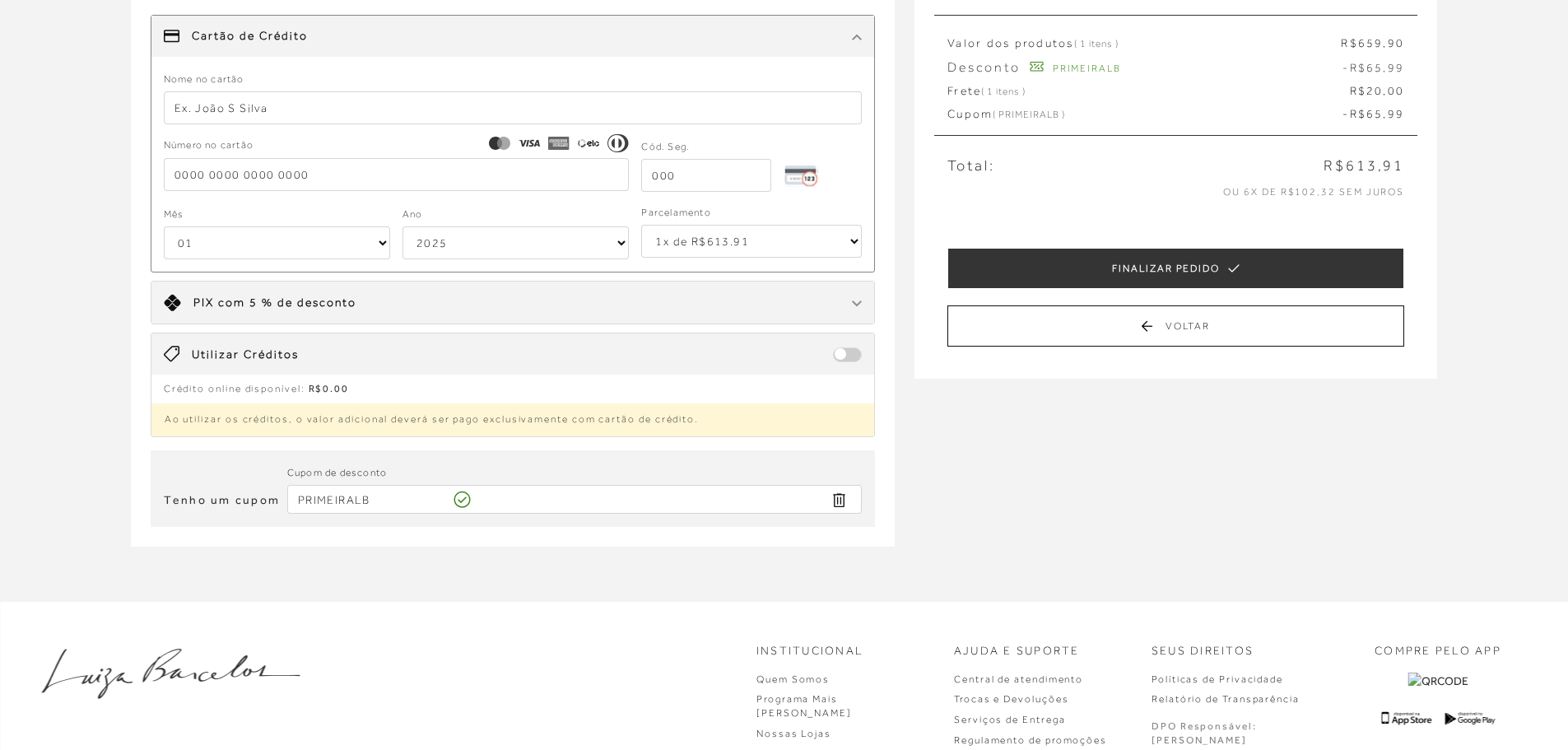
scroll to position [0, 0]
click at [744, 570] on div "Receber em casa SAPATILHA EM CAMURÇA VAZADA COM FIVELAS ROSA QUARTZO CÓD: 14020…" at bounding box center [522, 271] width 784 height 659
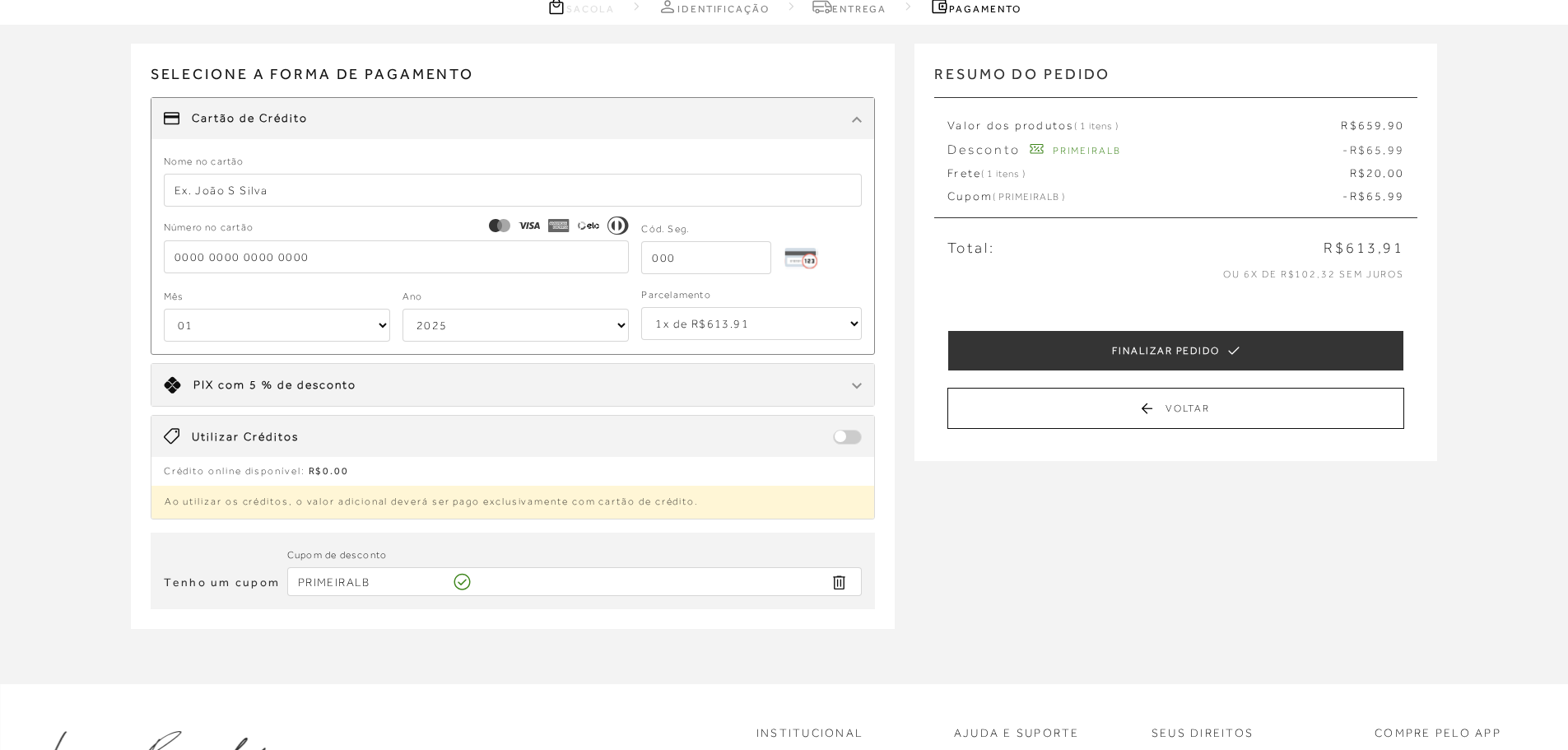
click at [747, 324] on select "1x de R$613.91 2x de R$306.96 sem juros 3x de R$204.64 sem juros 4x de R$153.48…" at bounding box center [751, 323] width 220 height 33
select select "6"
click at [641, 307] on select "1x de R$613.91 2x de R$306.96 sem juros 3x de R$204.64 sem juros 4x de R$153.48…" at bounding box center [751, 323] width 220 height 33
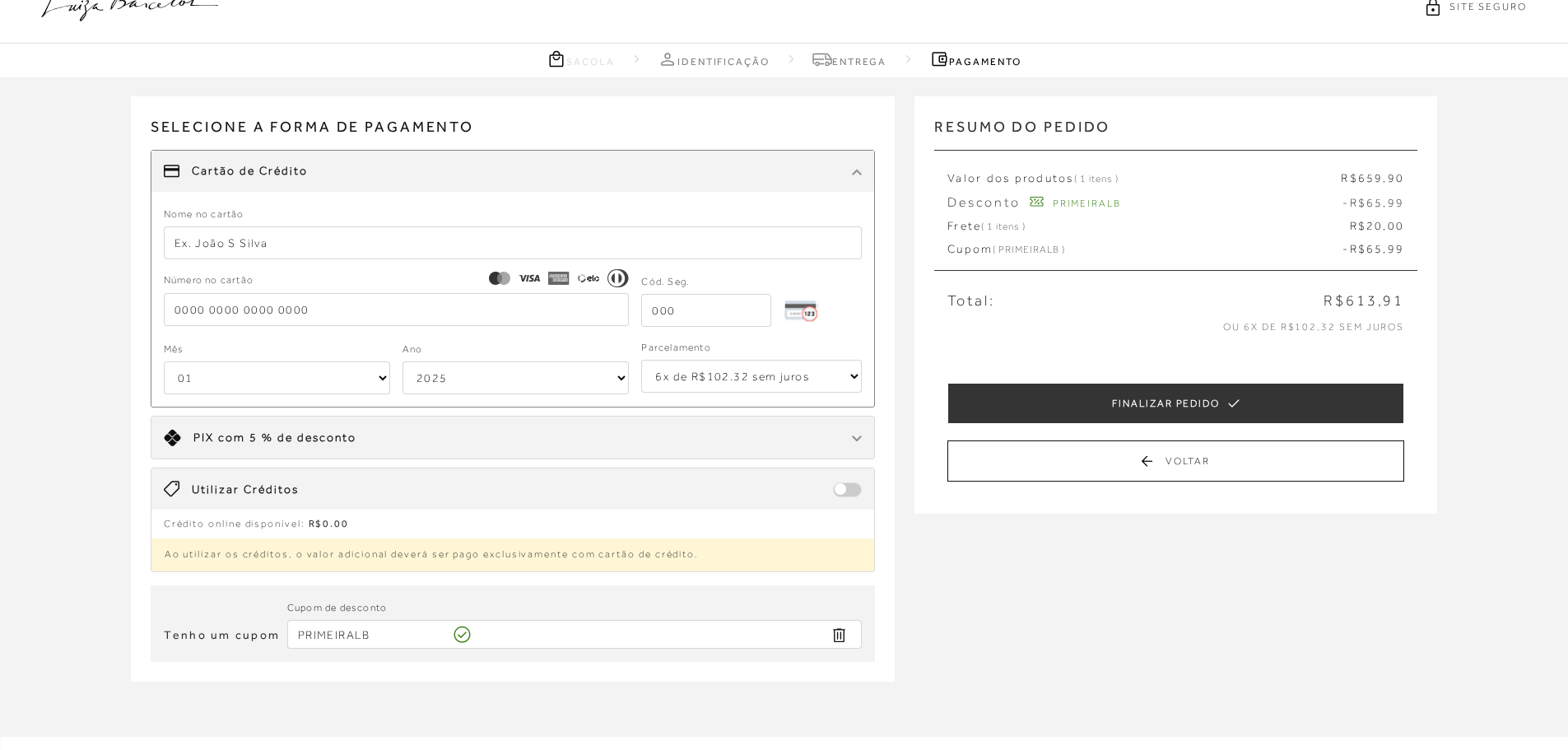
scroll to position [0, 0]
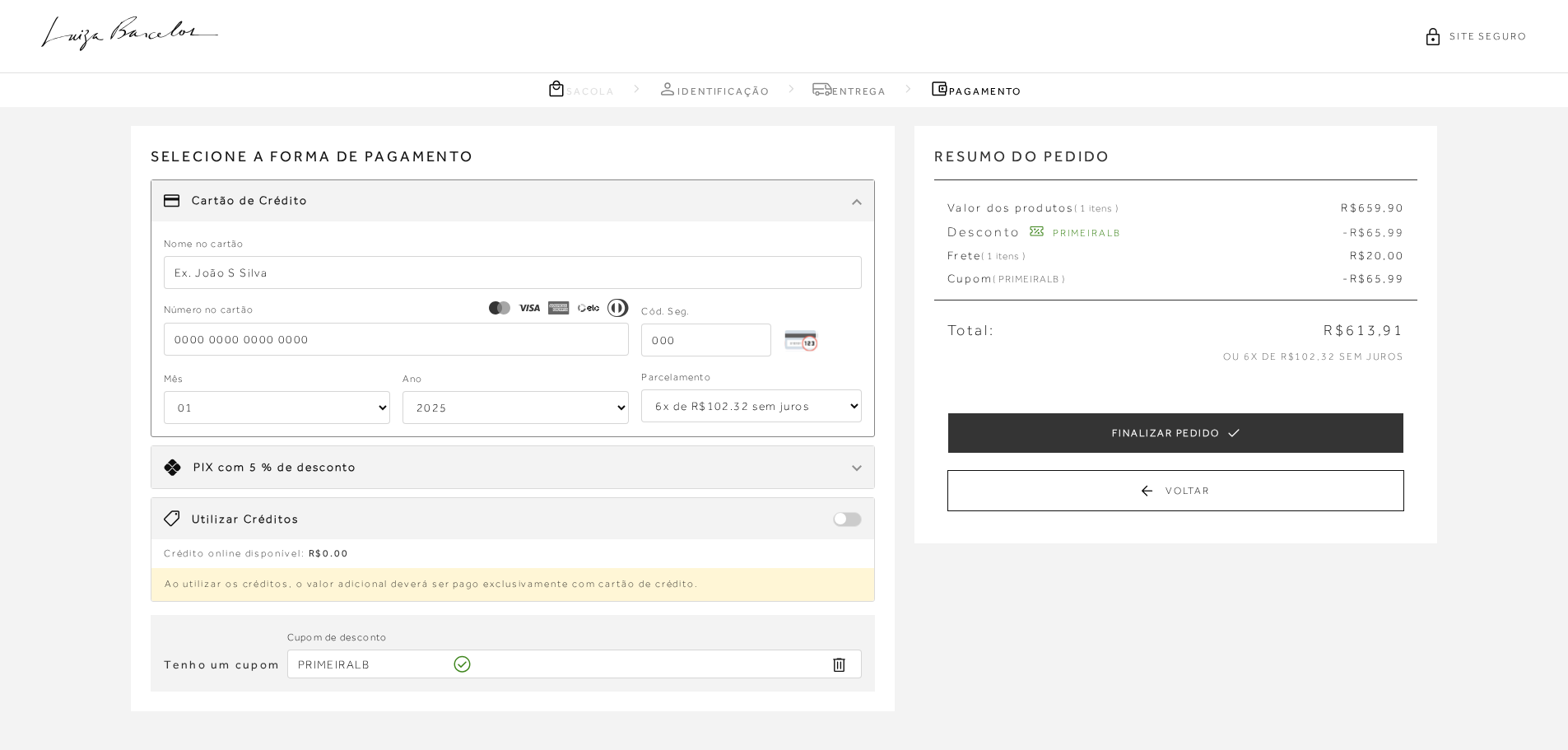
click at [548, 93] on icon at bounding box center [557, 88] width 20 height 20
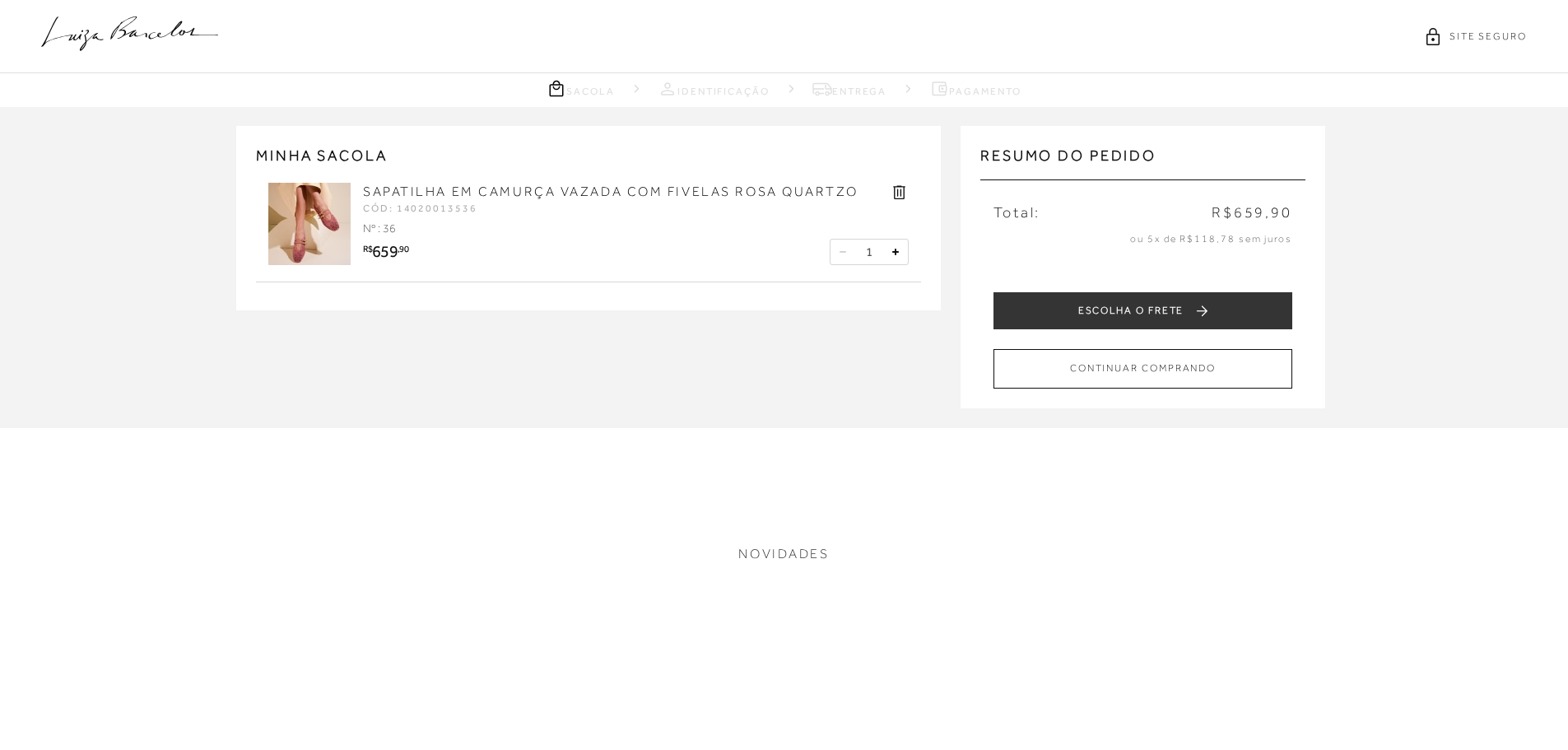
click at [454, 189] on link "SAPATILHA EM CAMURÇA VAZADA COM FIVELAS ROSA QUARTZO" at bounding box center [610, 192] width 495 height 15
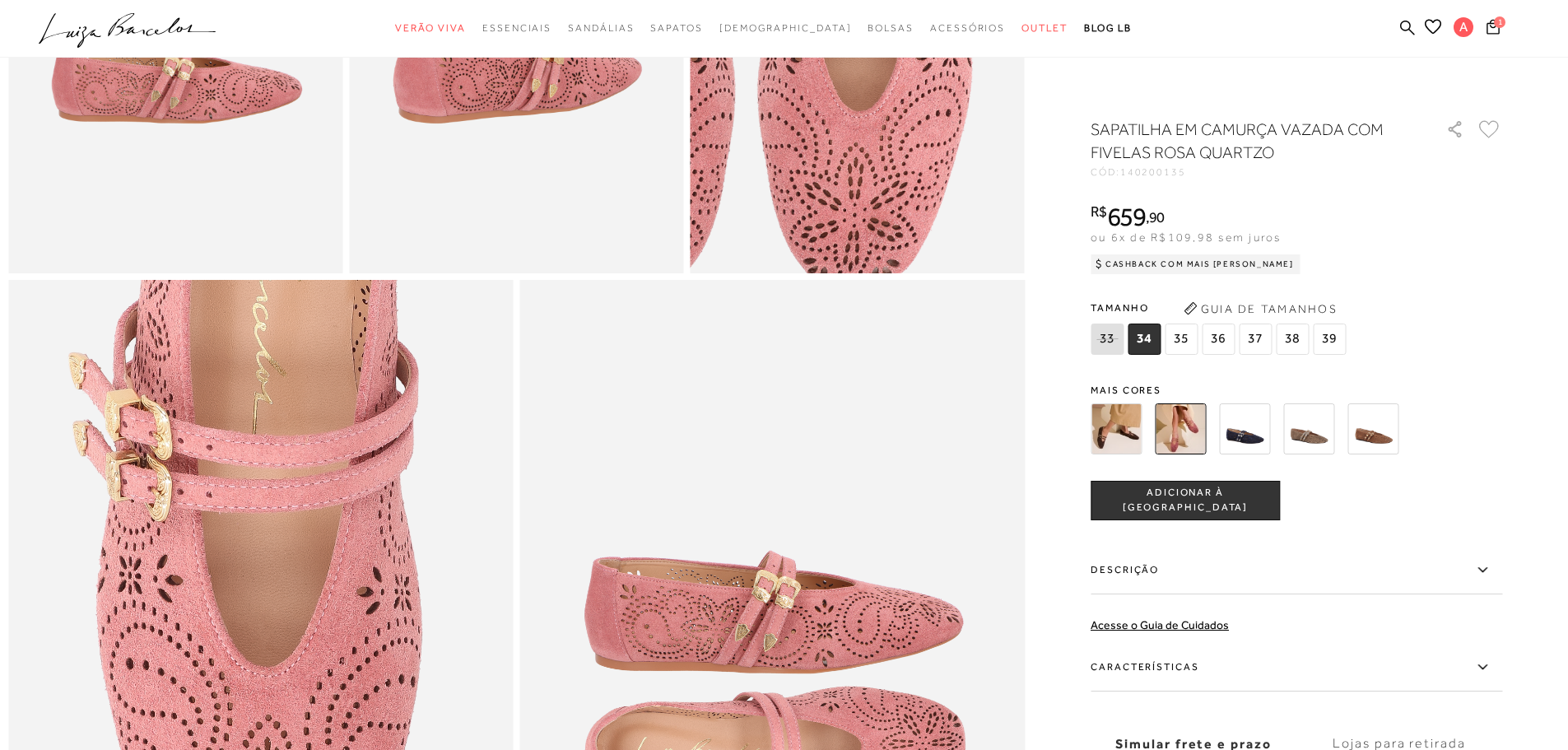
scroll to position [1152, 0]
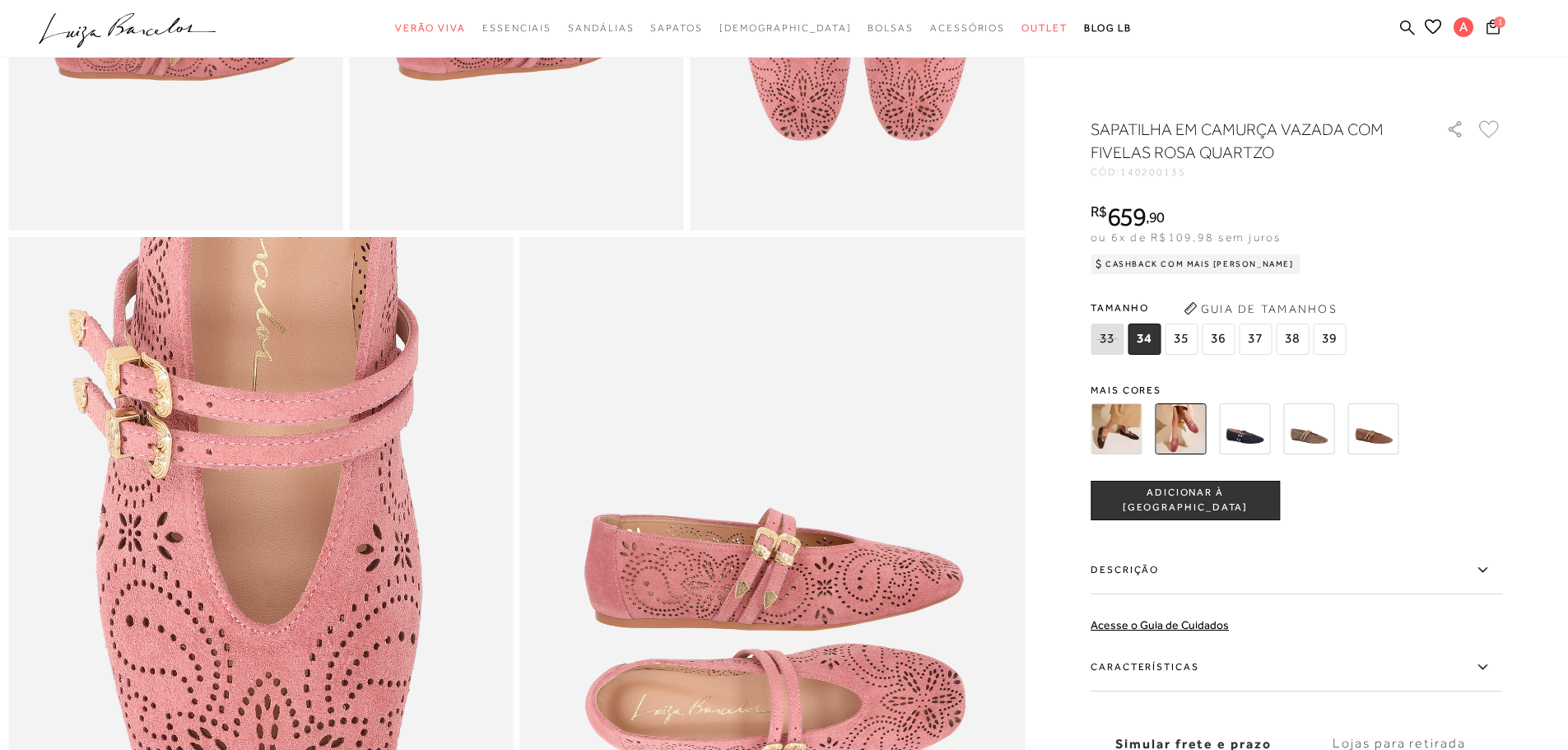
click at [1253, 430] on img at bounding box center [1244, 428] width 51 height 51
click at [1258, 432] on img at bounding box center [1244, 428] width 51 height 51
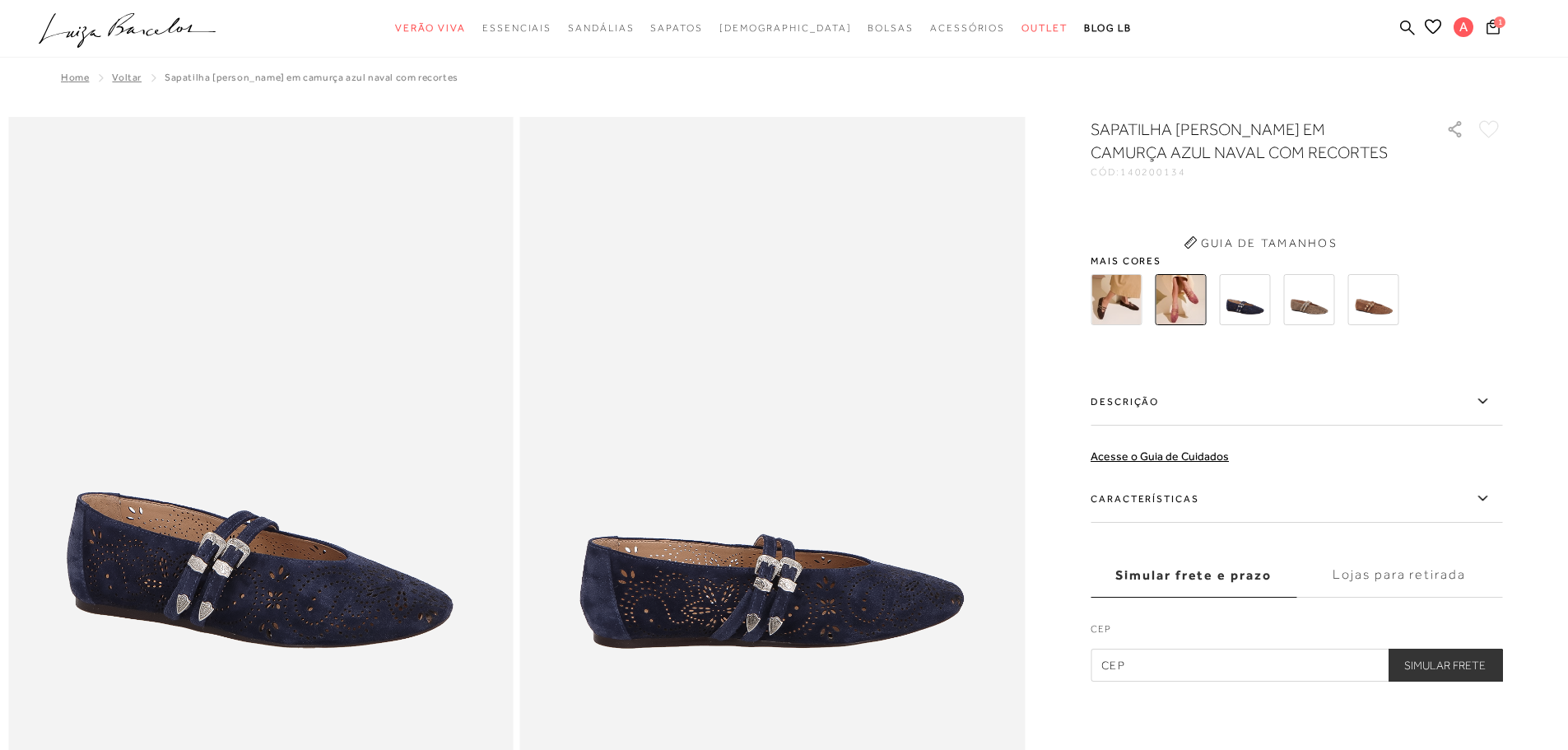
scroll to position [164, 0]
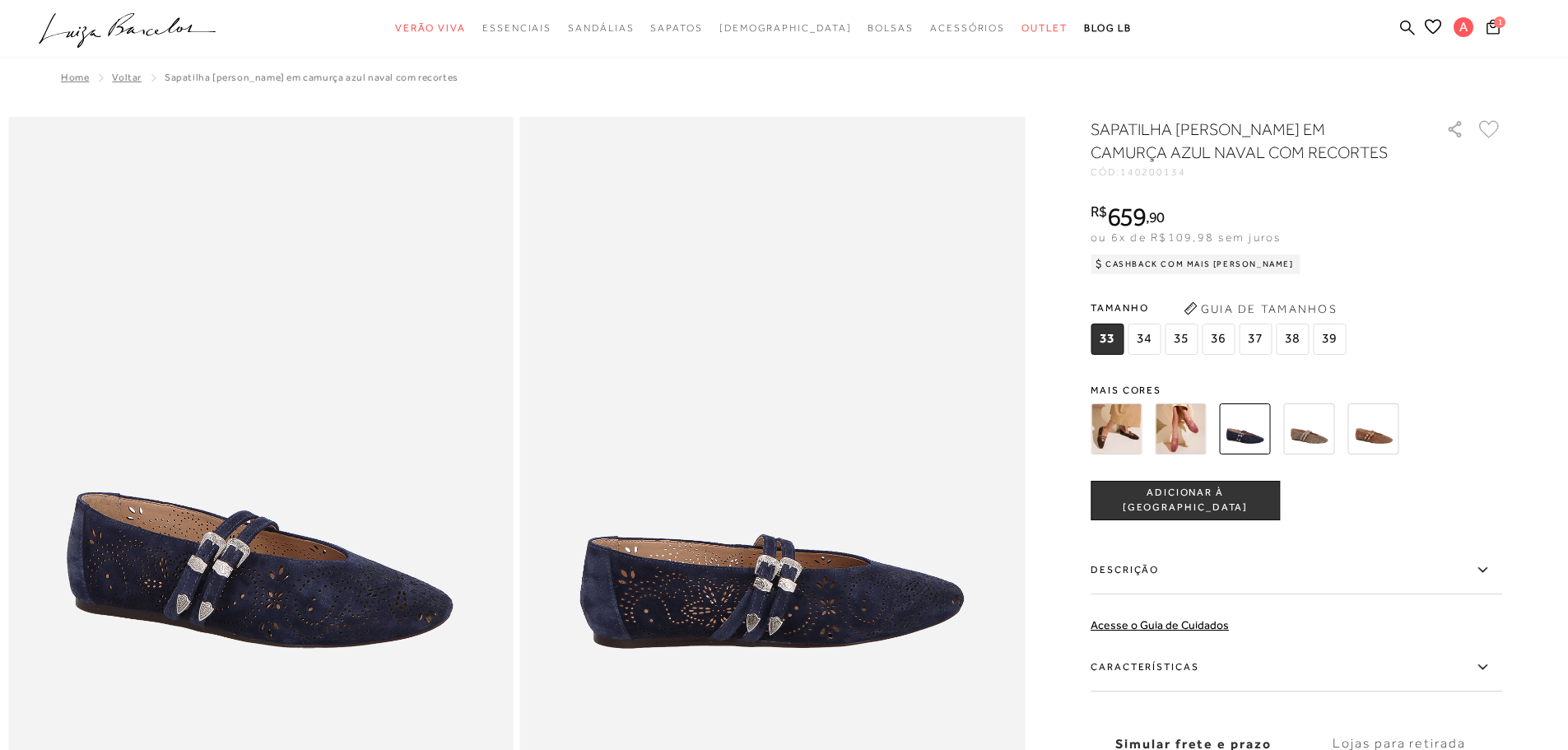
click at [1374, 431] on img at bounding box center [1373, 428] width 51 height 51
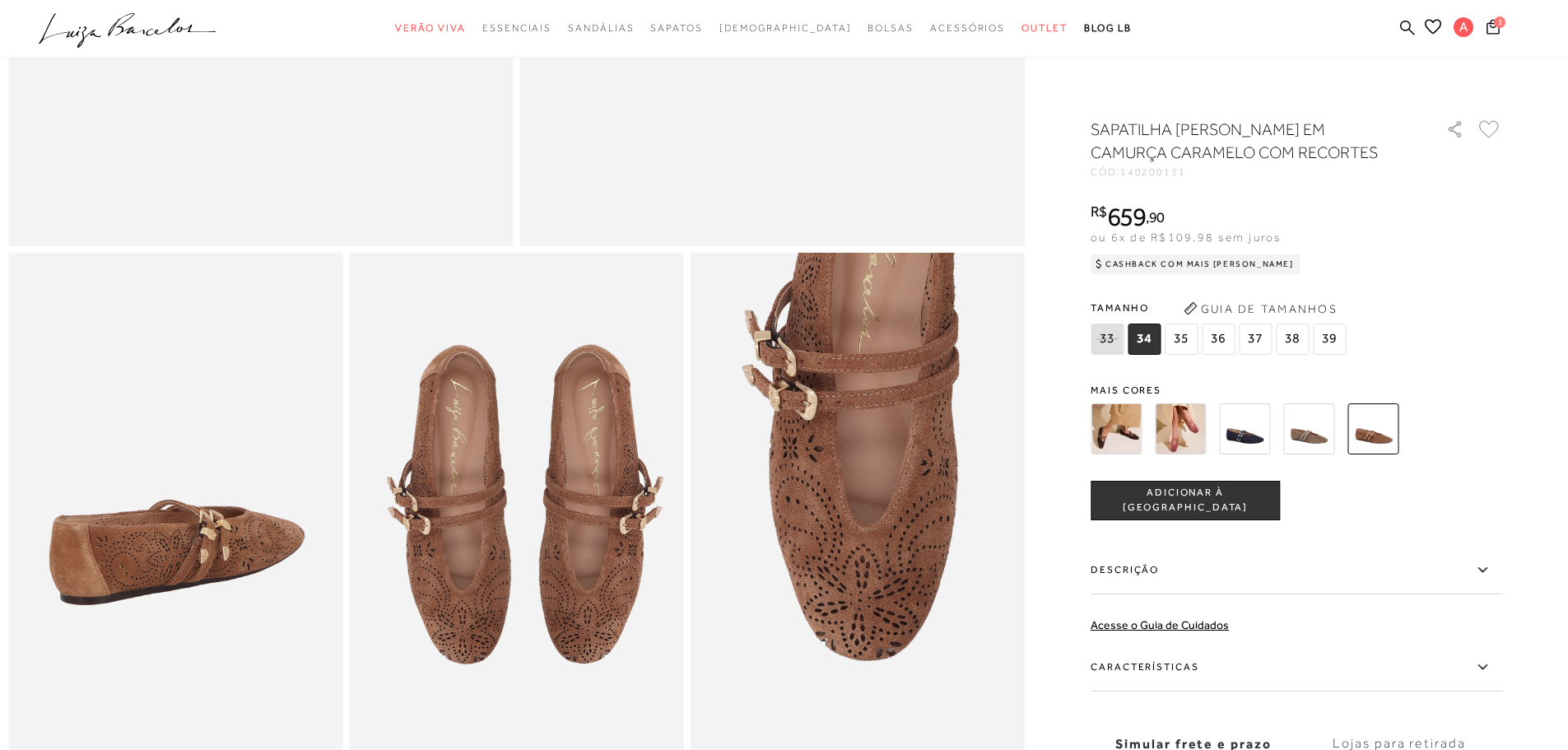
scroll to position [740, 0]
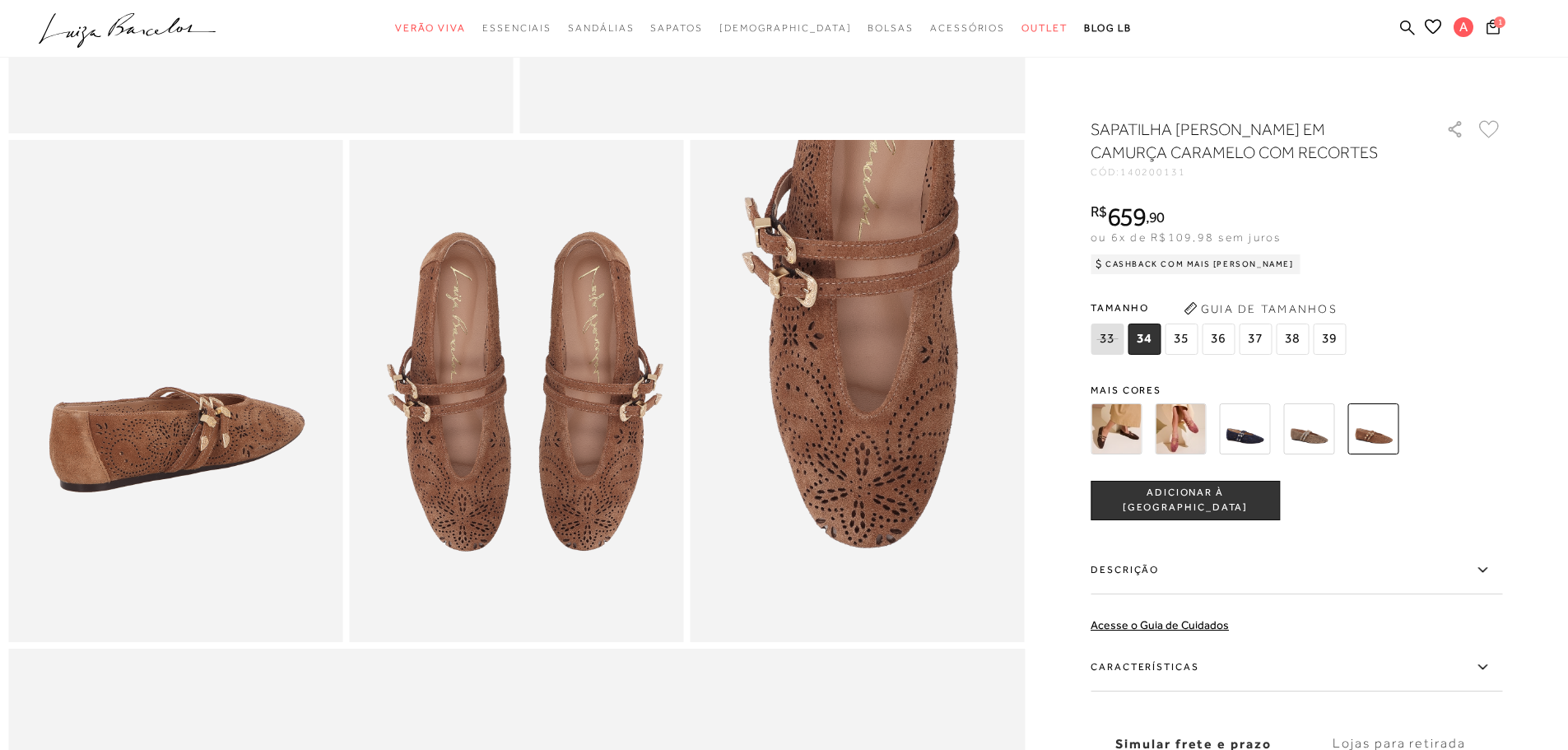
click at [1326, 439] on img at bounding box center [1308, 428] width 51 height 51
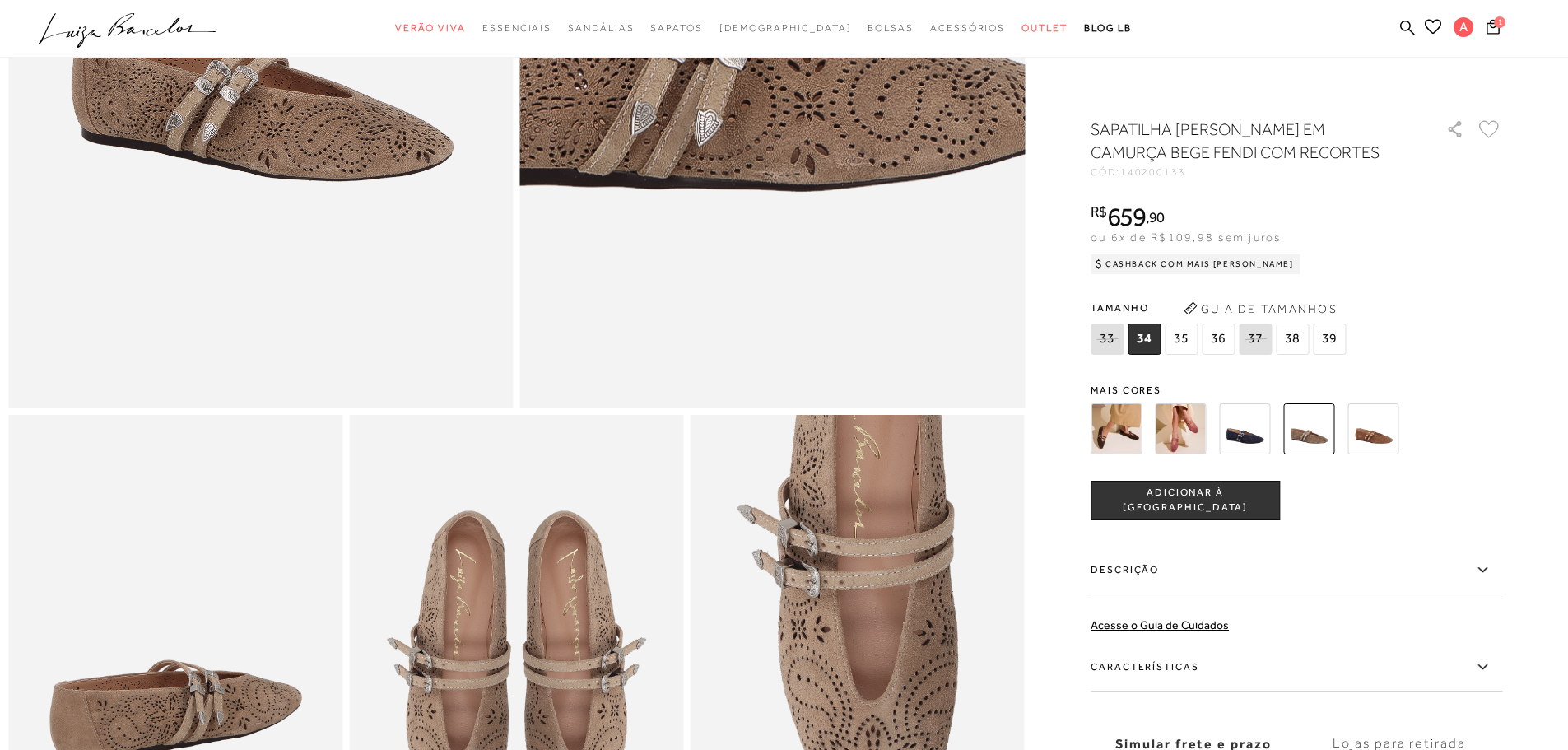
scroll to position [576, 0]
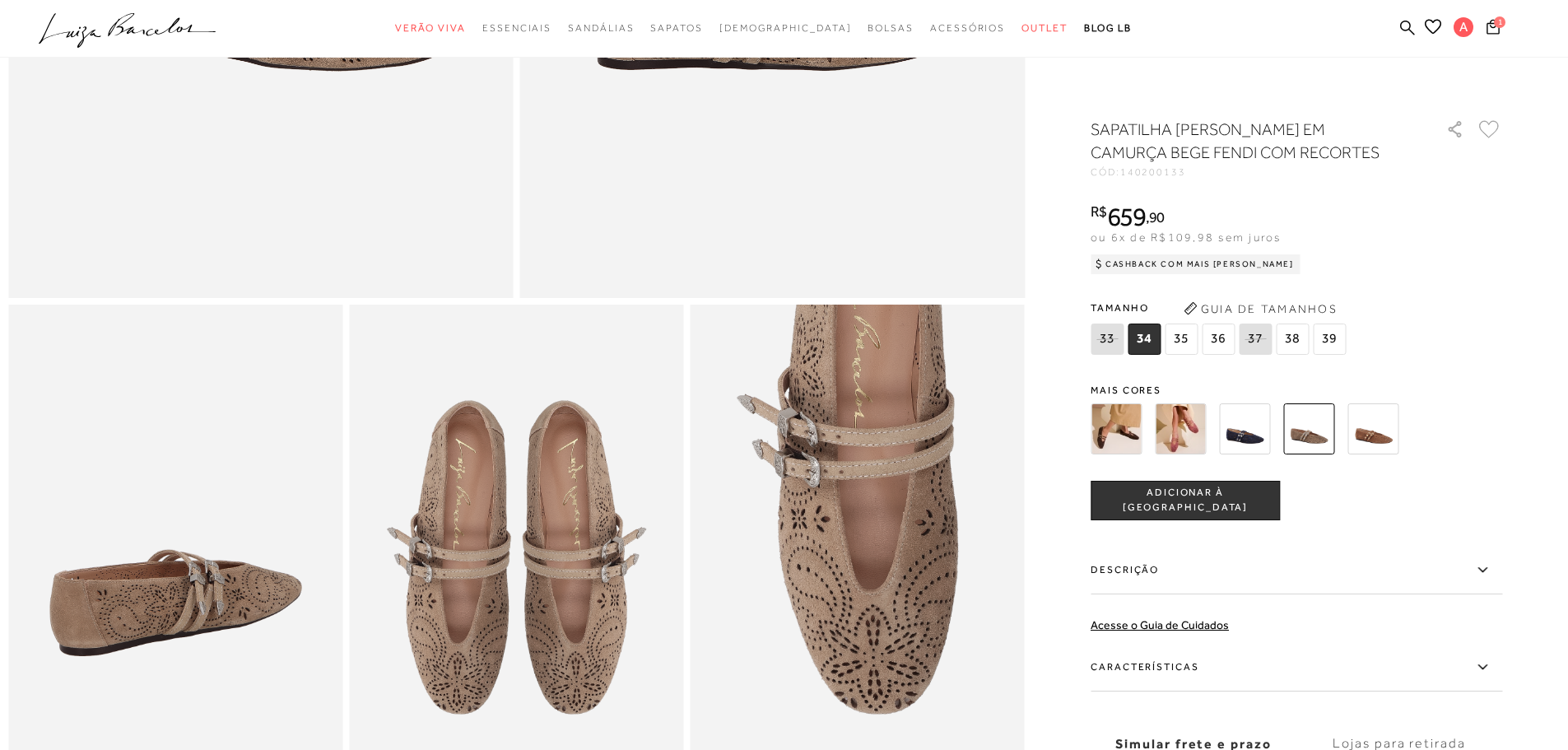
click at [1118, 423] on img at bounding box center [1115, 428] width 51 height 51
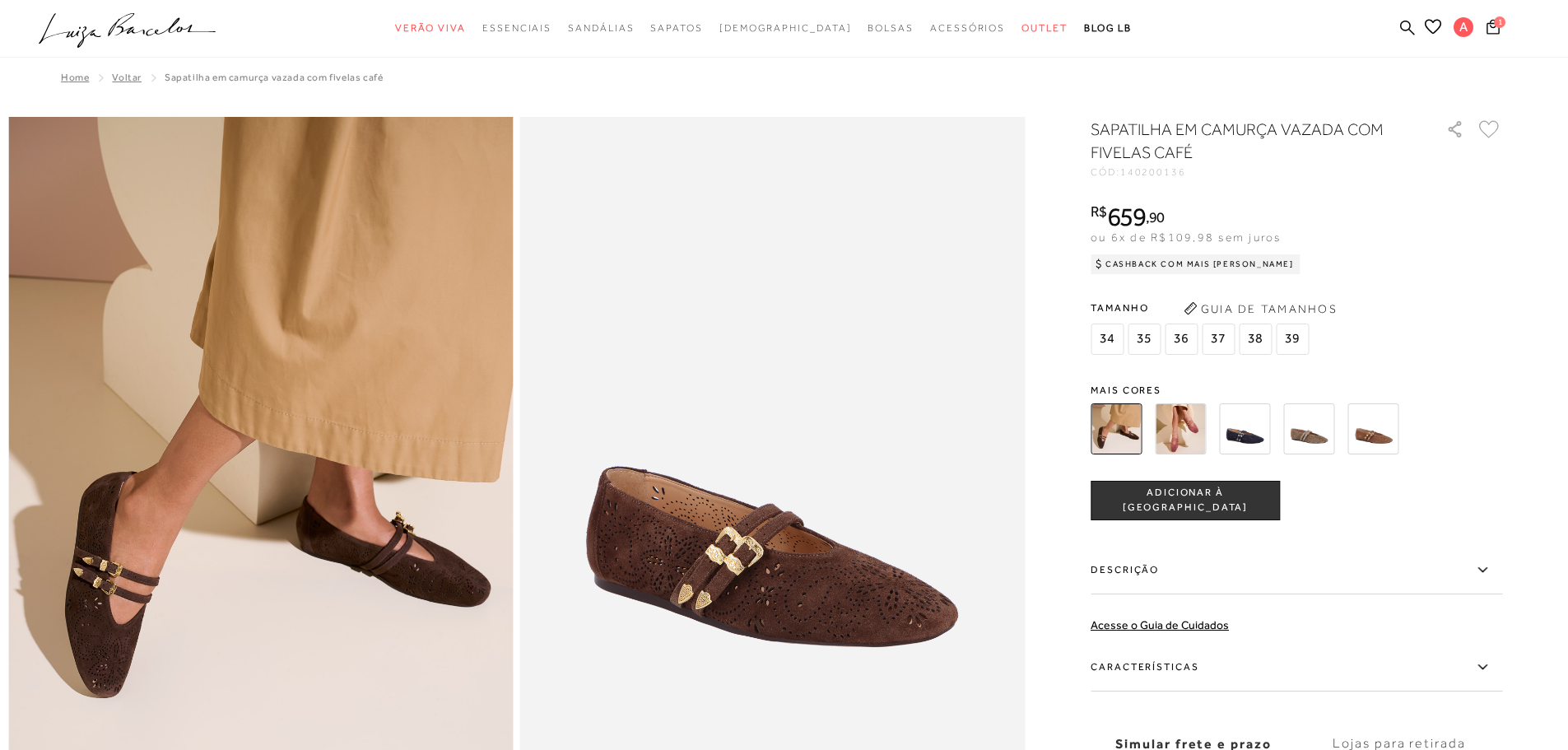
scroll to position [247, 0]
